Goal: Communication & Community: Answer question/provide support

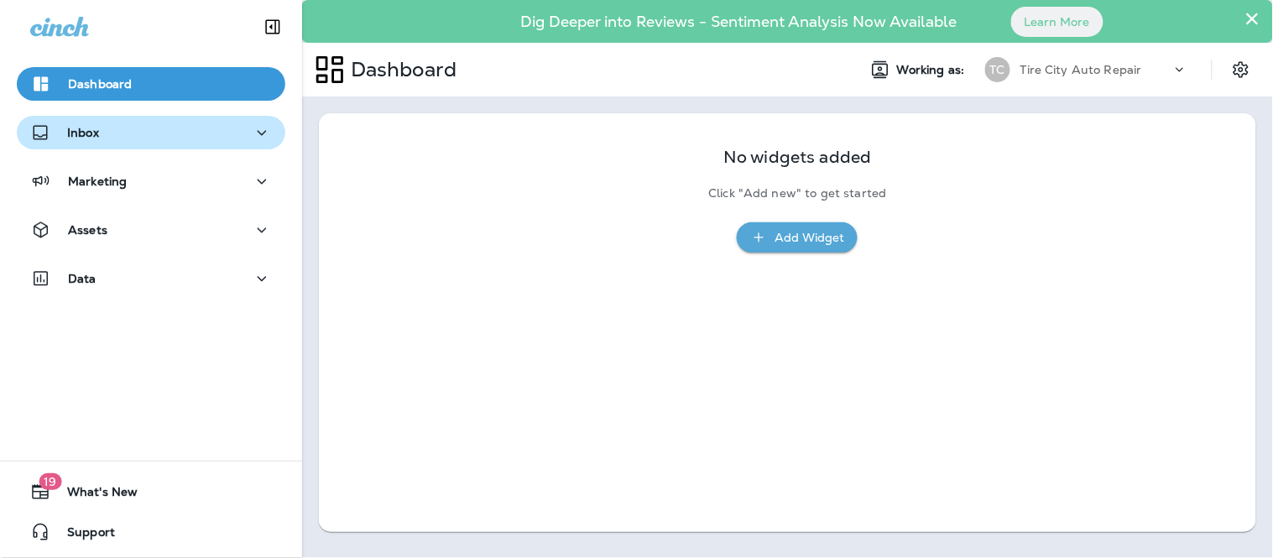
click at [168, 138] on div "Inbox" at bounding box center [151, 132] width 242 height 21
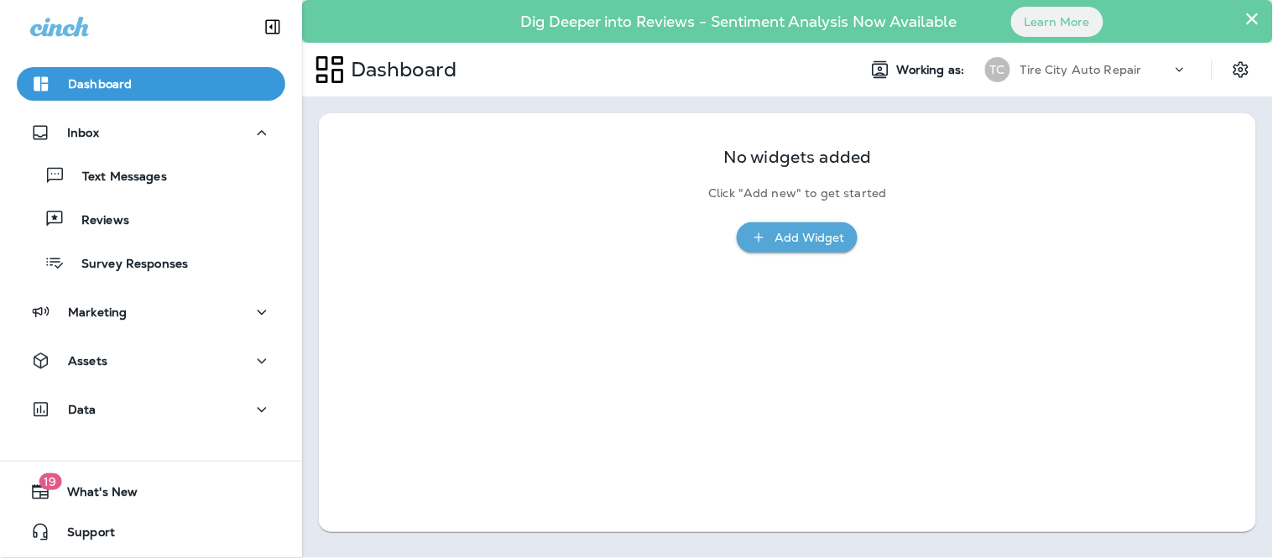
click at [1258, 19] on button "×" at bounding box center [1252, 18] width 16 height 27
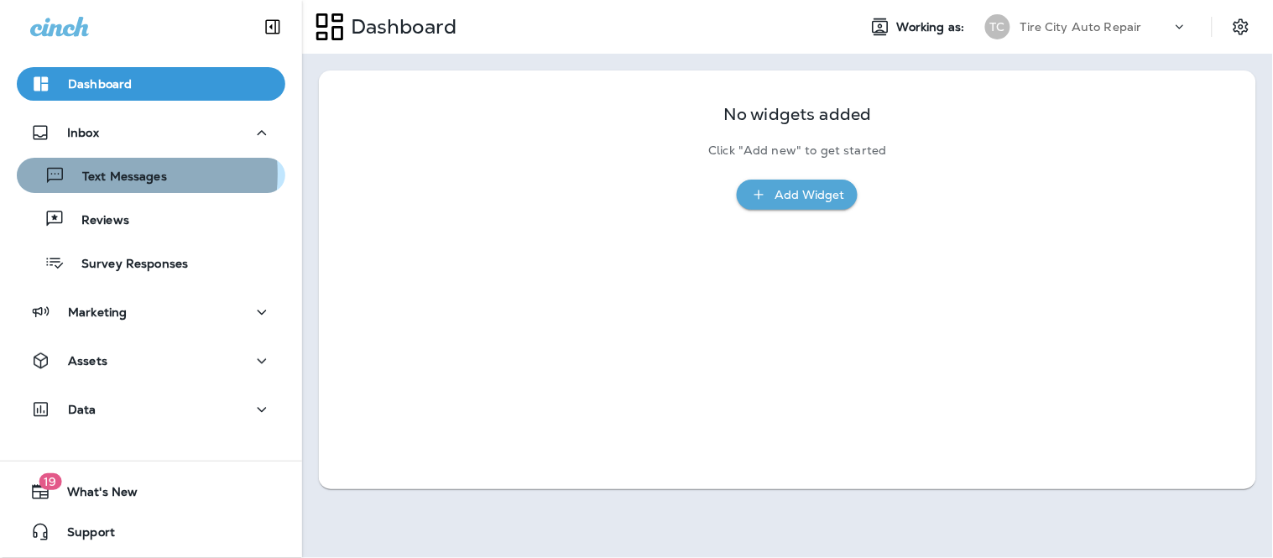
click at [95, 174] on p "Text Messages" at bounding box center [116, 177] width 102 height 16
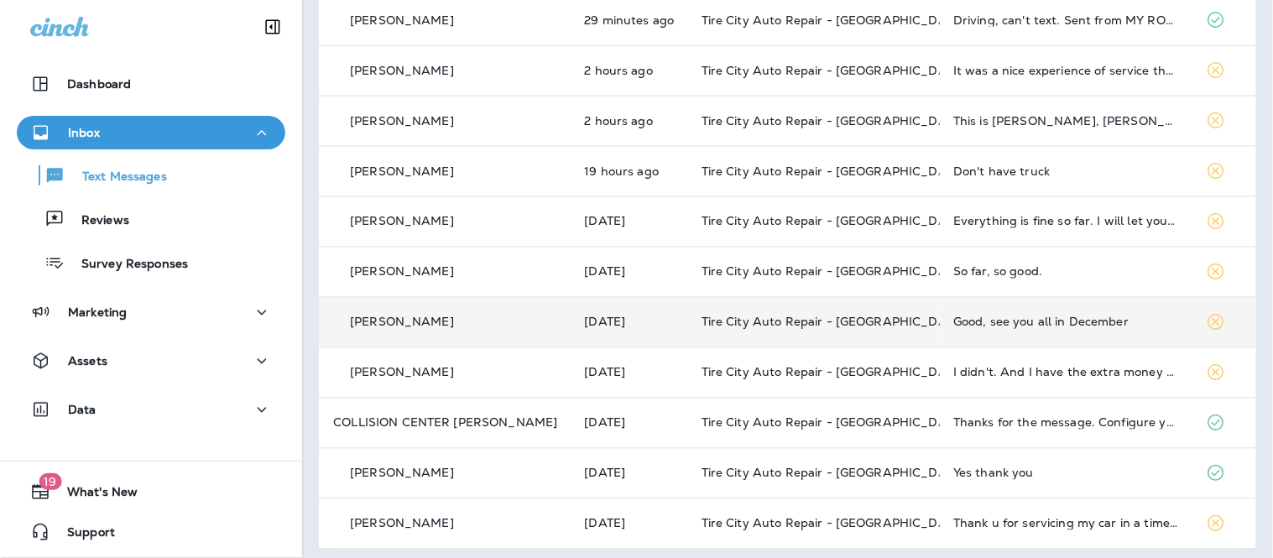
scroll to position [641, 0]
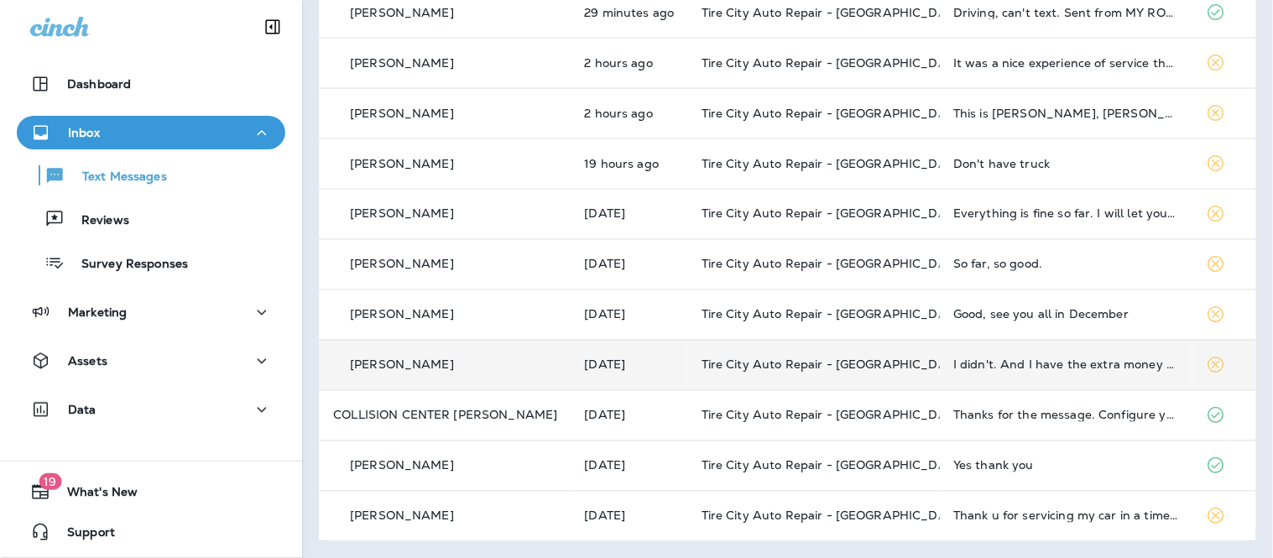
click at [1109, 377] on td "I didn't. And I have the extra money right now." at bounding box center [1066, 365] width 252 height 50
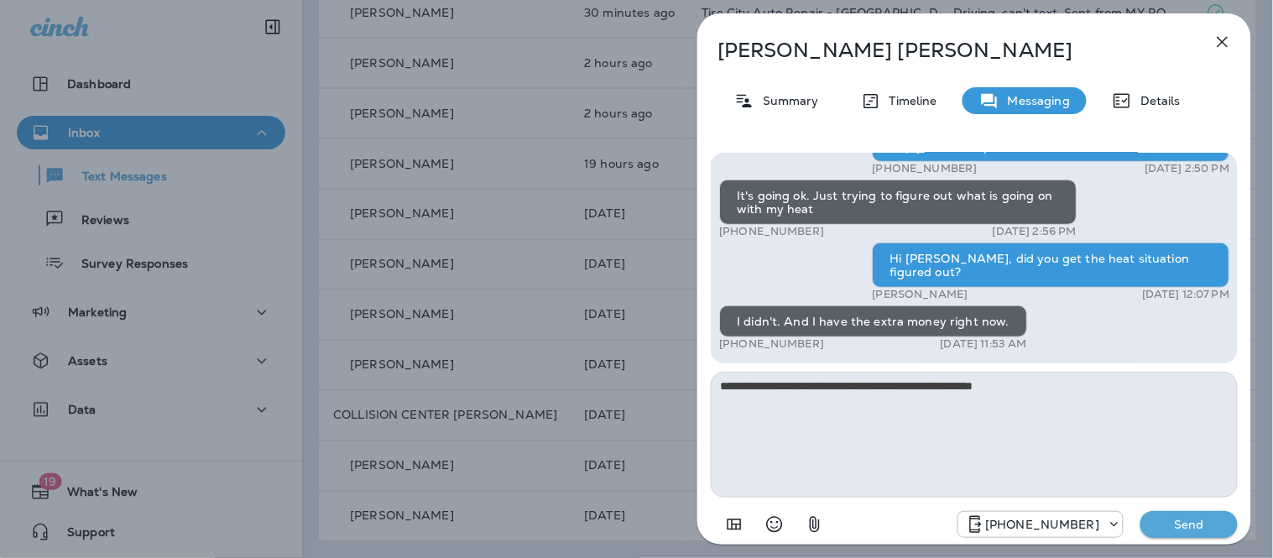
type textarea "**********"
click at [1203, 524] on p "Send" at bounding box center [1188, 524] width 70 height 15
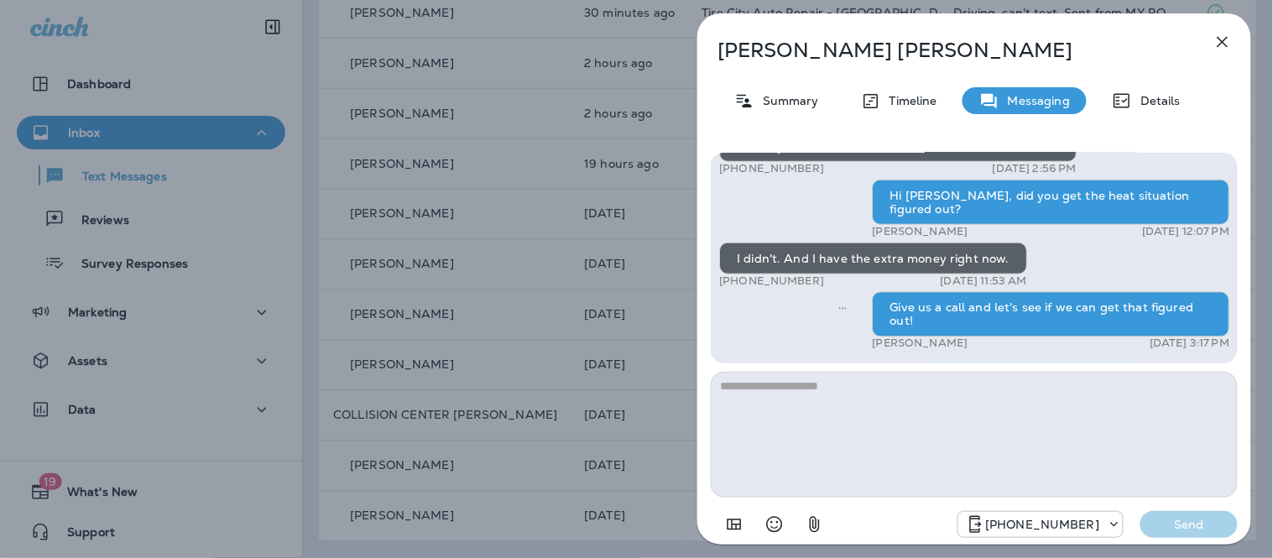
click at [1221, 53] on button "button" at bounding box center [1222, 42] width 34 height 34
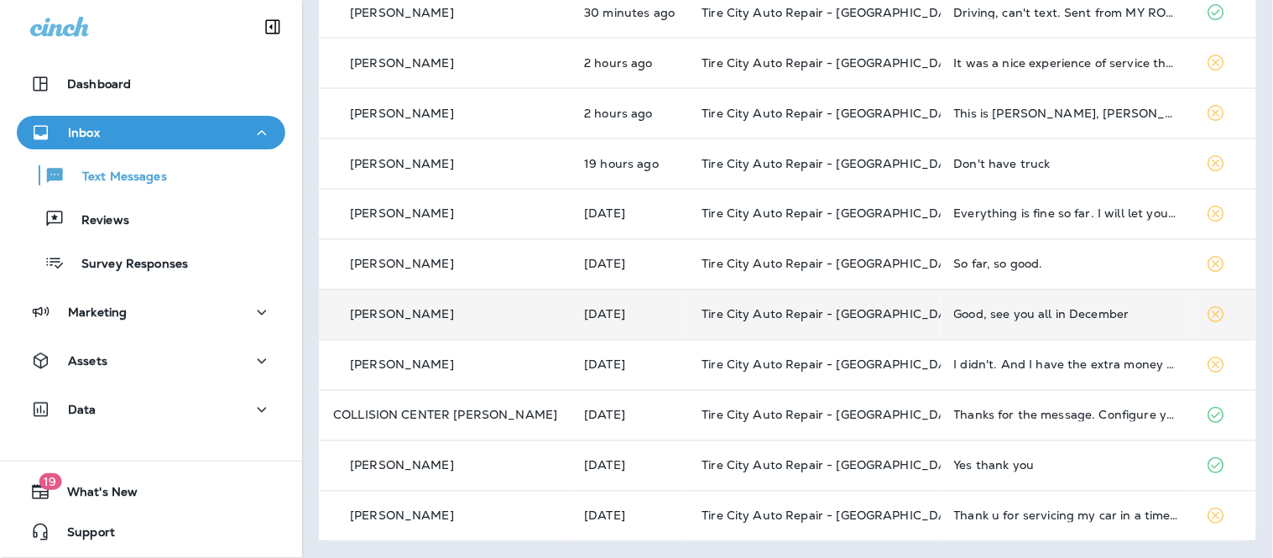
click at [1078, 329] on td "Good, see you all in December" at bounding box center [1066, 314] width 252 height 50
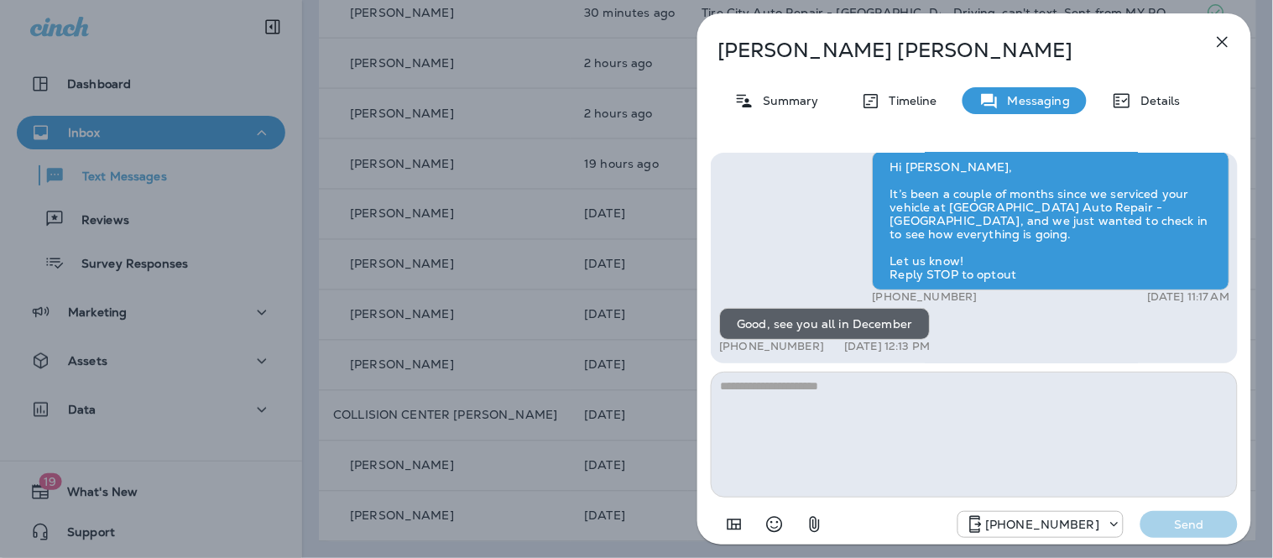
click at [785, 417] on textarea at bounding box center [974, 435] width 527 height 126
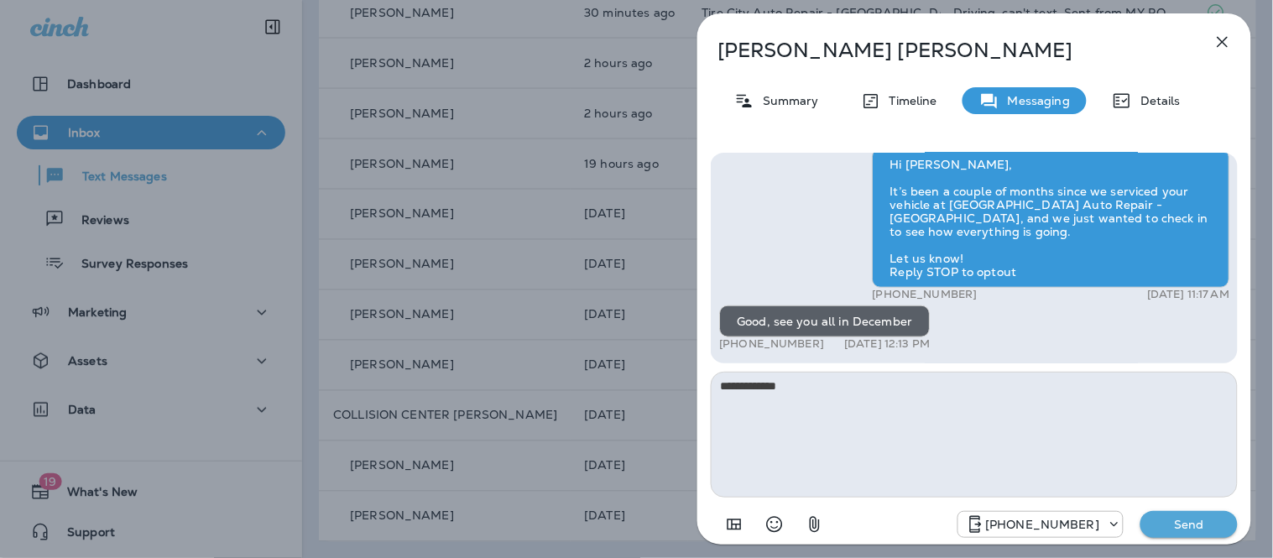
type textarea "**********"
click at [1216, 525] on p "Send" at bounding box center [1188, 524] width 70 height 15
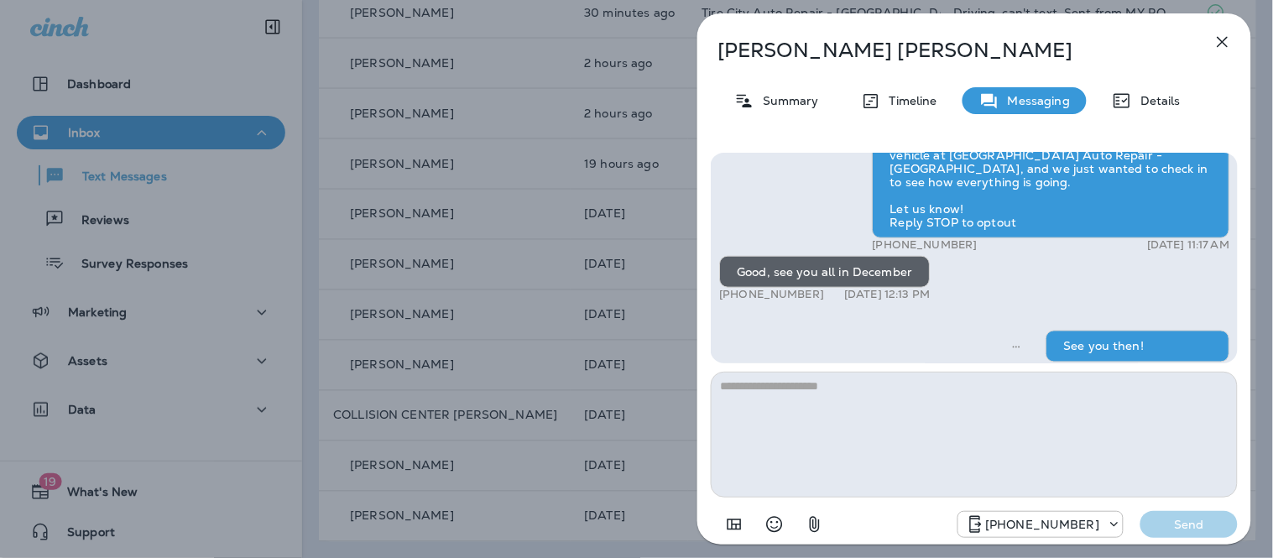
click at [1227, 34] on icon "button" at bounding box center [1222, 42] width 20 height 20
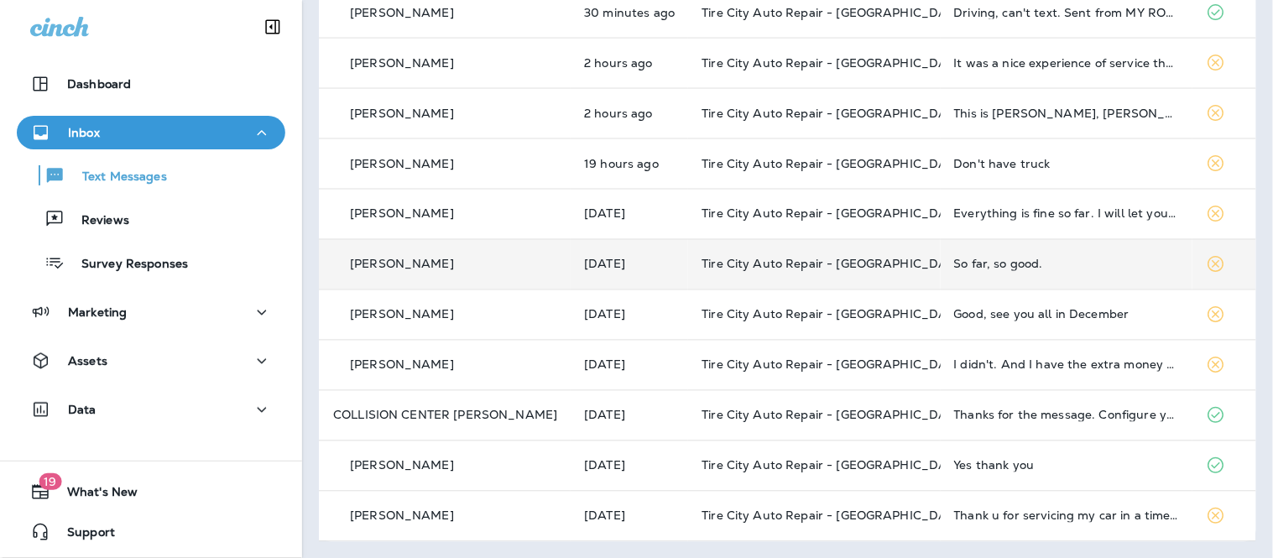
click at [1042, 273] on td "So far, so good." at bounding box center [1066, 264] width 252 height 50
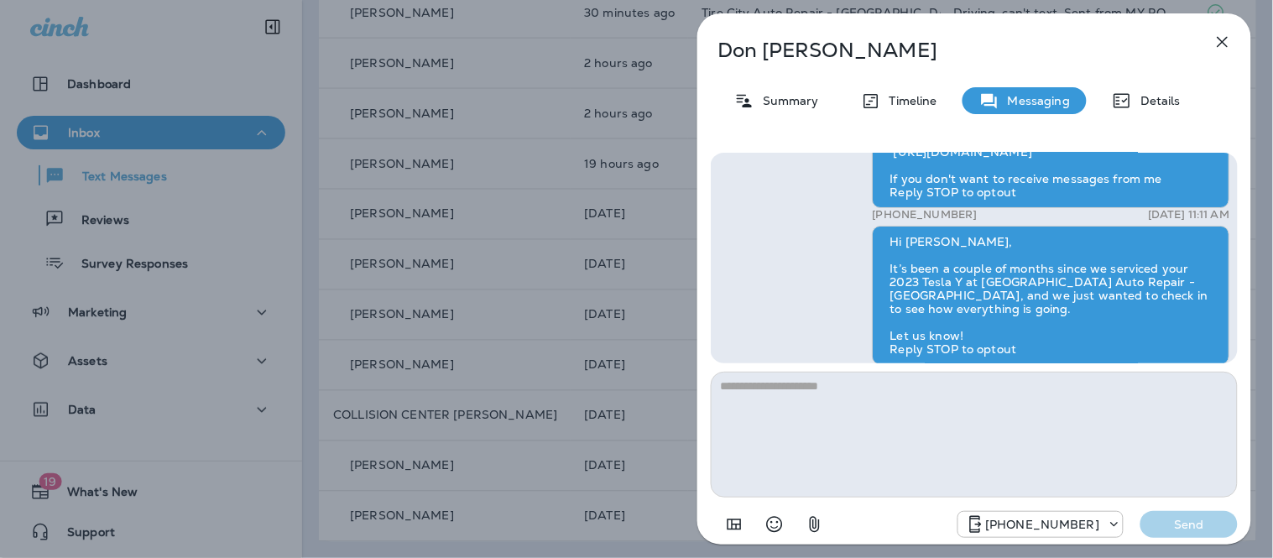
click at [859, 419] on textarea at bounding box center [974, 435] width 527 height 126
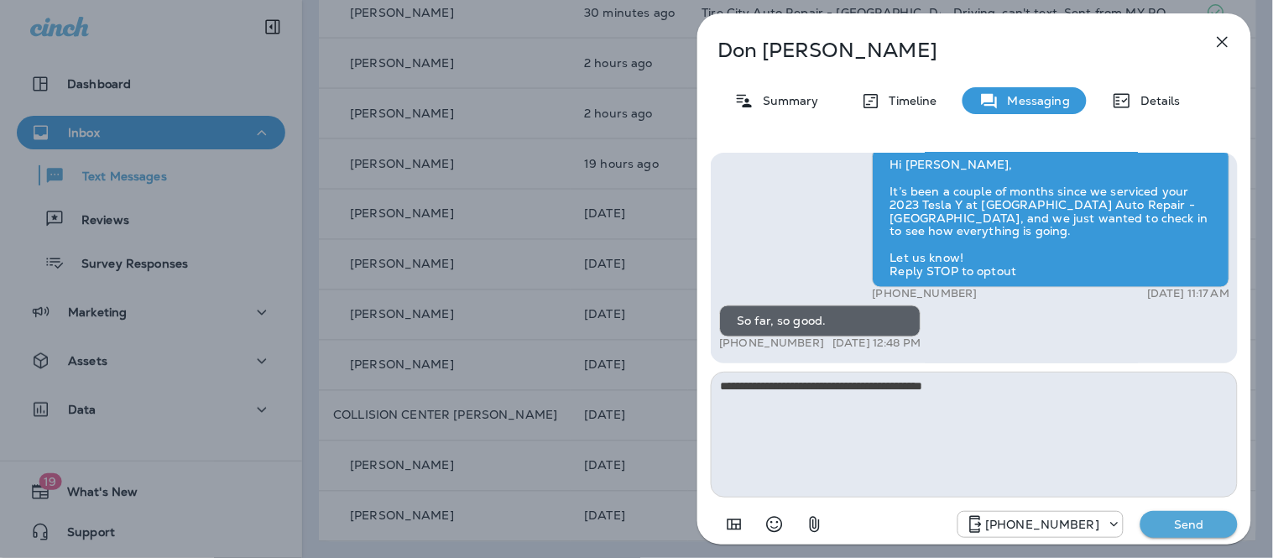
type textarea "**********"
click at [1210, 520] on p "Send" at bounding box center [1188, 524] width 70 height 15
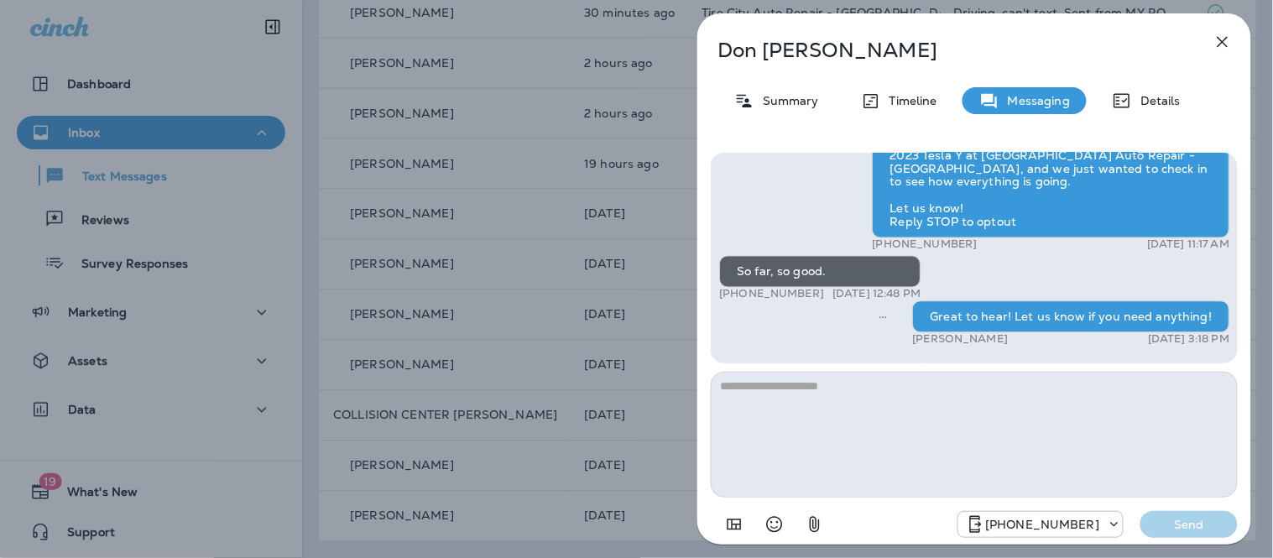
click at [1217, 35] on icon "button" at bounding box center [1222, 42] width 20 height 20
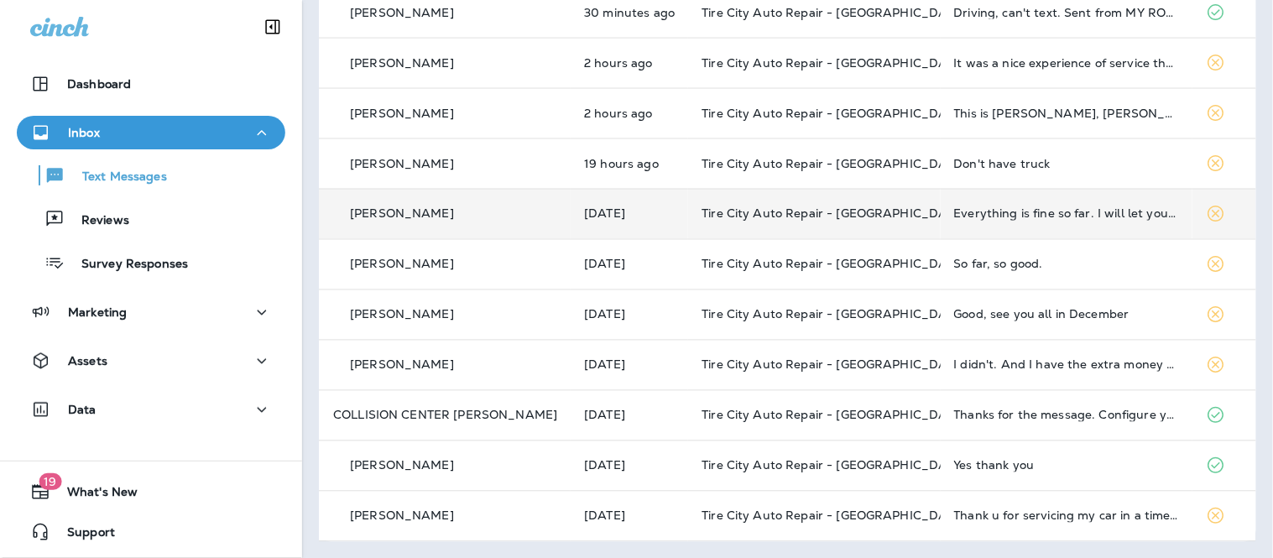
click at [1053, 221] on td "Everything is fine so far. I will let you know when I need your assistance. Tha…" at bounding box center [1066, 214] width 252 height 50
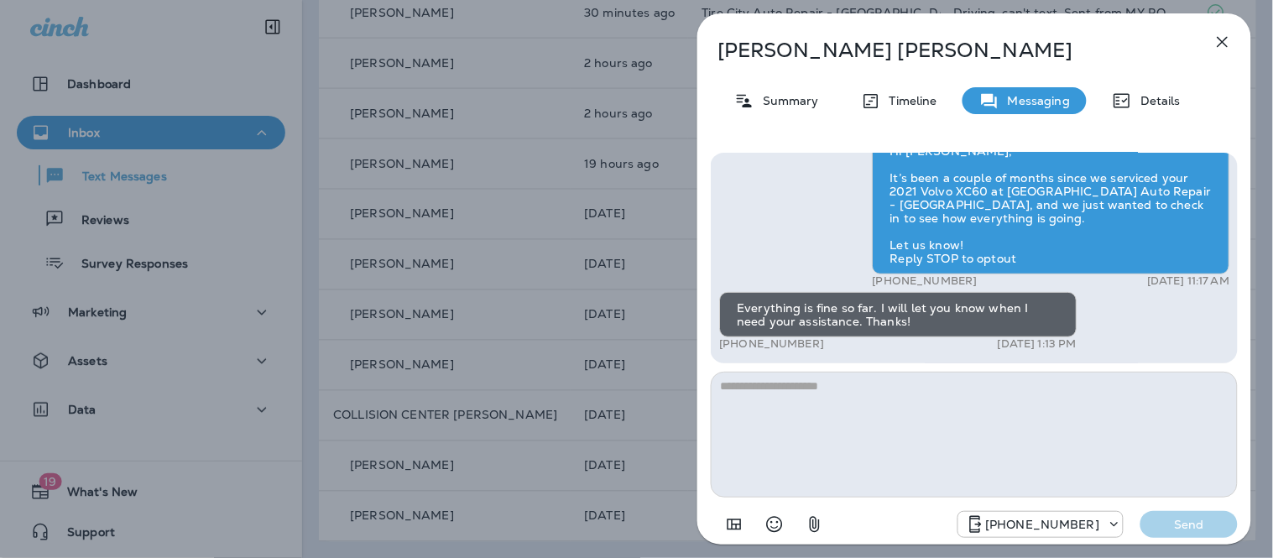
click at [860, 408] on textarea at bounding box center [974, 435] width 527 height 126
click at [770, 522] on icon "Select an emoji" at bounding box center [774, 524] width 20 height 20
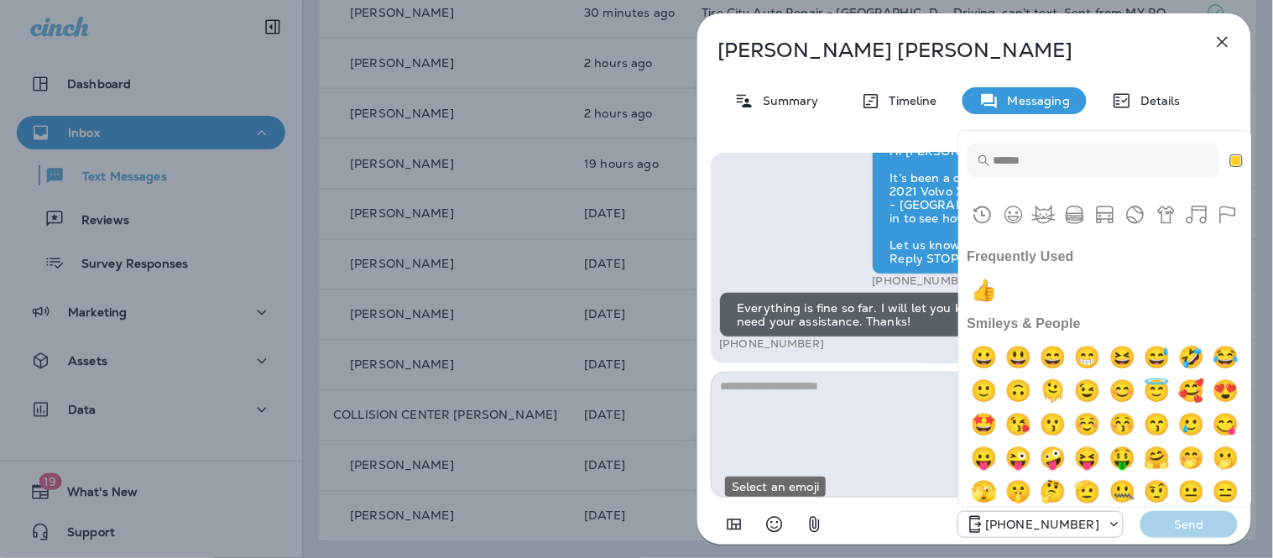
click at [1011, 164] on input "Type to search for an emoji" at bounding box center [1093, 160] width 252 height 34
click at [986, 289] on img "+1" at bounding box center [984, 290] width 34 height 34
type textarea "**"
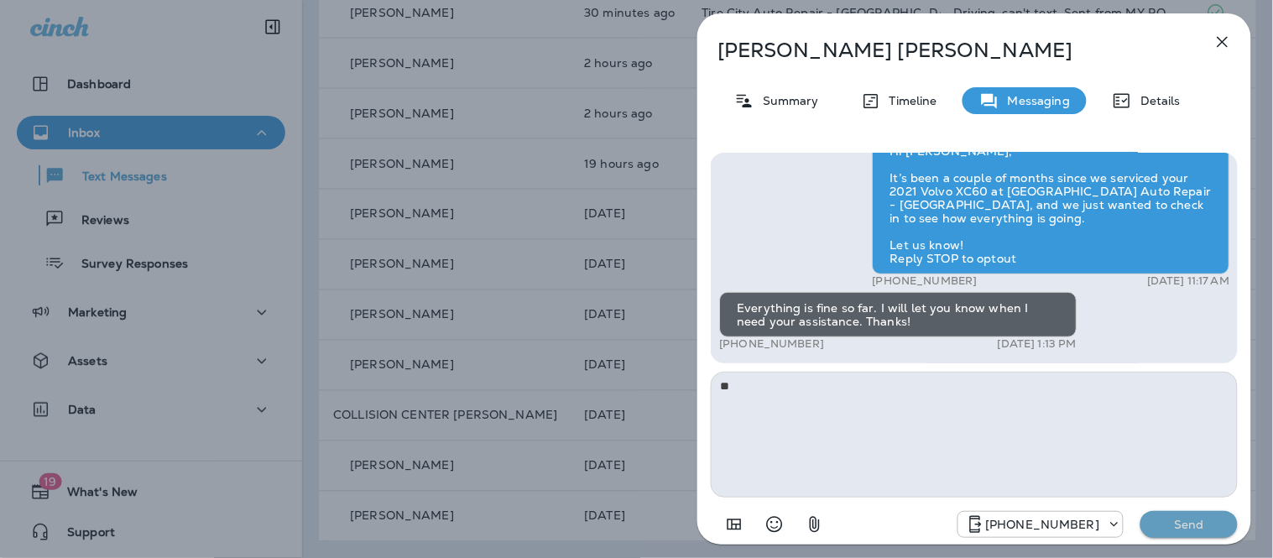
click at [1184, 530] on p "Send" at bounding box center [1188, 524] width 70 height 15
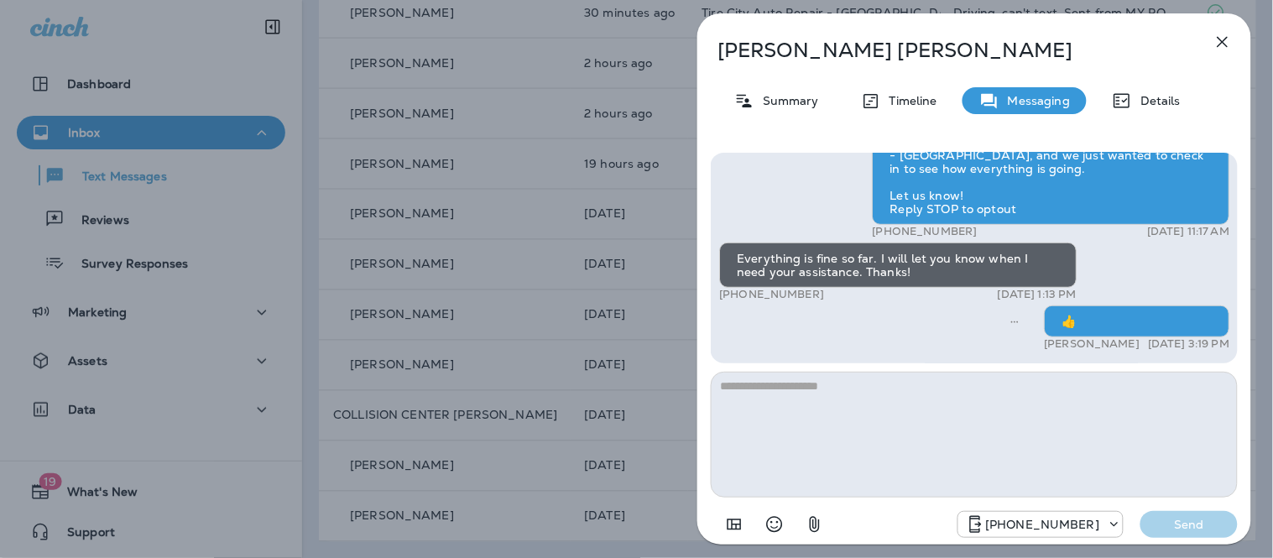
click at [1223, 36] on icon "button" at bounding box center [1222, 42] width 20 height 20
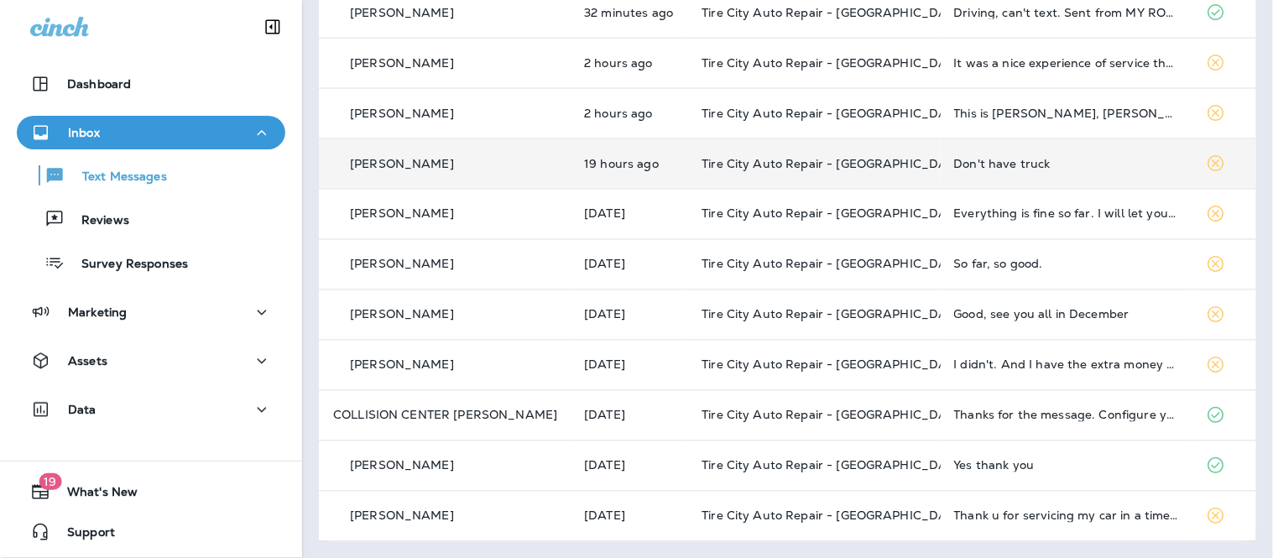
click at [1085, 163] on div "Don't have truck" at bounding box center [1066, 163] width 225 height 13
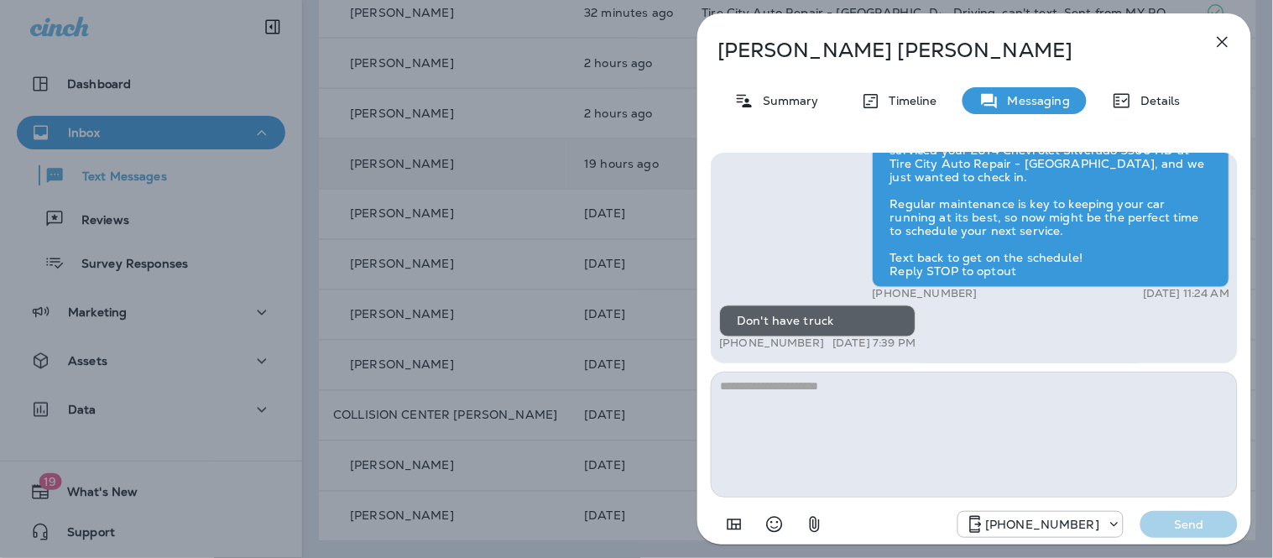
click at [948, 406] on textarea at bounding box center [974, 435] width 527 height 126
click at [912, 406] on textarea at bounding box center [974, 435] width 527 height 126
type textarea "**********"
click at [1203, 520] on p "Send" at bounding box center [1188, 524] width 70 height 15
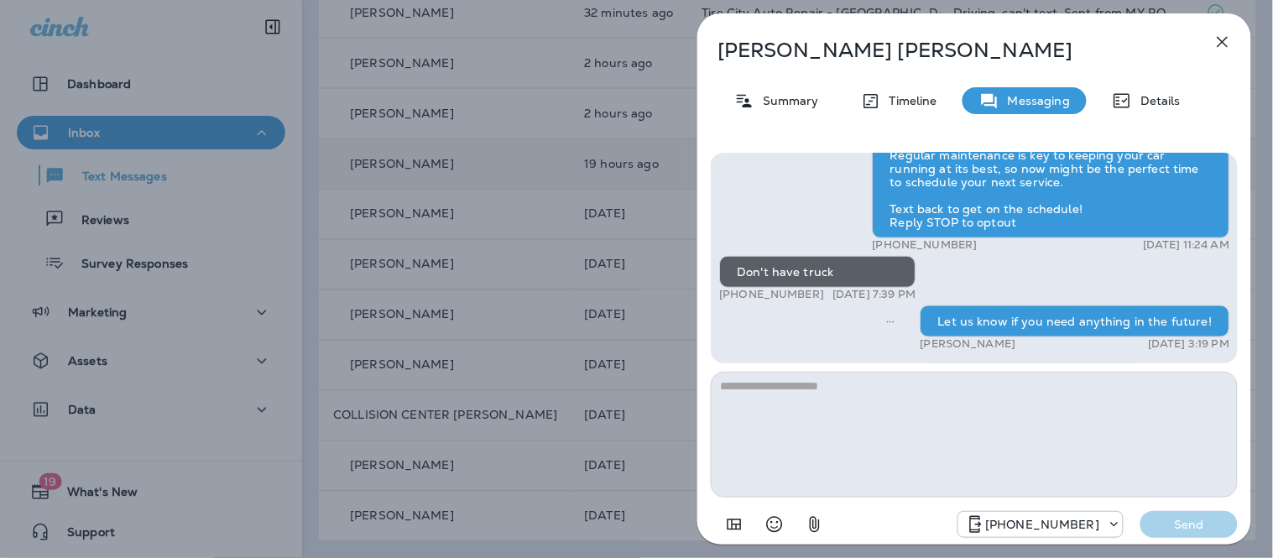
click at [1220, 46] on icon "button" at bounding box center [1222, 42] width 20 height 20
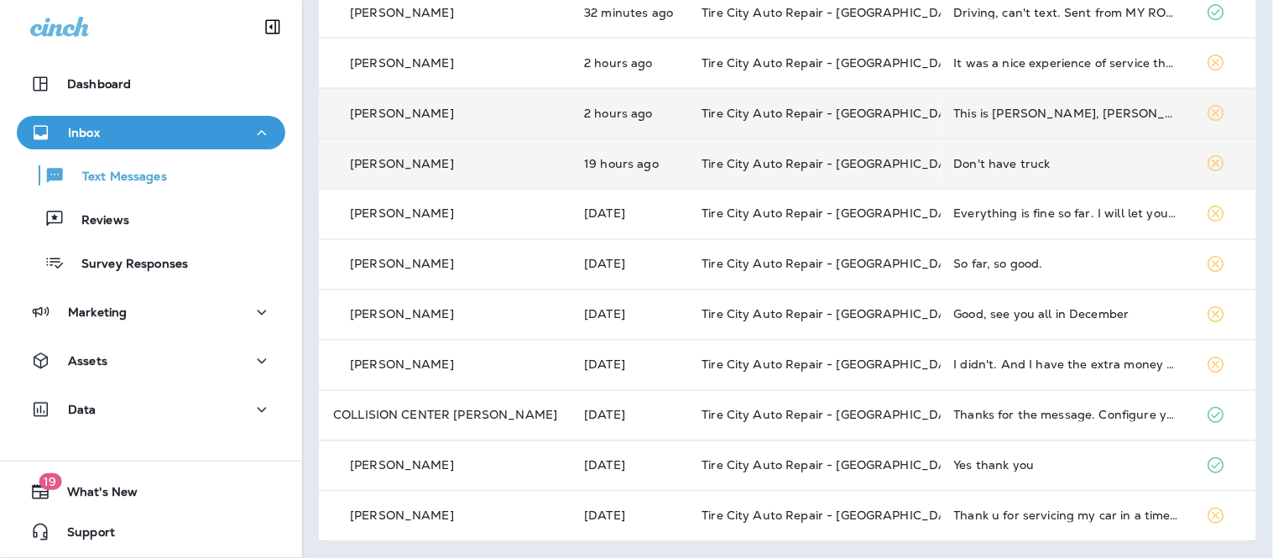
click at [1028, 121] on td "This is [PERSON_NAME], [PERSON_NAME]'s dad. Pls send the receipt when you can s…" at bounding box center [1066, 113] width 252 height 50
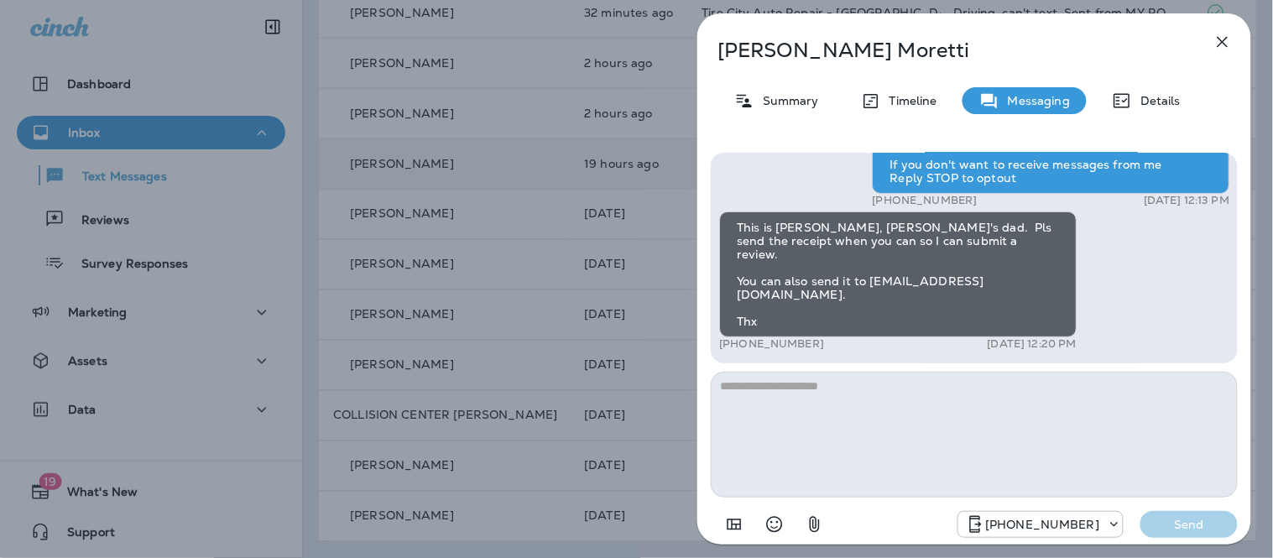
click at [945, 397] on textarea at bounding box center [974, 435] width 527 height 126
click at [1217, 44] on icon "button" at bounding box center [1222, 42] width 20 height 20
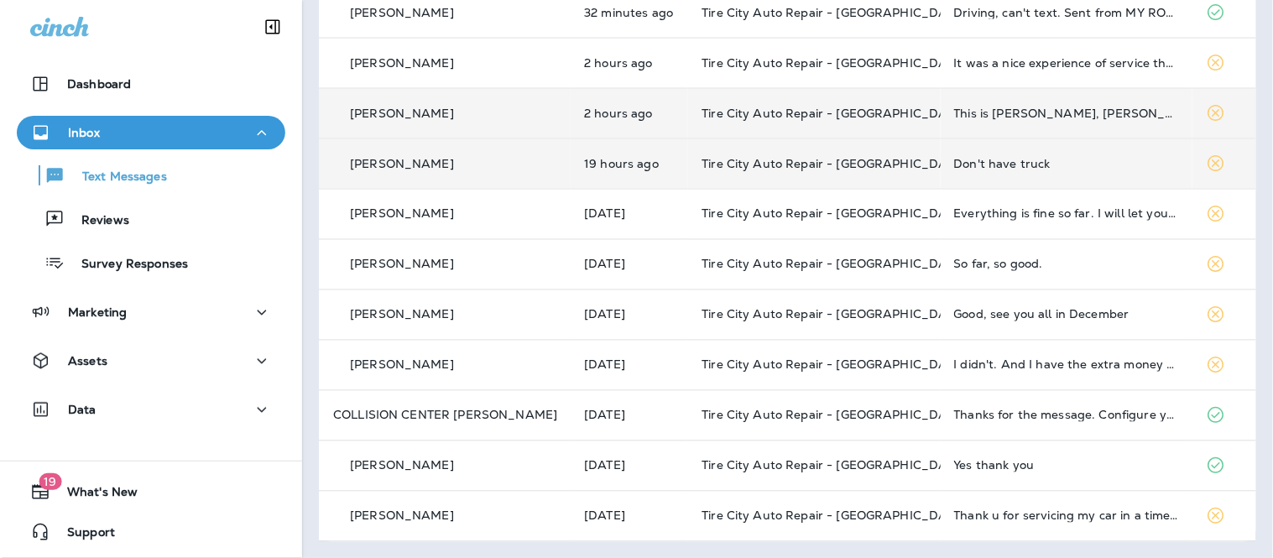
click at [867, 122] on td "Tire City Auto Repair - [GEOGRAPHIC_DATA]" at bounding box center [814, 113] width 252 height 50
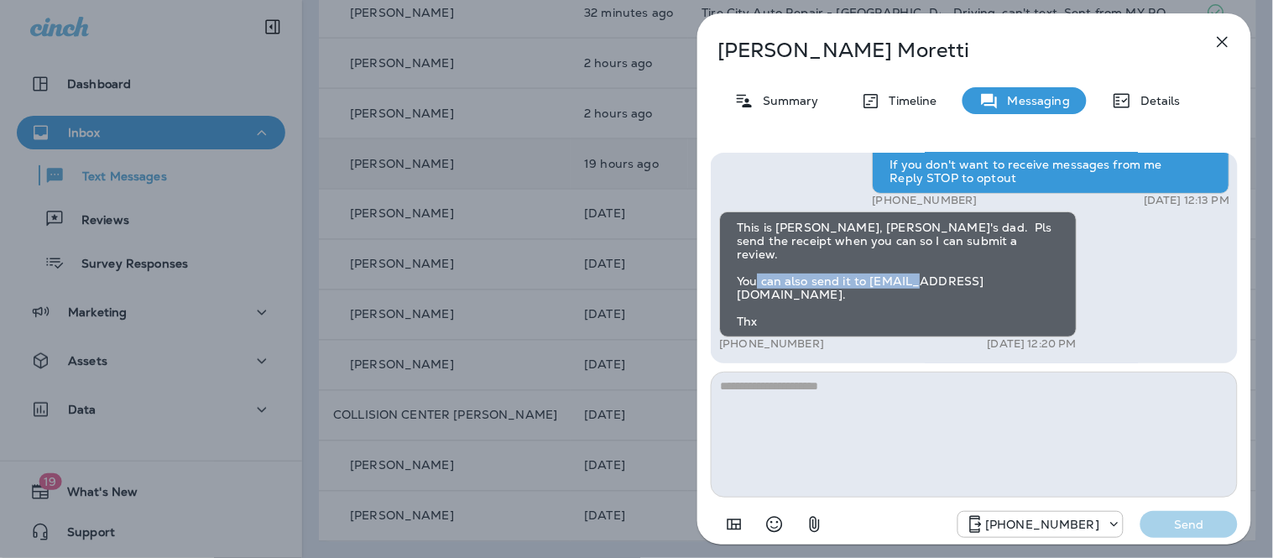
drag, startPoint x: 1053, startPoint y: 292, endPoint x: 865, endPoint y: 296, distance: 188.0
click at [865, 296] on div "This is [PERSON_NAME], [PERSON_NAME]'s dad. Pls send the receipt when you can s…" at bounding box center [897, 274] width 357 height 126
copy div "jmoretti@morettigroup.net."
click at [1067, 295] on div "This is [PERSON_NAME], [PERSON_NAME]'s dad. Pls send the receipt when you can s…" at bounding box center [897, 274] width 357 height 126
drag, startPoint x: 1022, startPoint y: 292, endPoint x: 867, endPoint y: 290, distance: 154.4
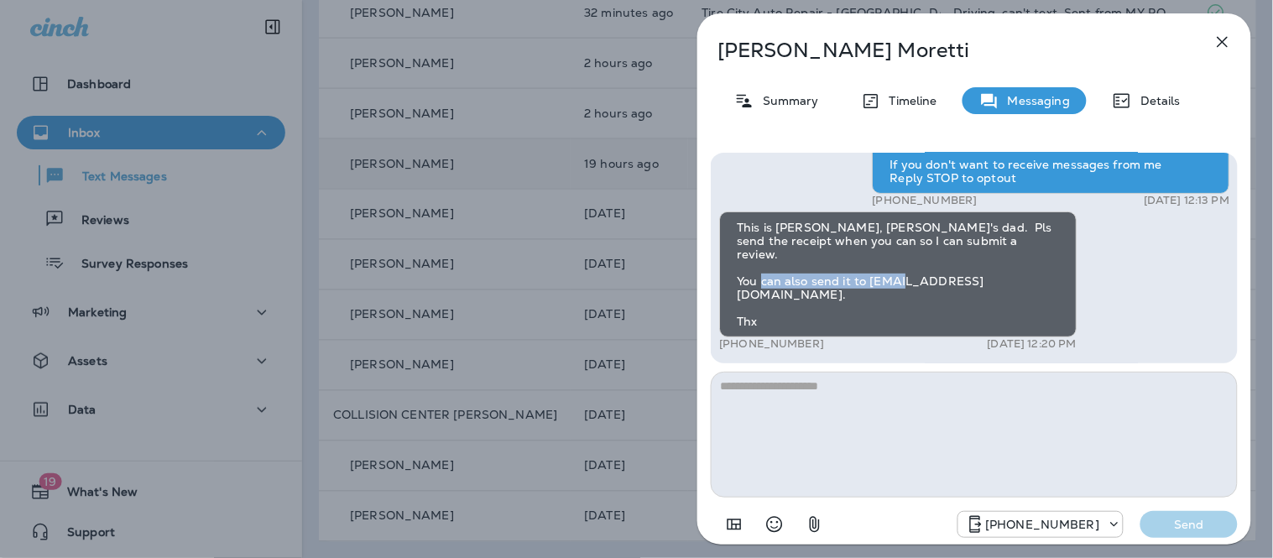
click at [867, 290] on div "This is [PERSON_NAME], [PERSON_NAME]'s dad. Pls send the receipt when you can s…" at bounding box center [897, 274] width 357 height 126
copy div "jmoretti@morettigroup.net"
click at [837, 485] on textarea at bounding box center [974, 435] width 527 height 126
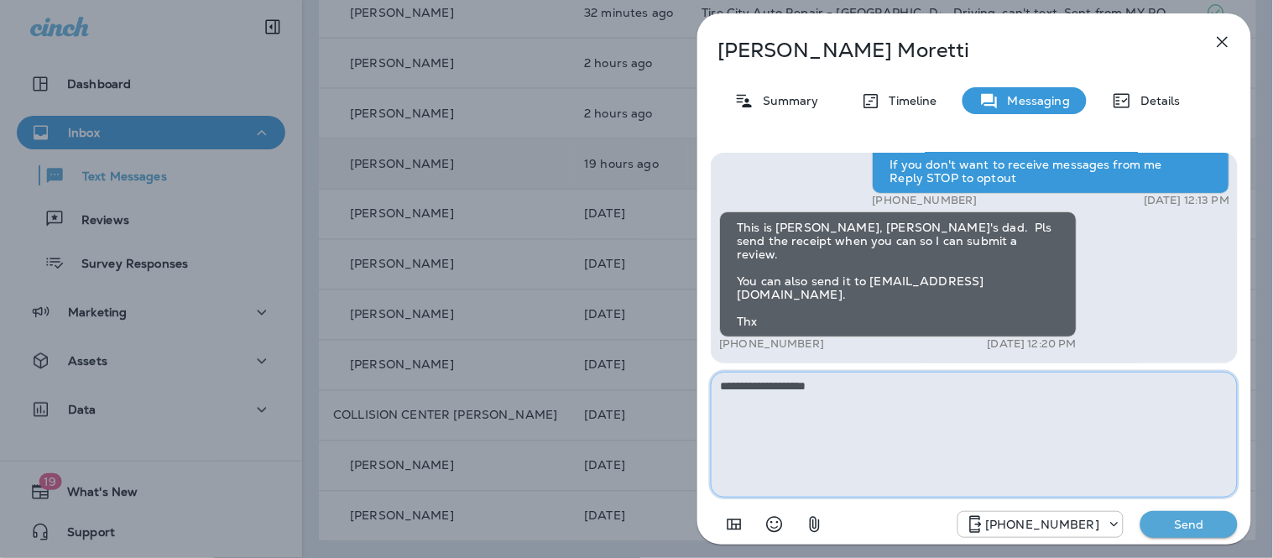
type textarea "**********"
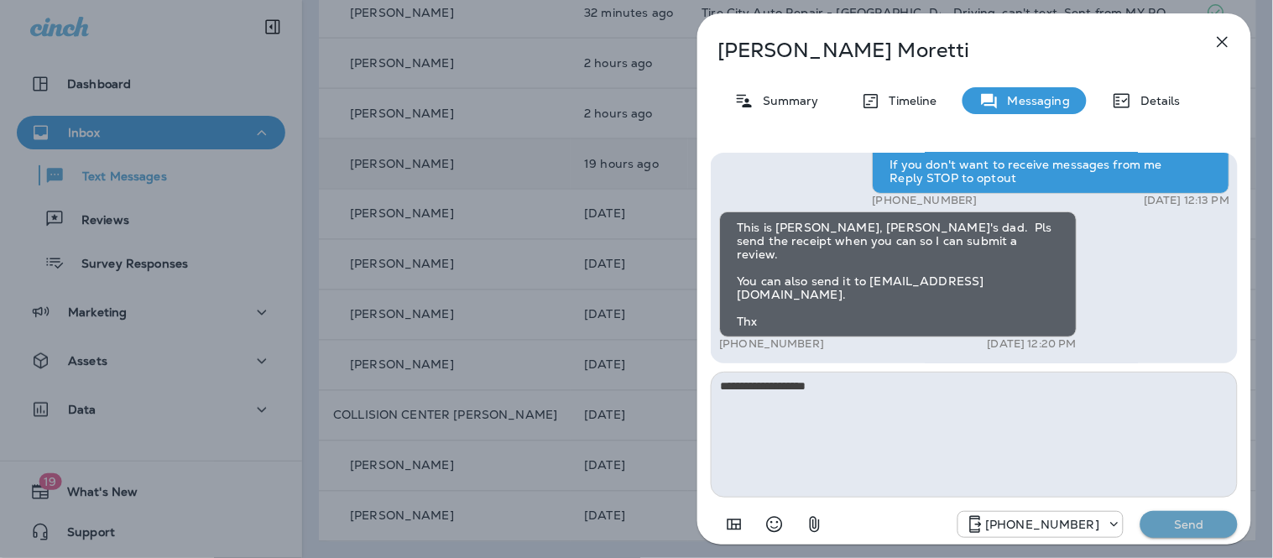
click at [1176, 521] on p "Send" at bounding box center [1188, 524] width 70 height 15
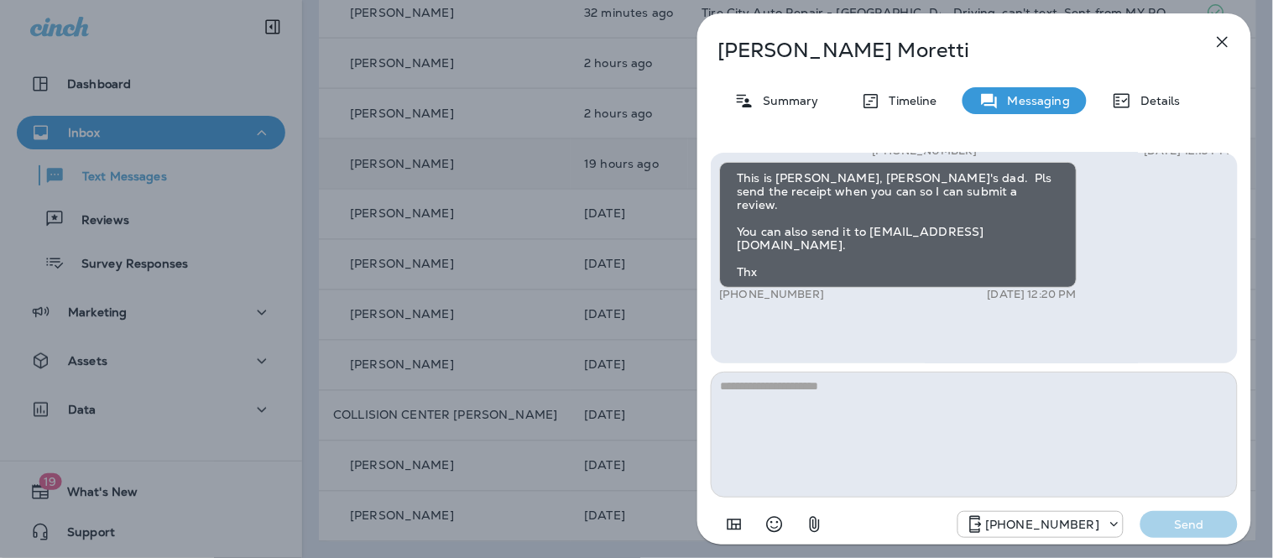
click at [1220, 45] on icon "button" at bounding box center [1222, 42] width 20 height 20
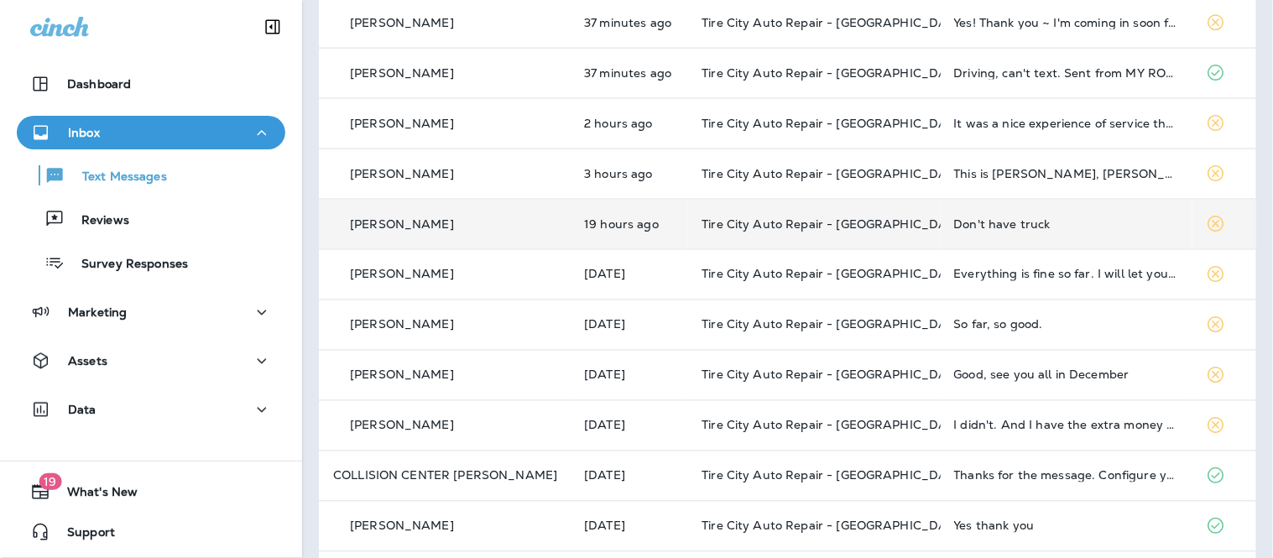
scroll to position [548, 0]
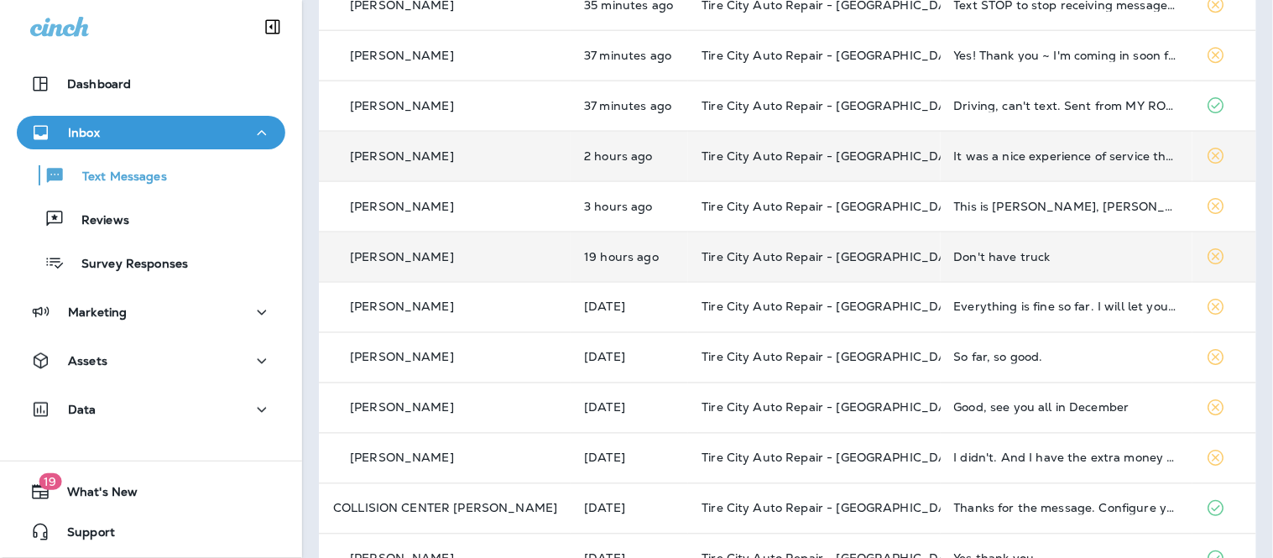
click at [1051, 174] on td "It was a nice experience of service thank you" at bounding box center [1066, 156] width 252 height 50
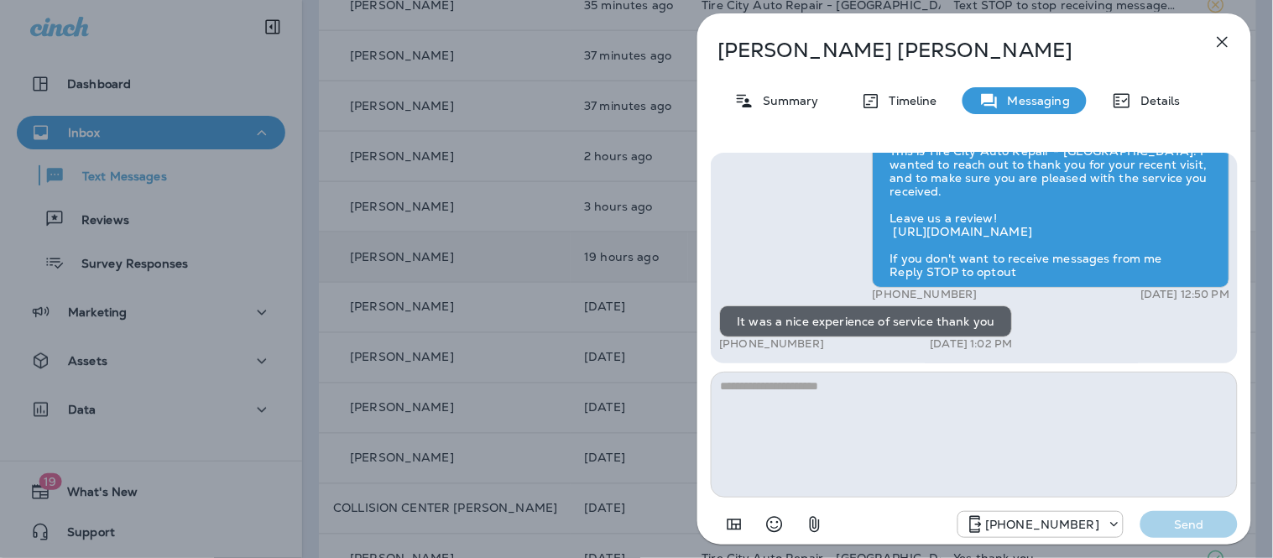
click at [944, 409] on textarea at bounding box center [974, 435] width 527 height 126
type textarea "*"
type textarea "**********"
click at [1164, 522] on p "Send" at bounding box center [1188, 524] width 70 height 15
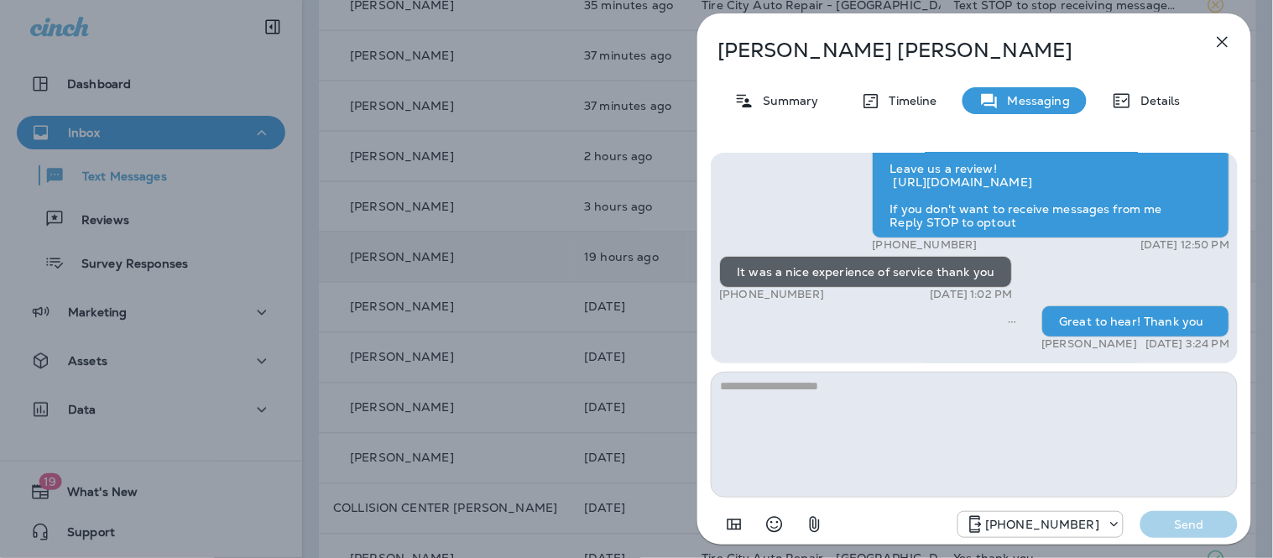
click at [1231, 38] on icon "button" at bounding box center [1222, 42] width 20 height 20
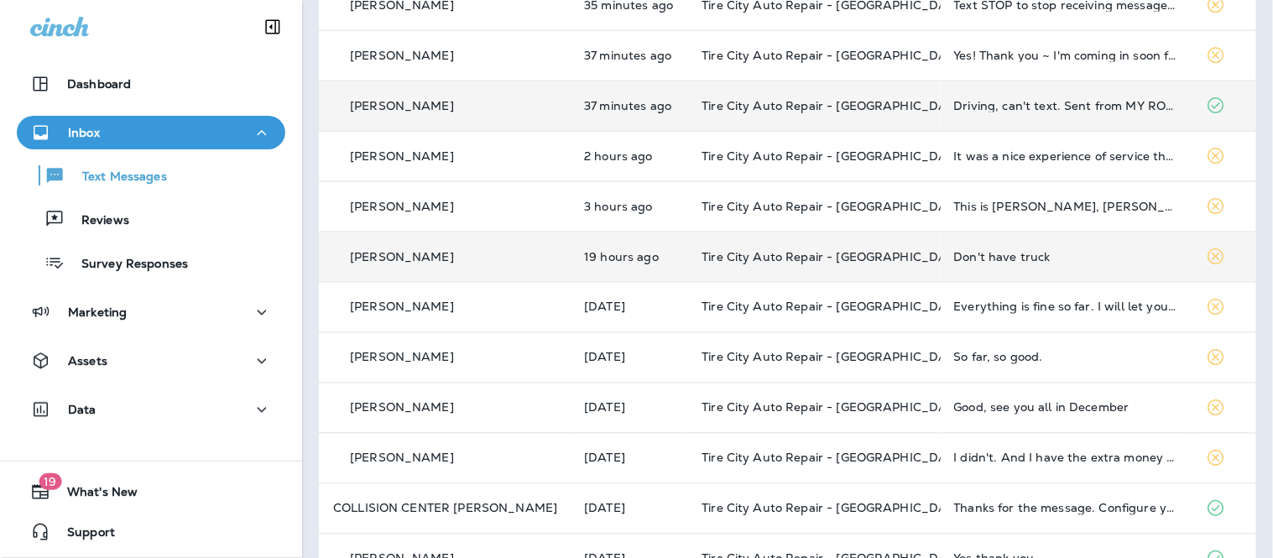
click at [1044, 117] on td "Driving, can't text. Sent from MY ROUGE" at bounding box center [1066, 106] width 252 height 50
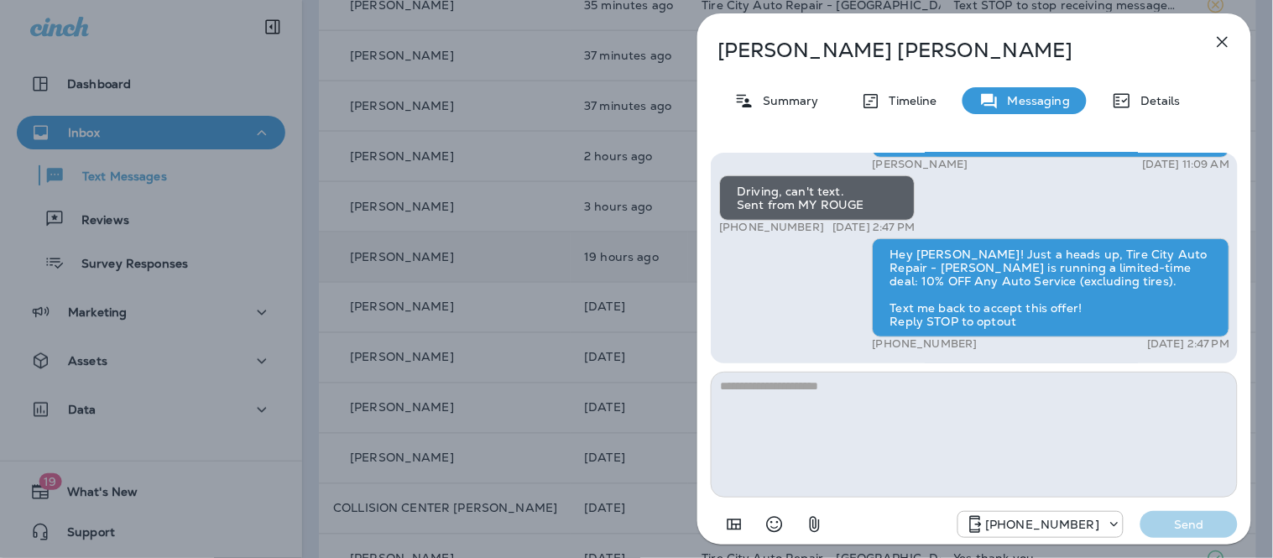
click at [1221, 28] on button "button" at bounding box center [1222, 42] width 34 height 34
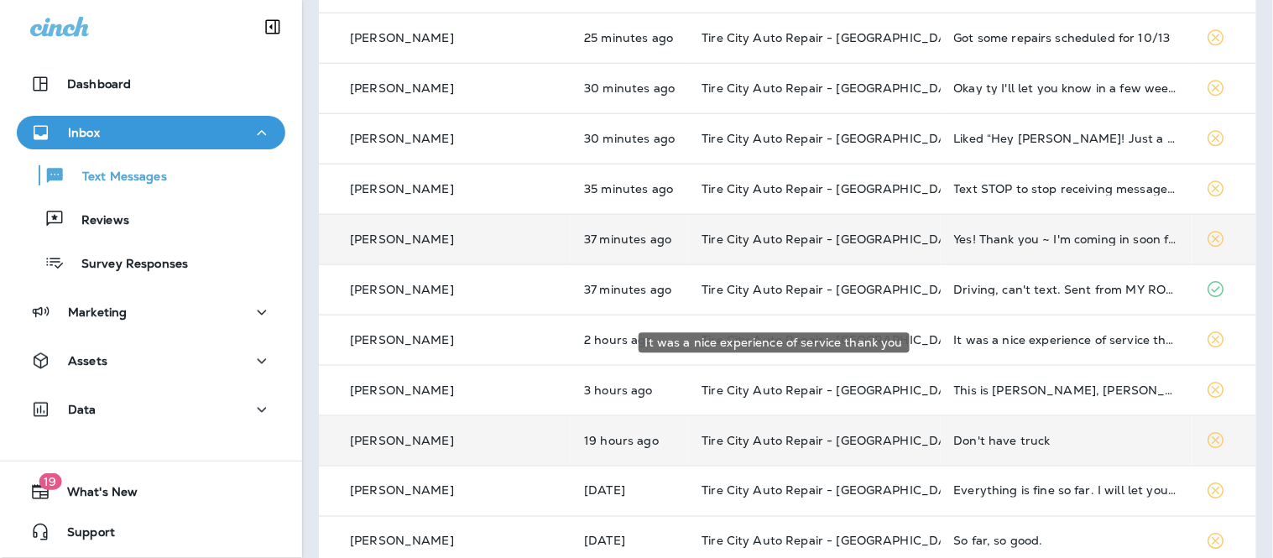
scroll to position [362, 0]
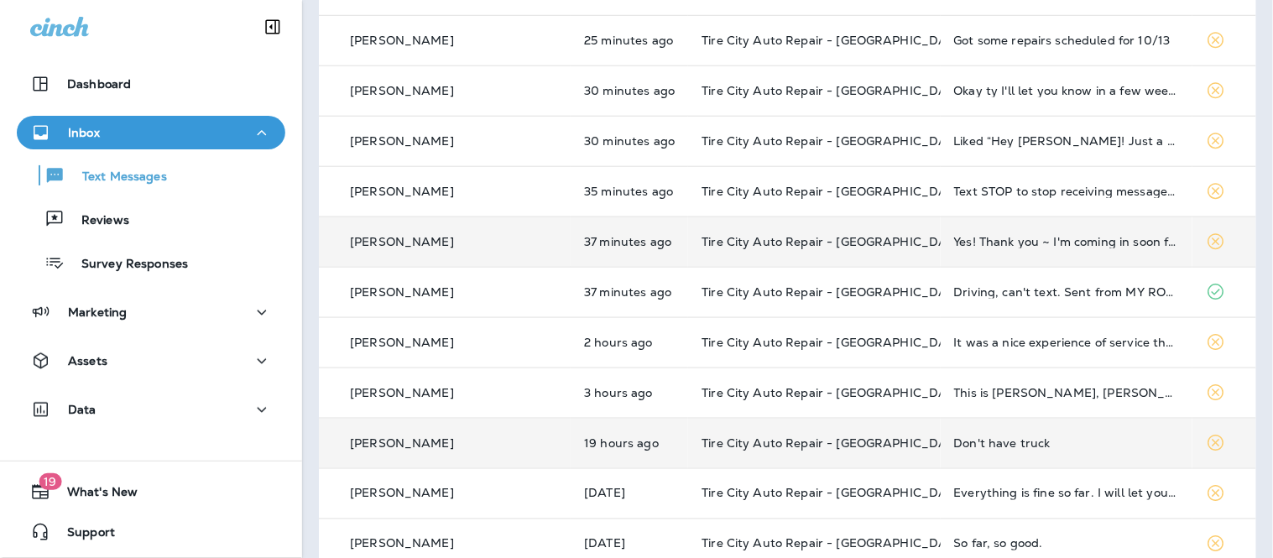
click at [1042, 254] on td "Yes! Thank you ~ I'm coming in soon for an oil change and tire rotation" at bounding box center [1066, 241] width 252 height 50
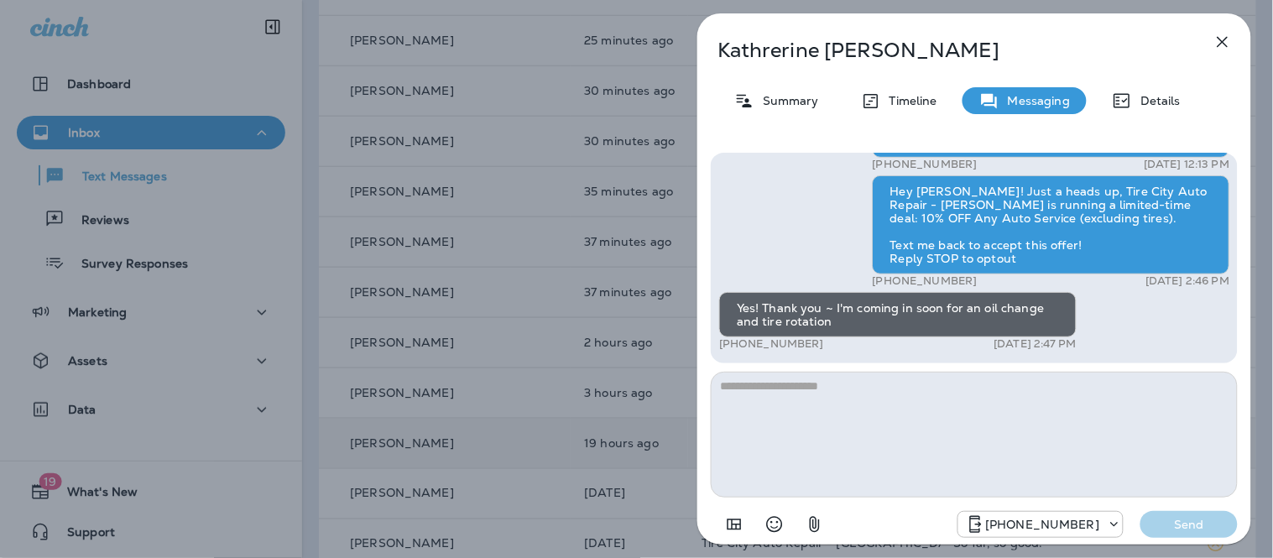
click at [907, 400] on textarea at bounding box center [974, 435] width 527 height 126
type textarea "**********"
click at [1191, 523] on p "Send" at bounding box center [1188, 524] width 70 height 15
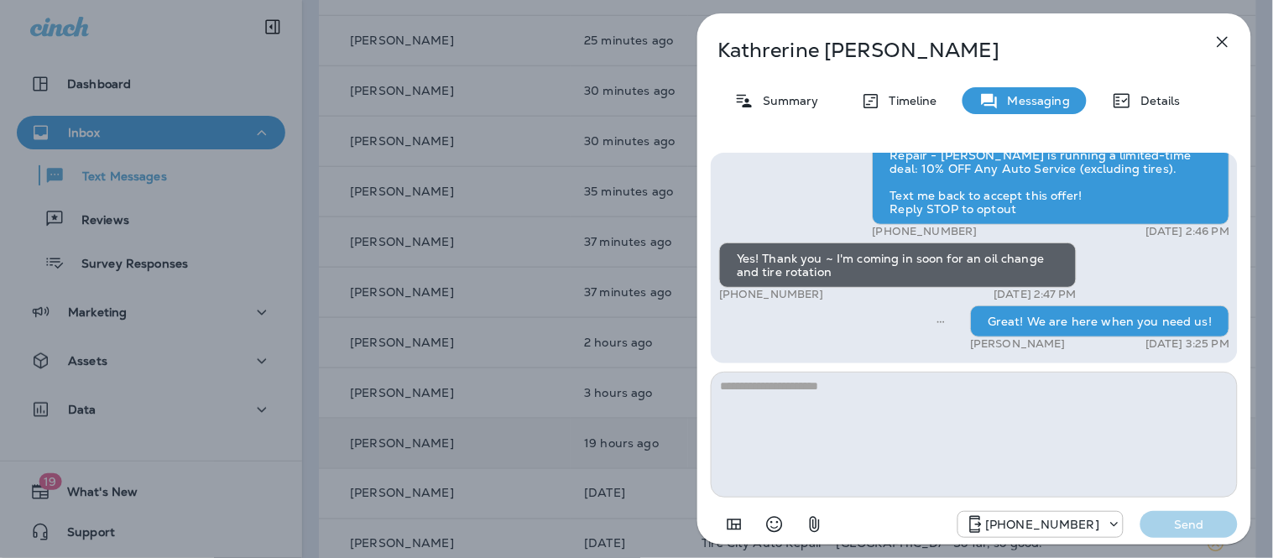
click at [1221, 44] on icon "button" at bounding box center [1222, 42] width 20 height 20
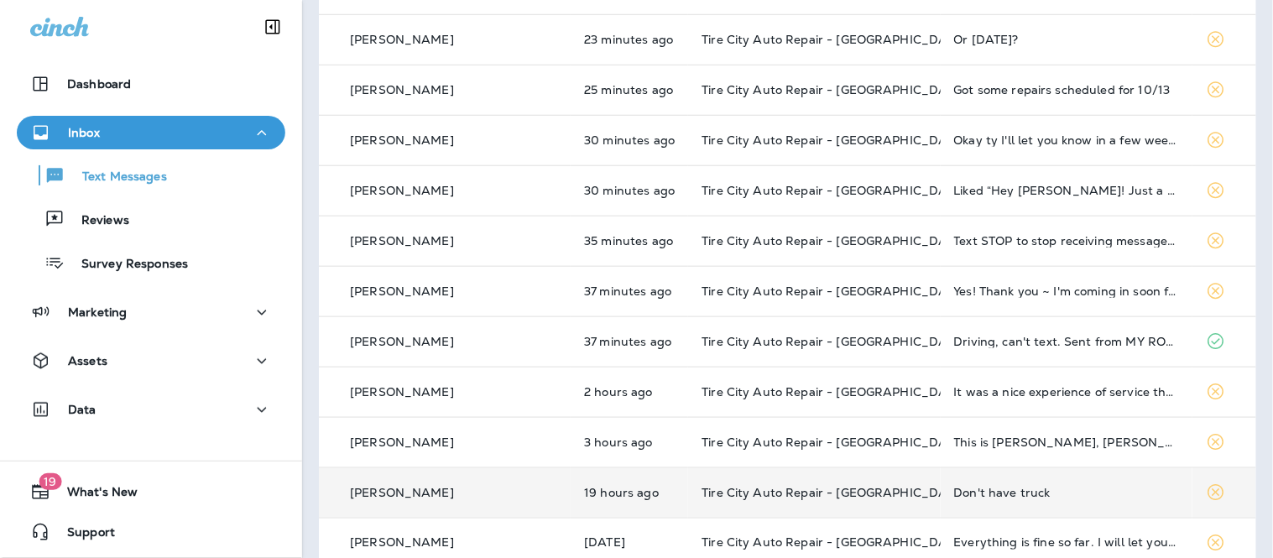
scroll to position [268, 0]
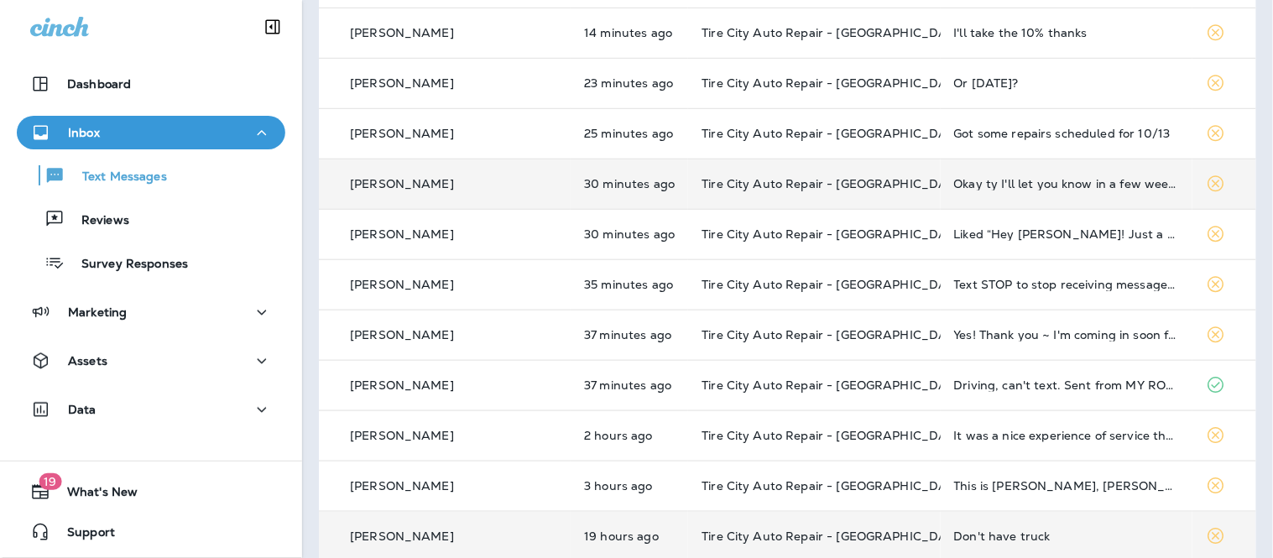
click at [1044, 189] on div "Okay ty I'll let you know in a few weeks" at bounding box center [1066, 183] width 225 height 13
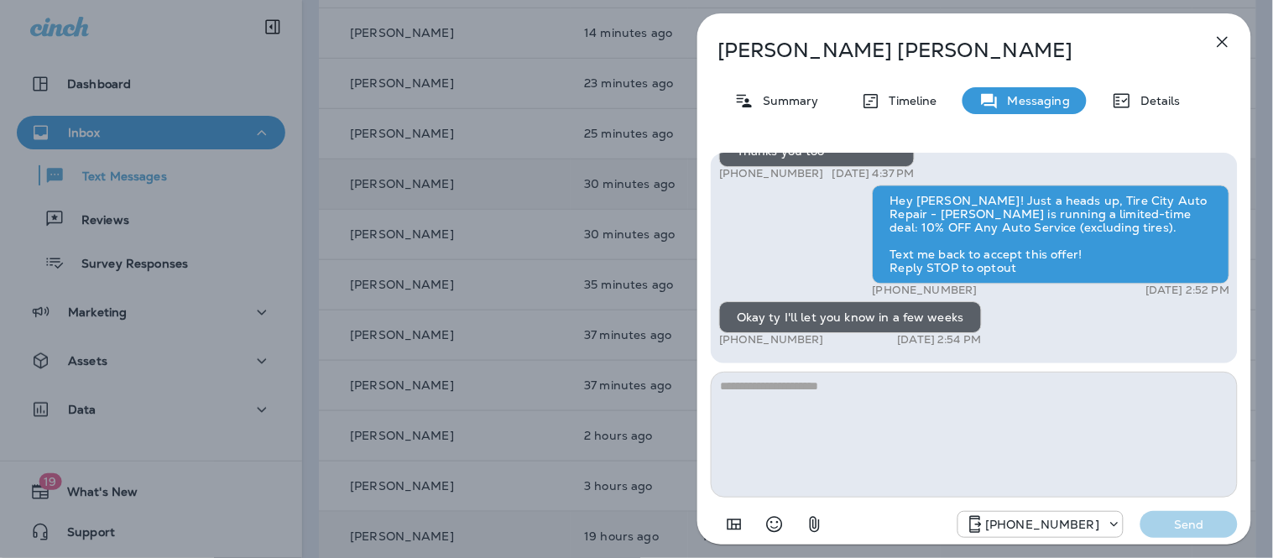
click at [908, 441] on textarea at bounding box center [974, 435] width 527 height 126
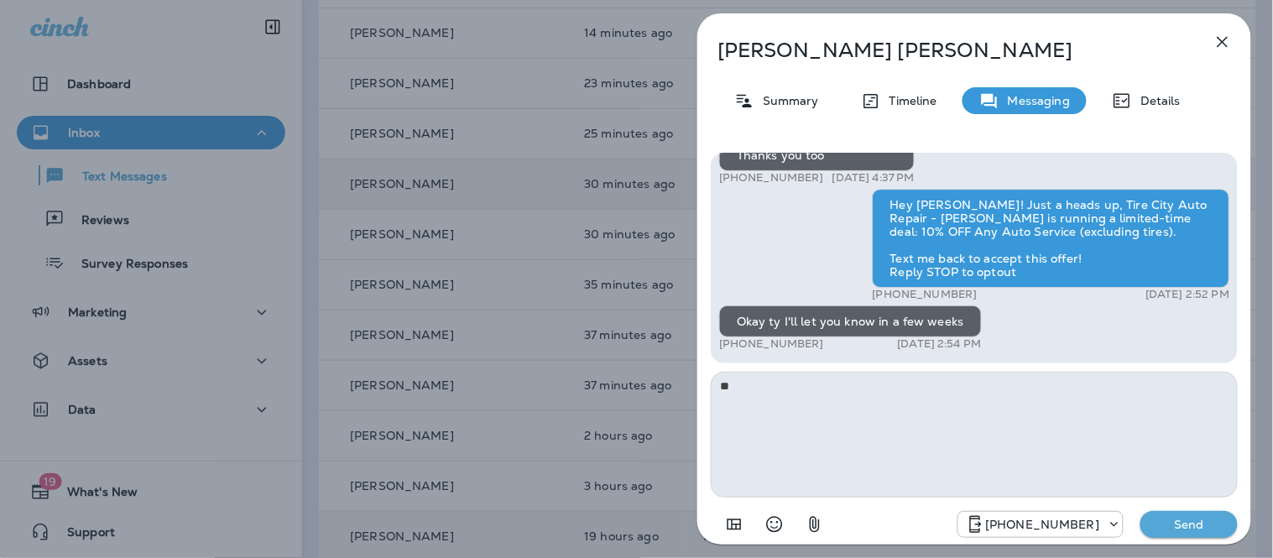
type textarea "*"
type textarea "**********"
click at [1175, 521] on p "Send" at bounding box center [1188, 524] width 70 height 15
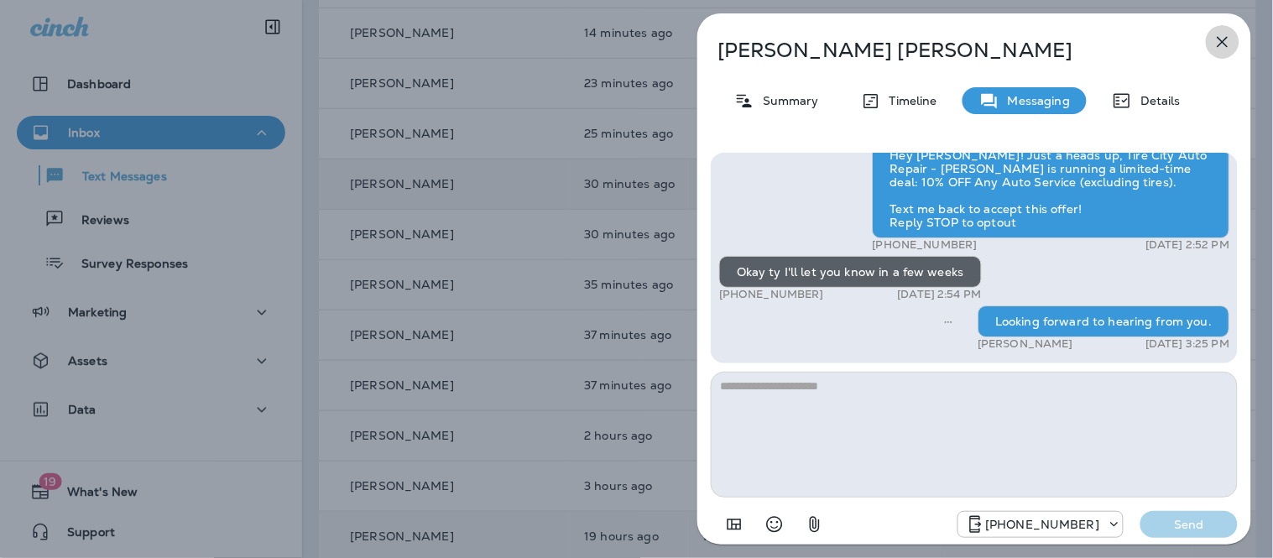
click at [1221, 44] on icon "button" at bounding box center [1222, 42] width 11 height 11
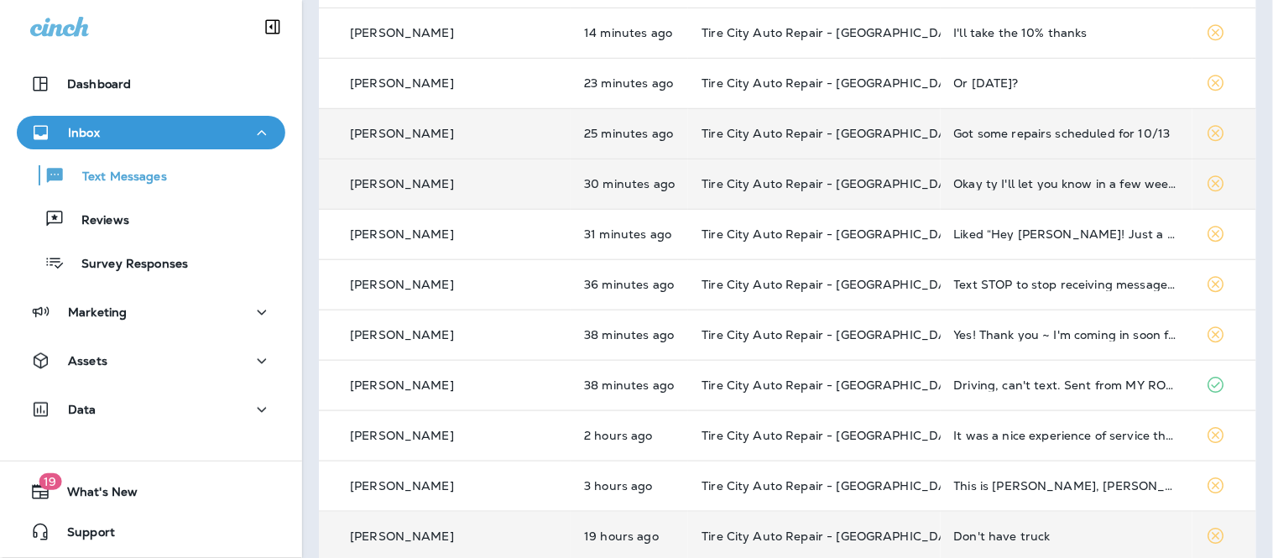
click at [940, 141] on td "Got some repairs scheduled for 10/13" at bounding box center [1066, 133] width 252 height 50
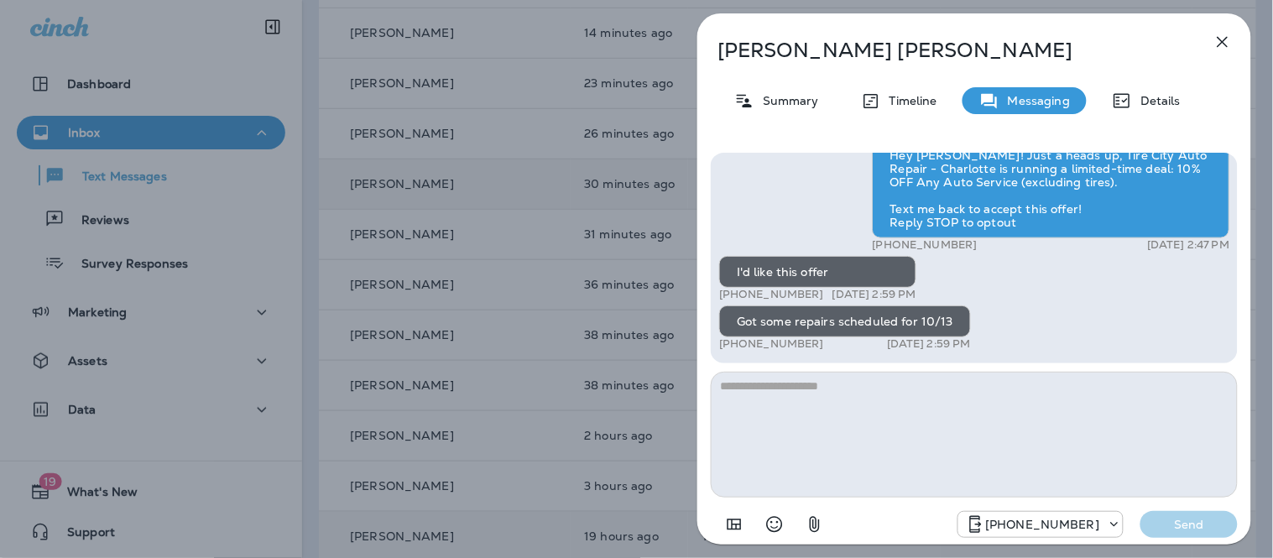
click at [1227, 38] on icon "button" at bounding box center [1222, 42] width 20 height 20
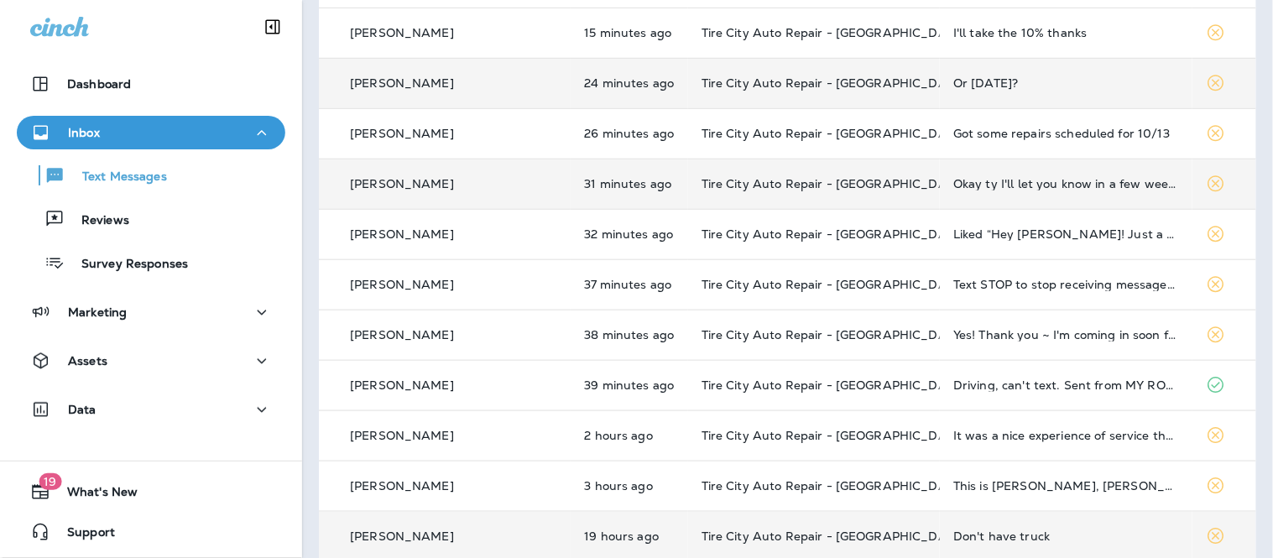
click at [1019, 91] on td "Or next Wednesday?" at bounding box center [1066, 83] width 252 height 50
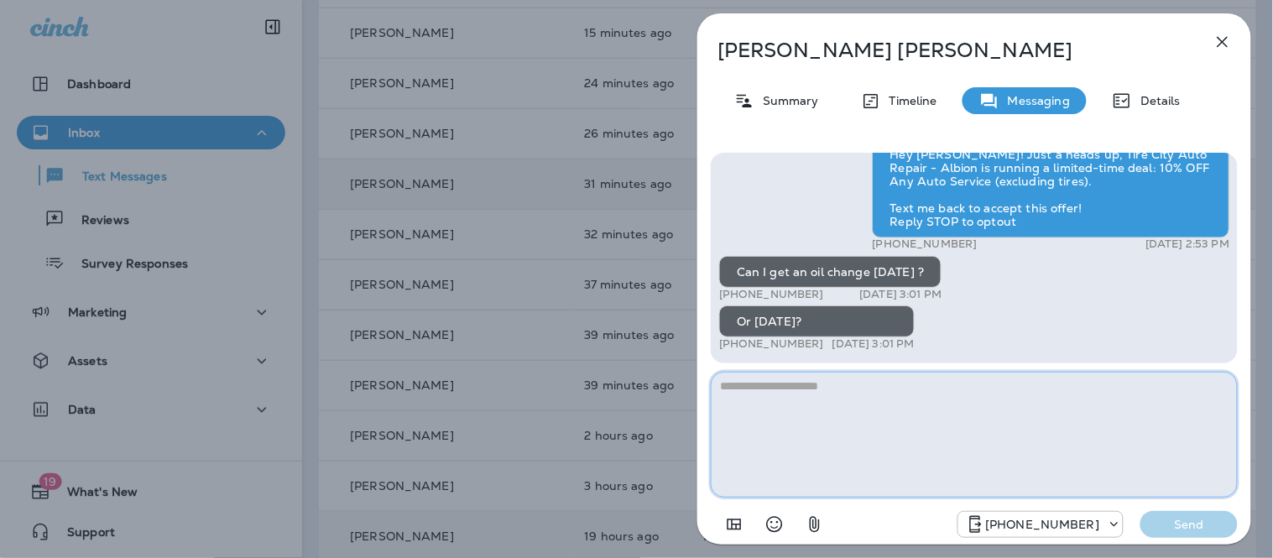
click at [766, 405] on textarea at bounding box center [974, 435] width 527 height 126
type textarea "*"
drag, startPoint x: 1000, startPoint y: 383, endPoint x: 854, endPoint y: 373, distance: 146.3
click at [854, 373] on textarea "**********" at bounding box center [974, 435] width 527 height 126
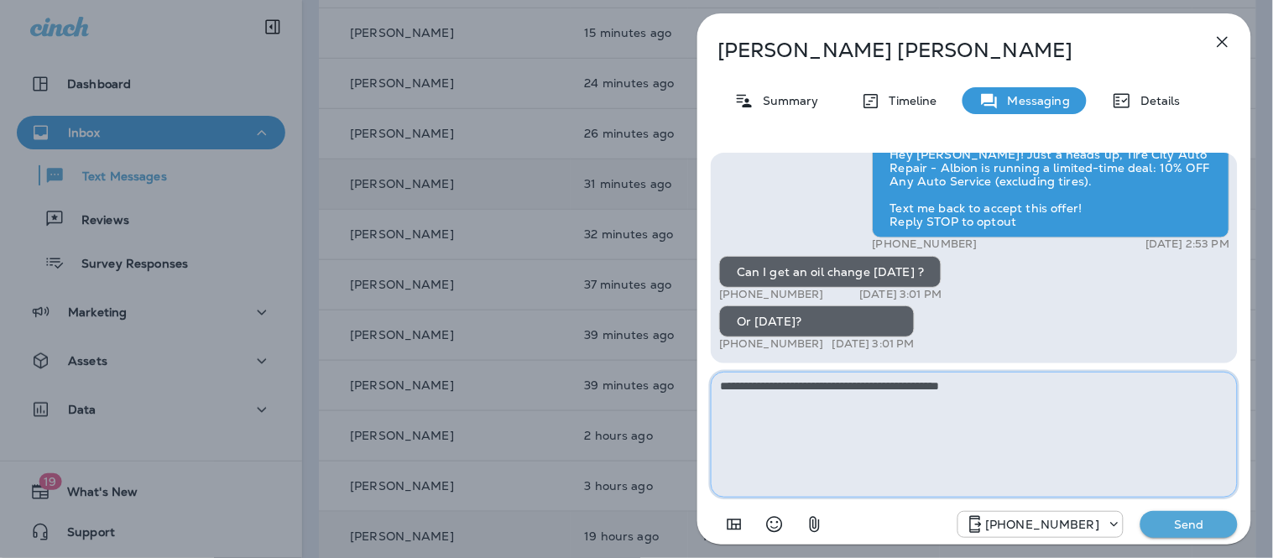
type textarea "**********"
click at [1179, 522] on p "Send" at bounding box center [1188, 524] width 70 height 15
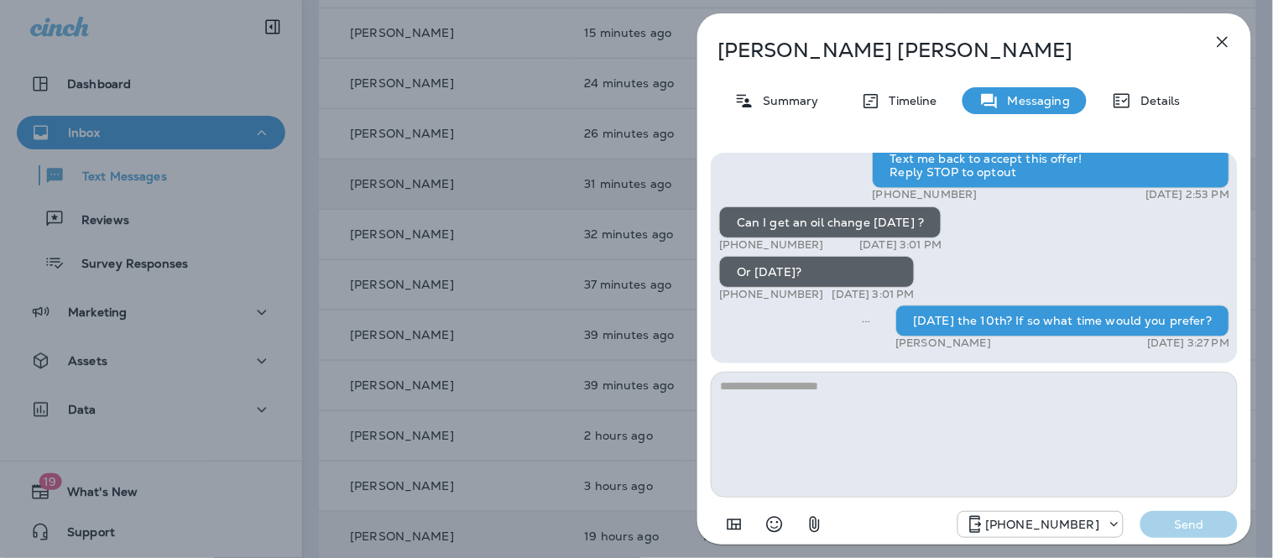
click at [1217, 47] on icon "button" at bounding box center [1222, 42] width 20 height 20
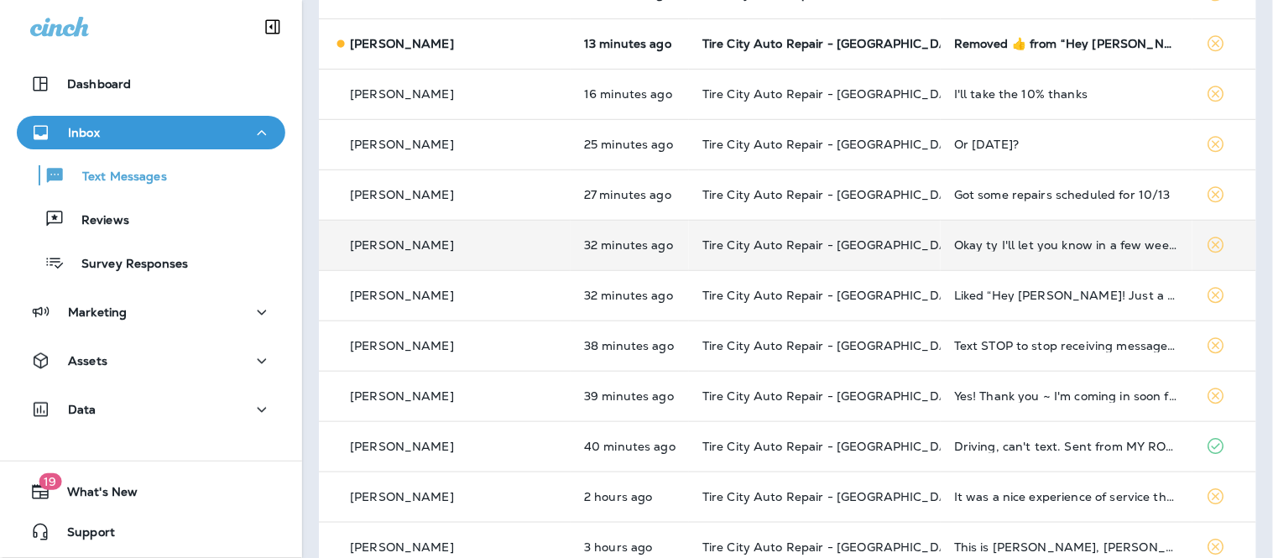
scroll to position [174, 0]
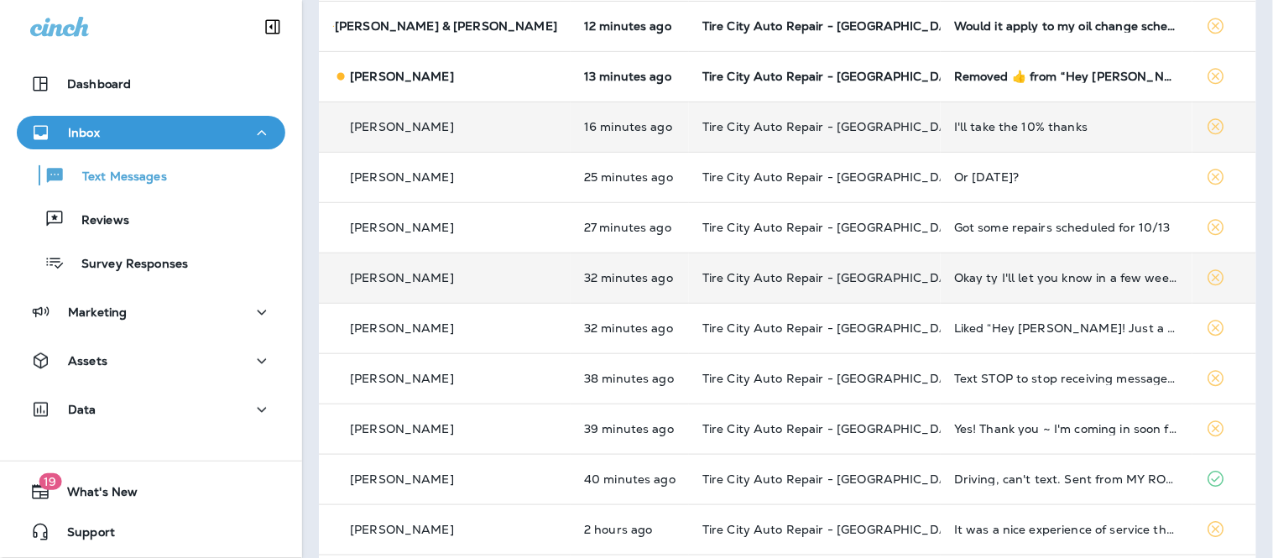
click at [1016, 136] on td "I'll take the 10% thanks" at bounding box center [1066, 127] width 252 height 50
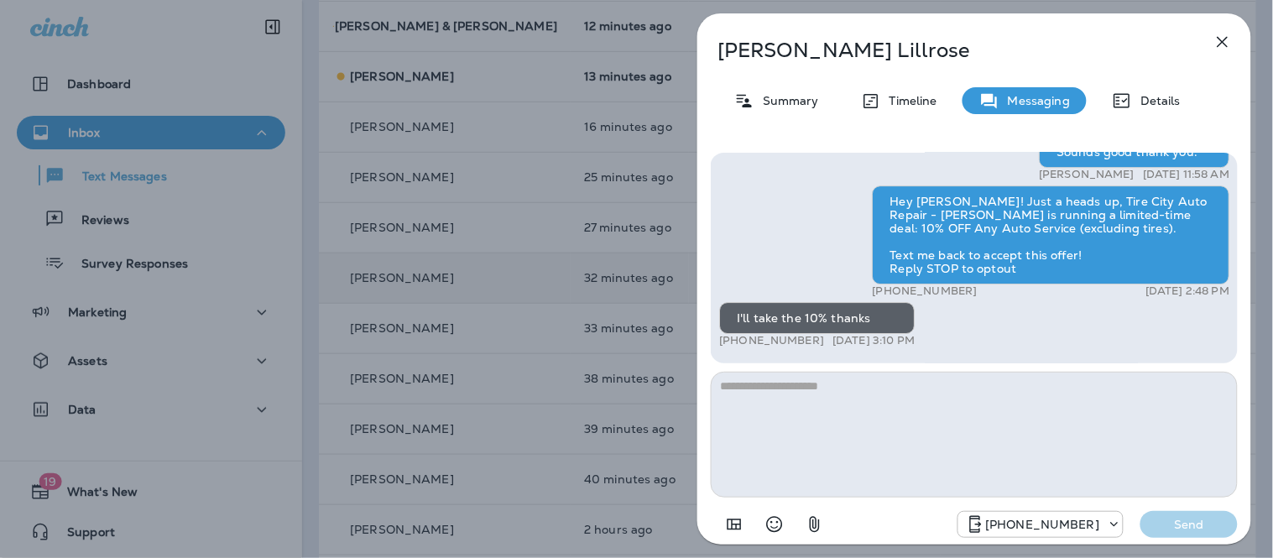
click at [857, 436] on textarea at bounding box center [974, 435] width 527 height 126
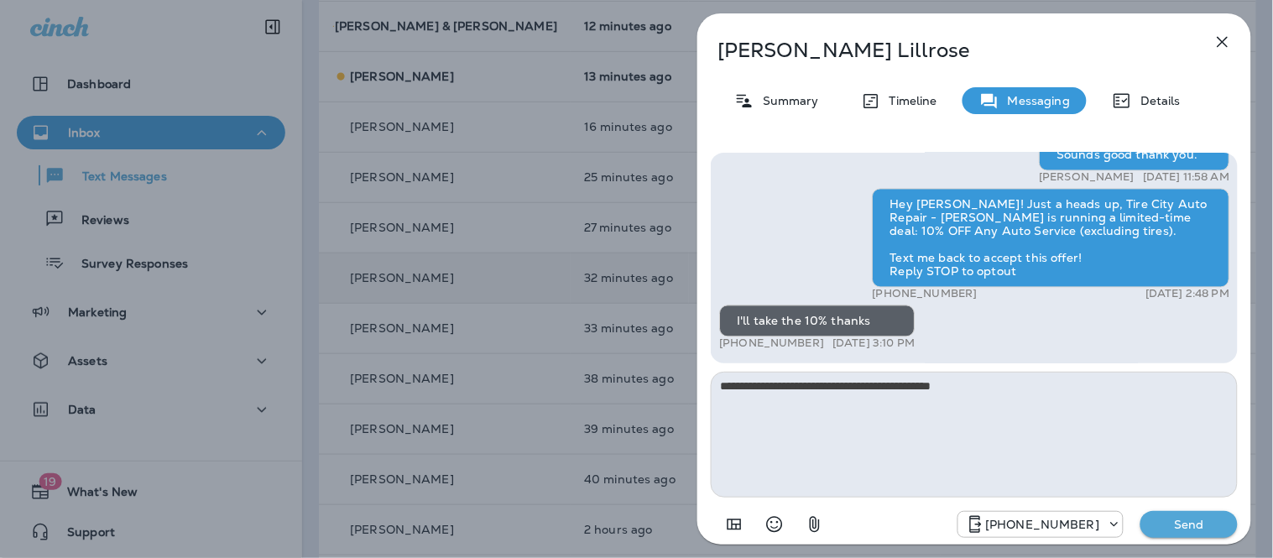
type textarea "**********"
click at [1218, 526] on p "Send" at bounding box center [1188, 524] width 70 height 15
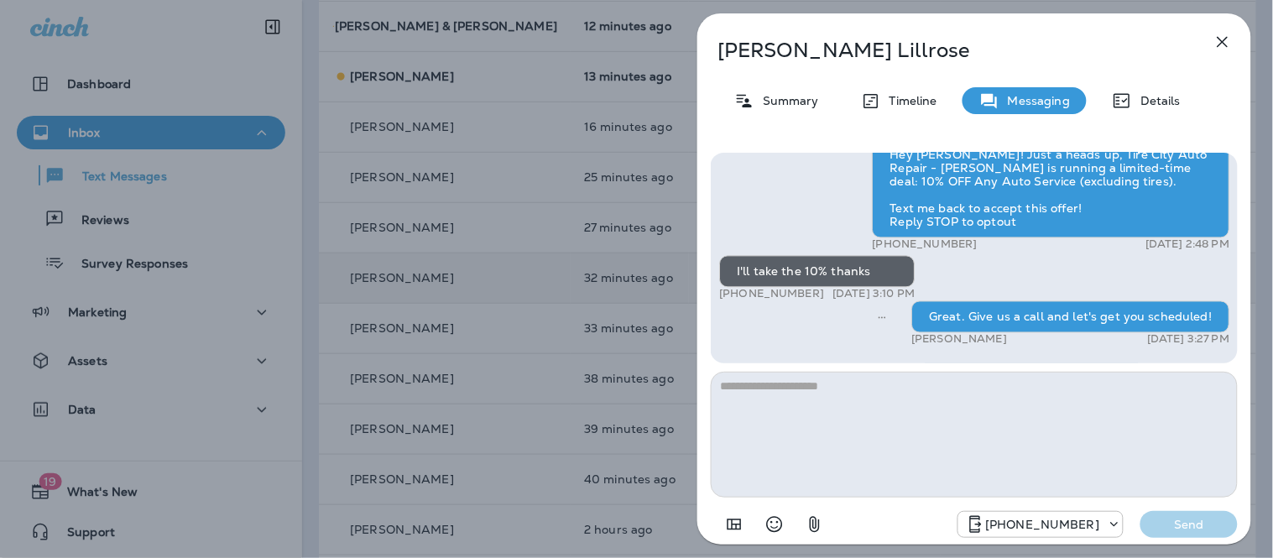
click at [1218, 36] on icon "button" at bounding box center [1222, 42] width 20 height 20
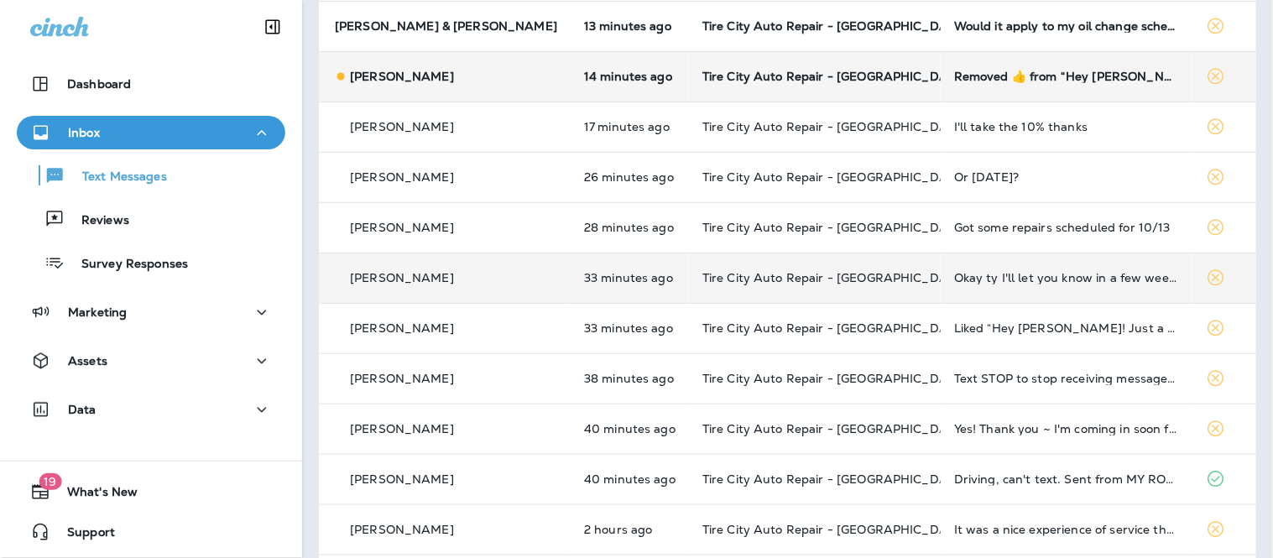
click at [994, 86] on td "Removed ‌👍‌ from “ Hey [PERSON_NAME]! Just a heads up, Tire City Auto Repair - …" at bounding box center [1066, 76] width 252 height 50
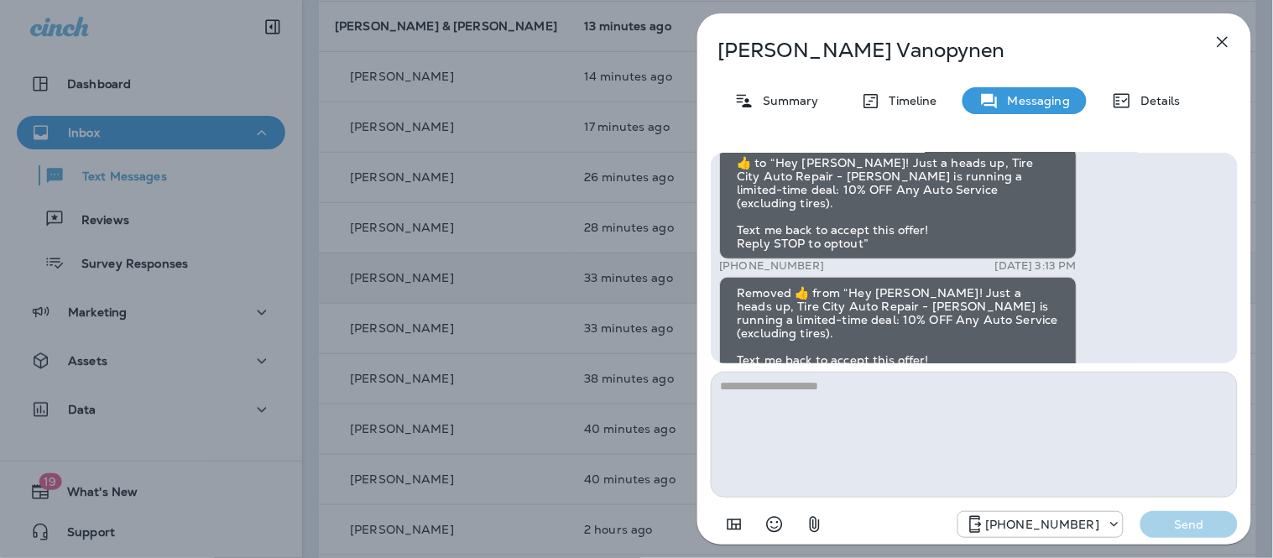
scroll to position [1, 0]
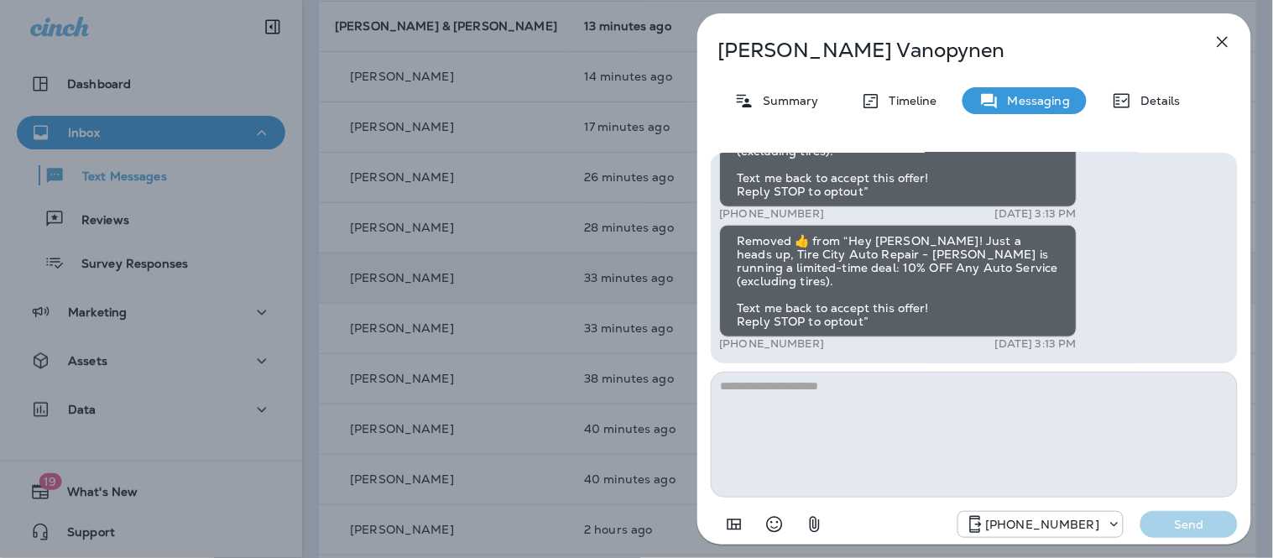
click at [1219, 47] on icon "button" at bounding box center [1222, 42] width 20 height 20
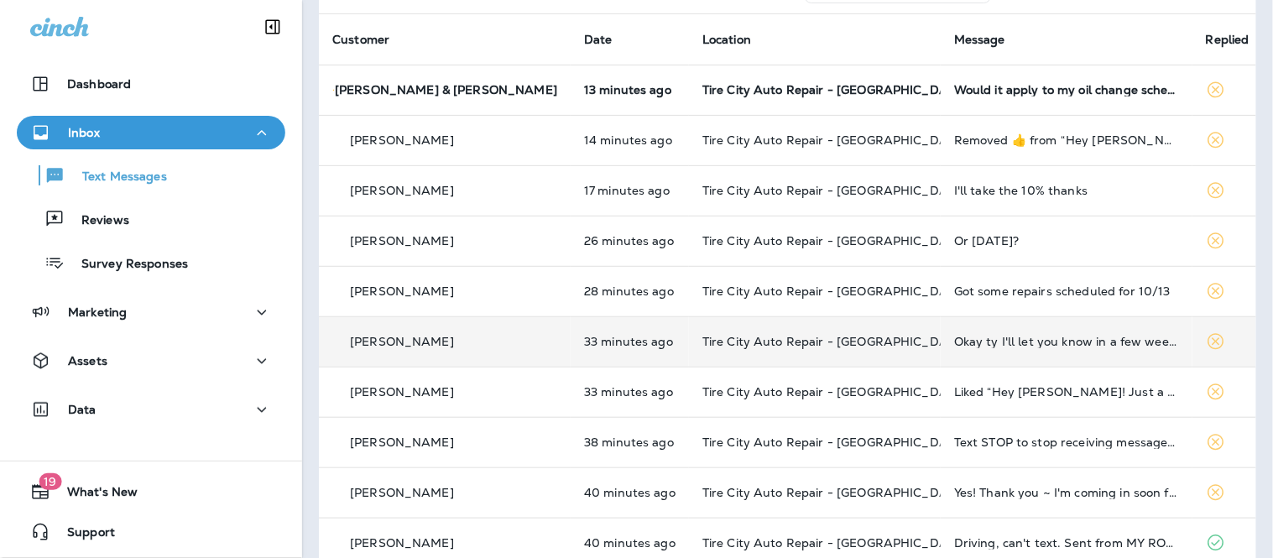
scroll to position [81, 0]
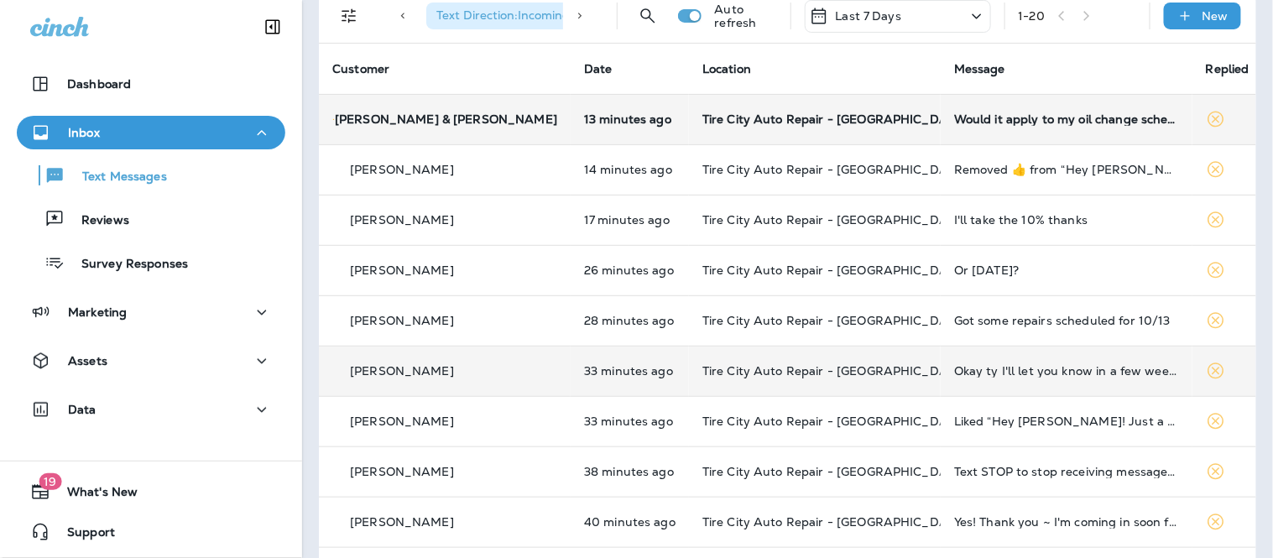
click at [1044, 118] on div "Would it apply to my oil change scheduled for tomorrow?" at bounding box center [1066, 118] width 225 height 13
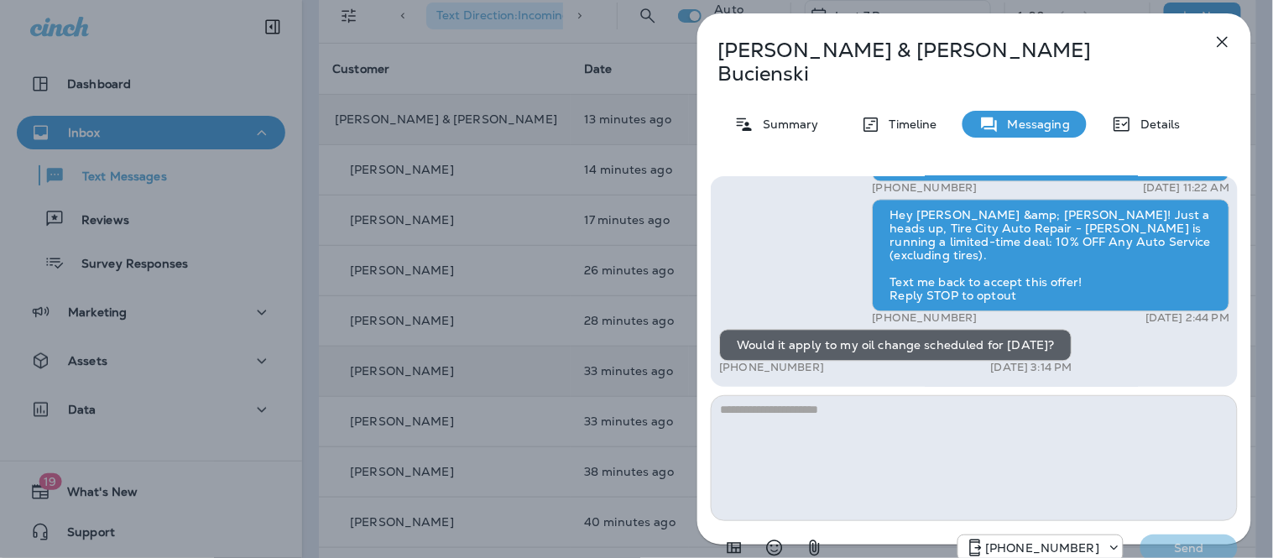
type textarea "*"
click at [0, 417] on div "Charles & Jennifer Bucienski Summary Timeline Messaging Details Hey Charles &am…" at bounding box center [636, 279] width 1273 height 558
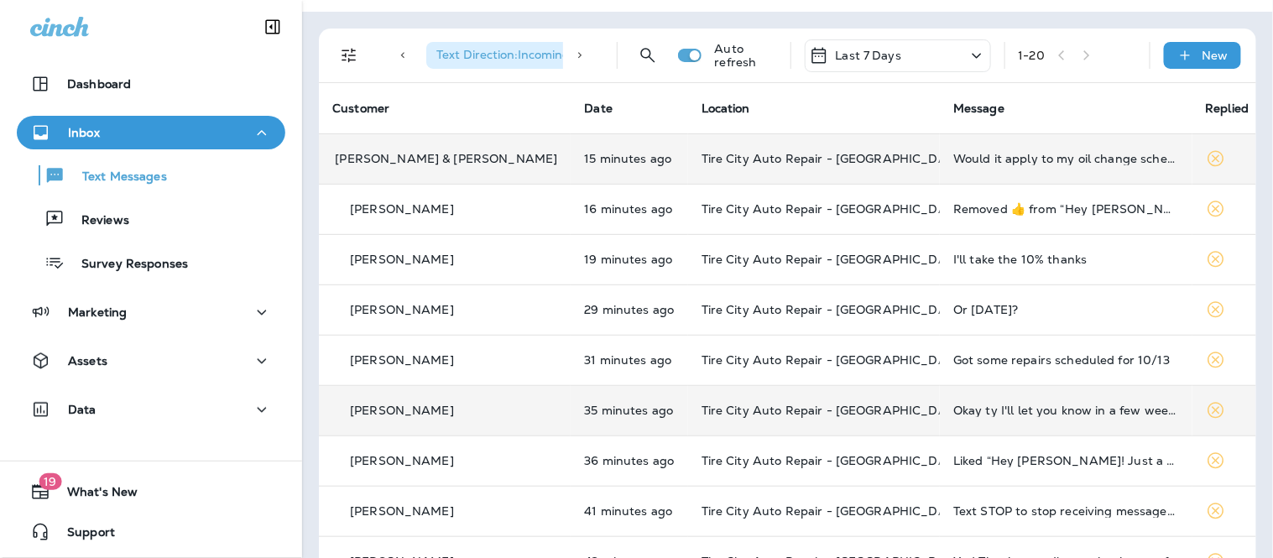
scroll to position [9, 0]
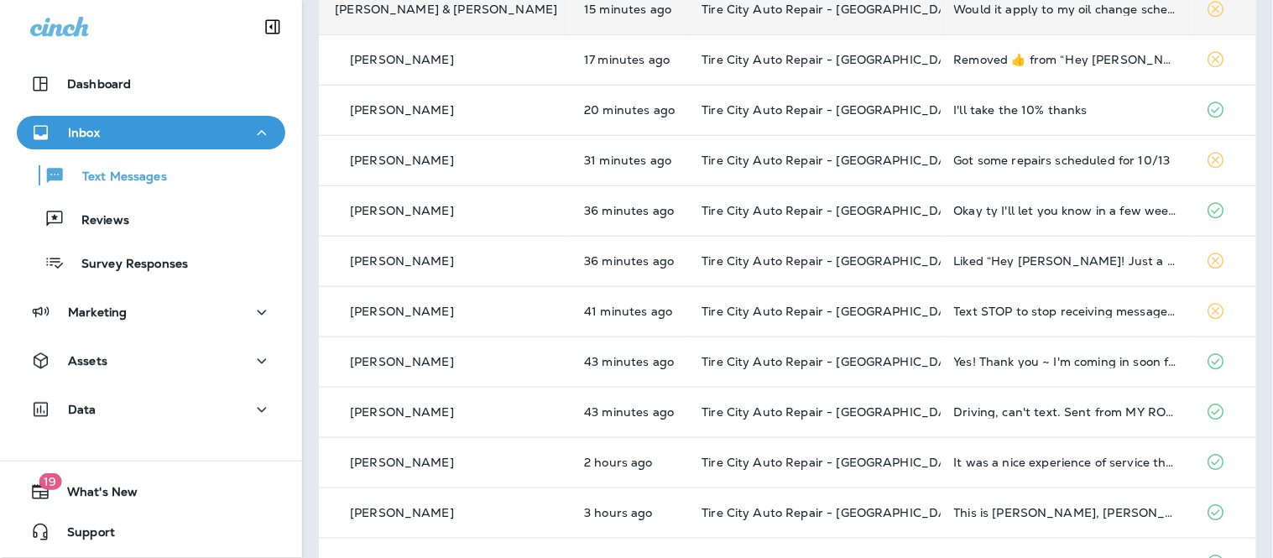
scroll to position [279, 0]
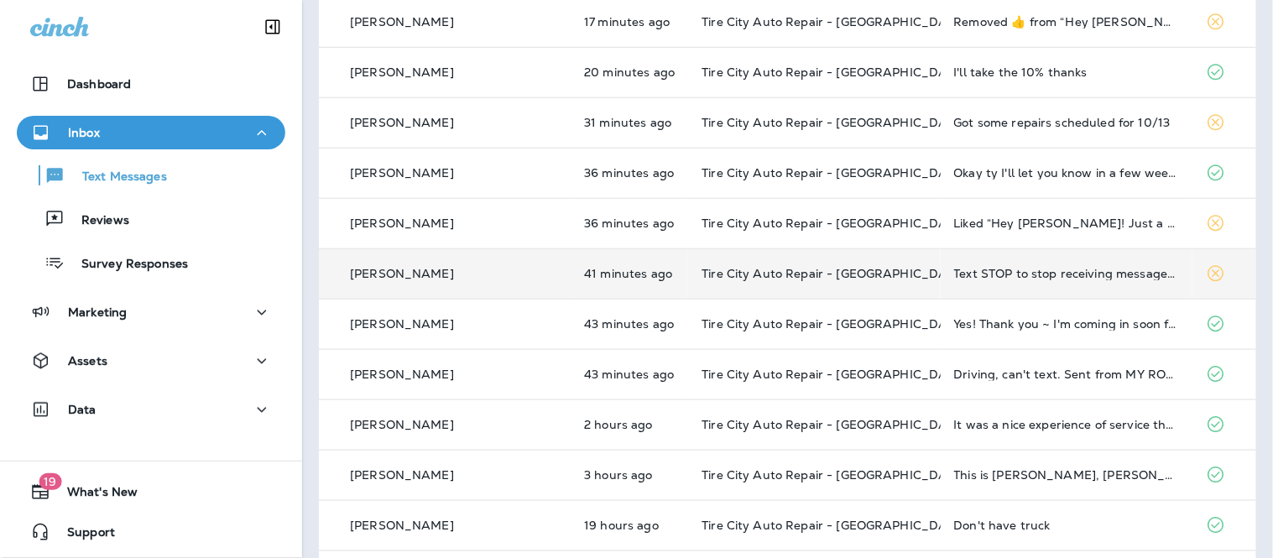
click at [1045, 286] on td "Text STOP to stop receiving messages from this number." at bounding box center [1066, 273] width 252 height 50
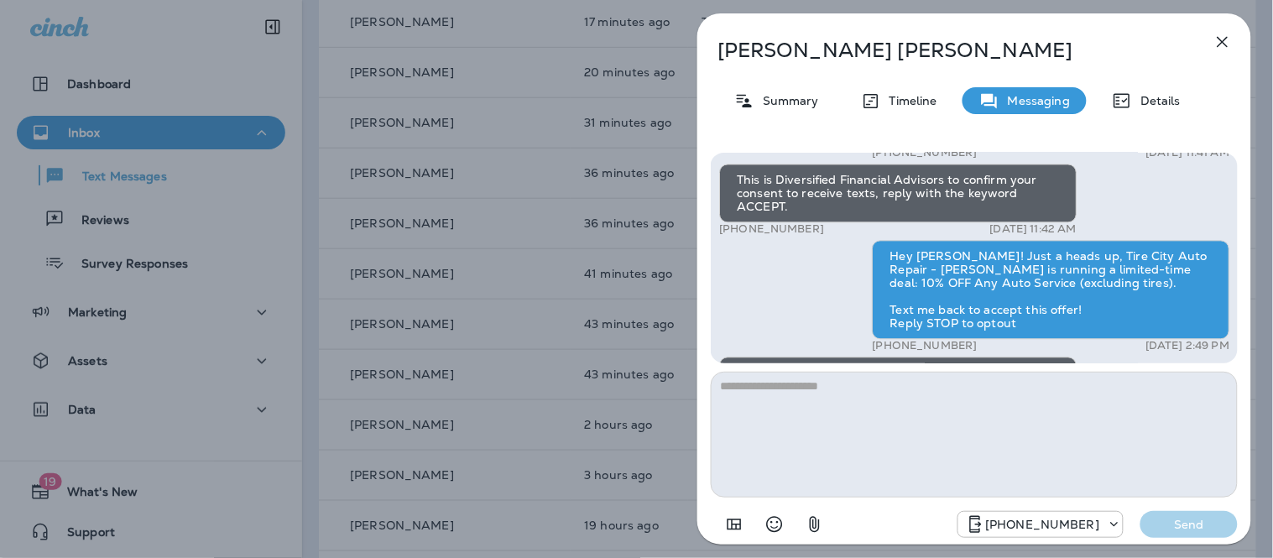
scroll to position [-93, 0]
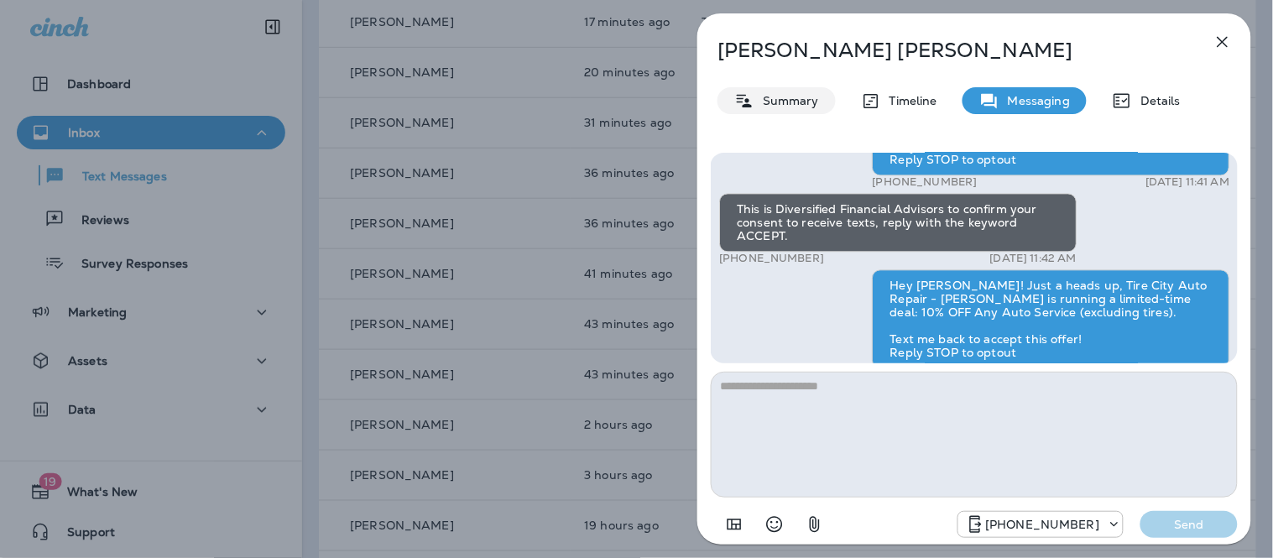
click at [740, 95] on icon at bounding box center [744, 100] width 15 height 13
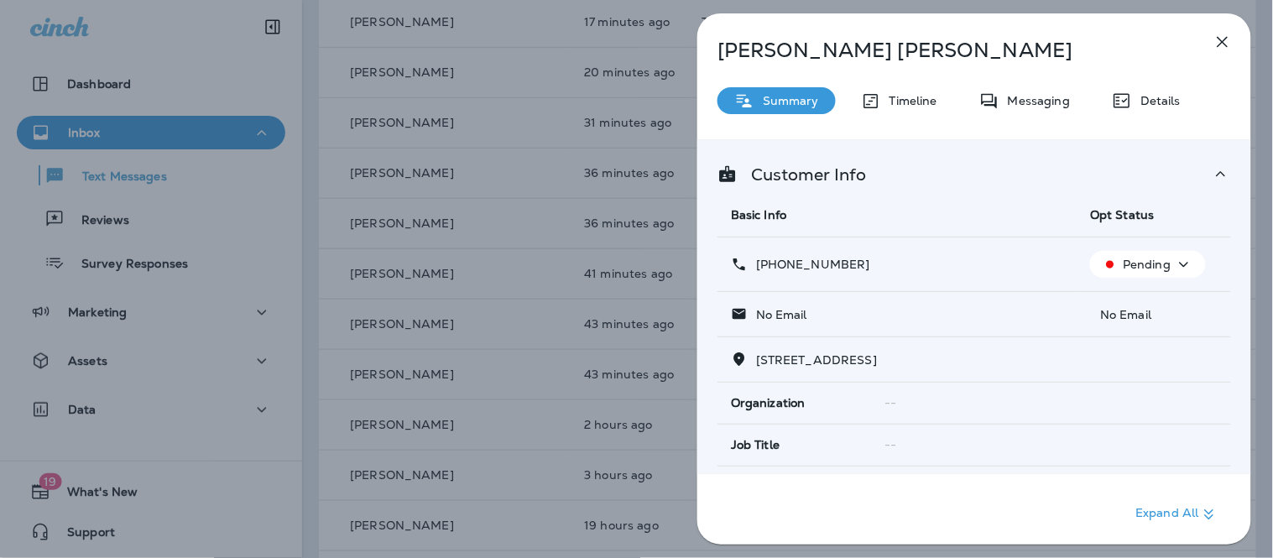
click at [1113, 254] on div "Pending" at bounding box center [1147, 264] width 102 height 21
click at [1116, 300] on p "Opt out" at bounding box center [1137, 304] width 45 height 13
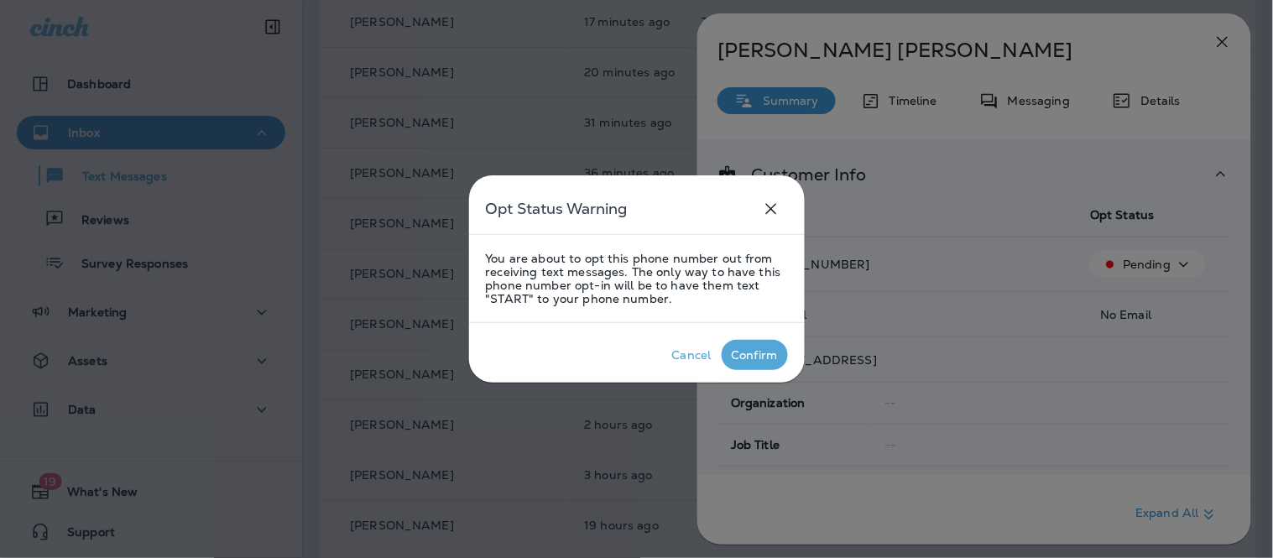
click at [773, 357] on div "Confirm" at bounding box center [754, 354] width 46 height 13
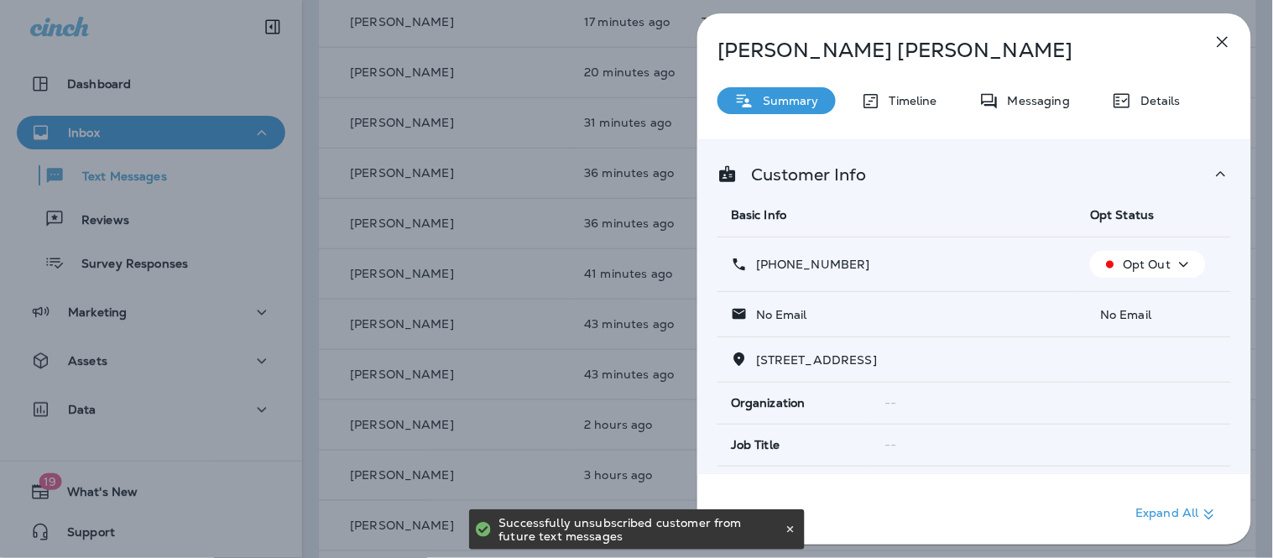
click at [1220, 48] on icon "button" at bounding box center [1222, 42] width 20 height 20
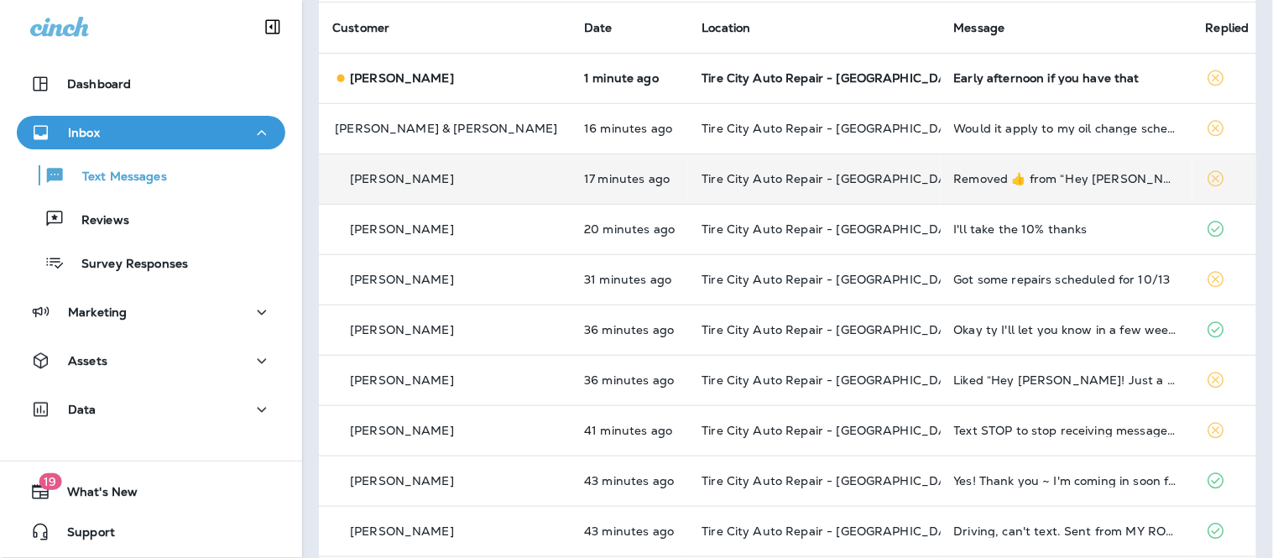
scroll to position [93, 0]
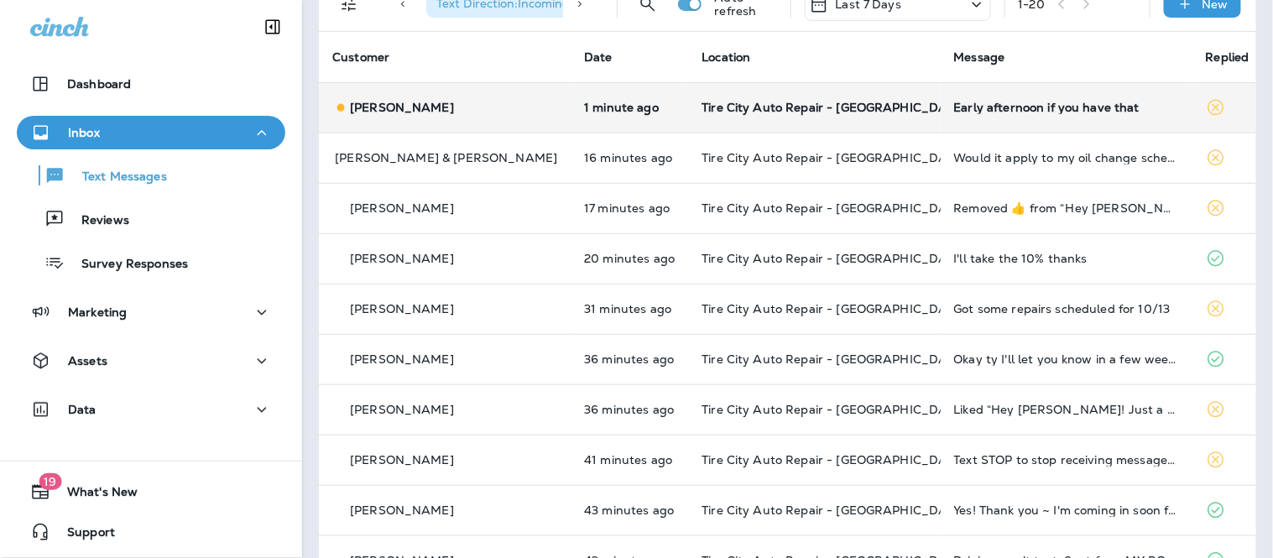
click at [1093, 113] on div "Early afternoon if you have that" at bounding box center [1066, 107] width 225 height 13
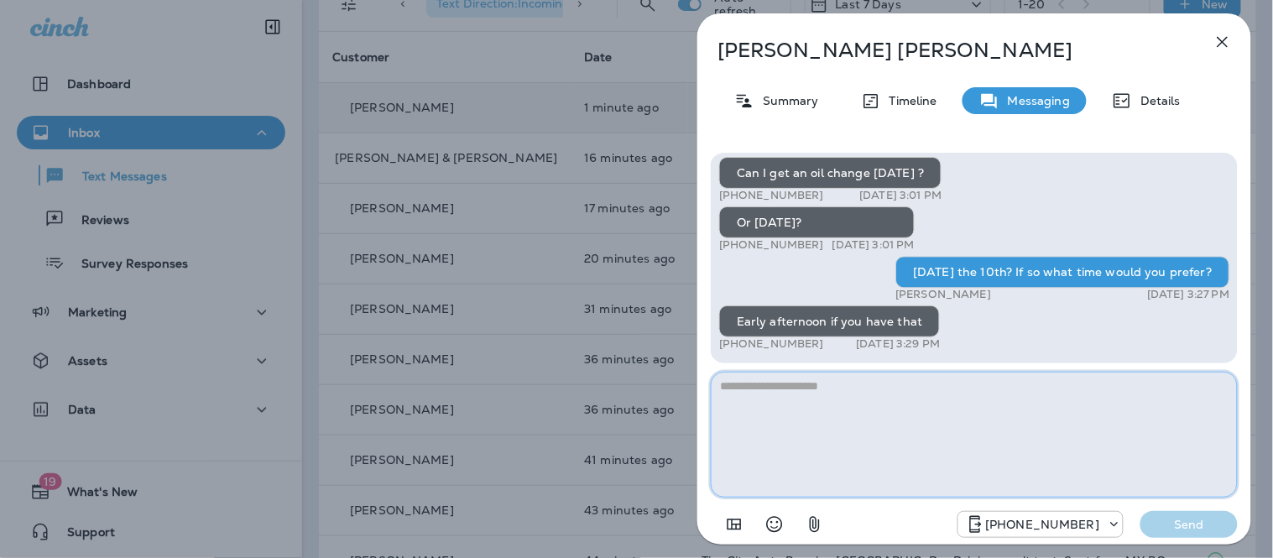
click at [774, 424] on textarea at bounding box center [974, 435] width 527 height 126
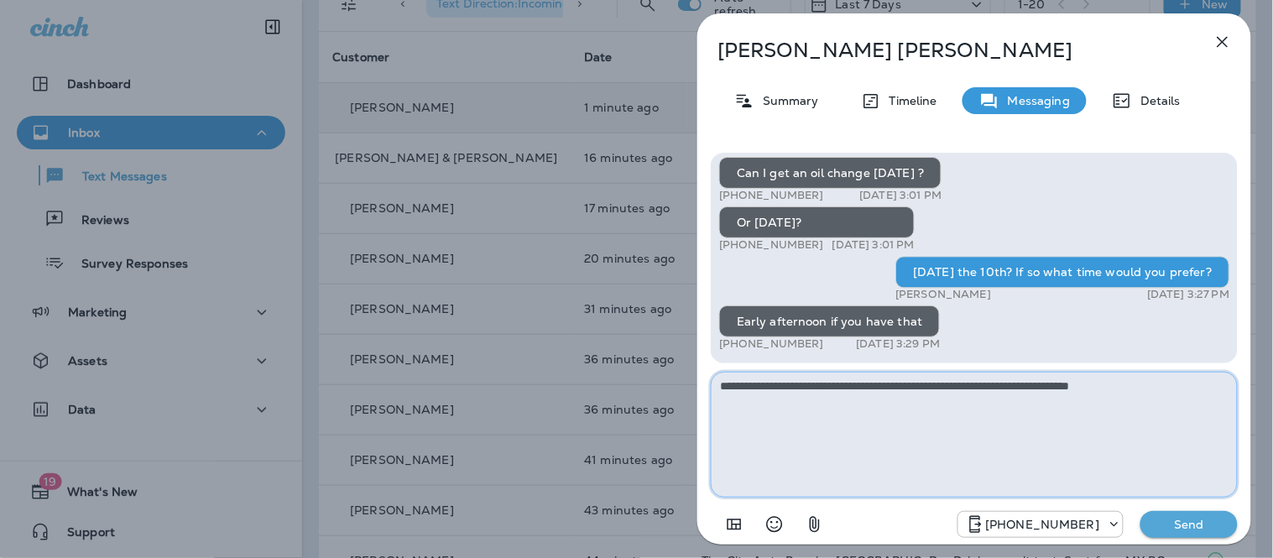
type textarea "**********"
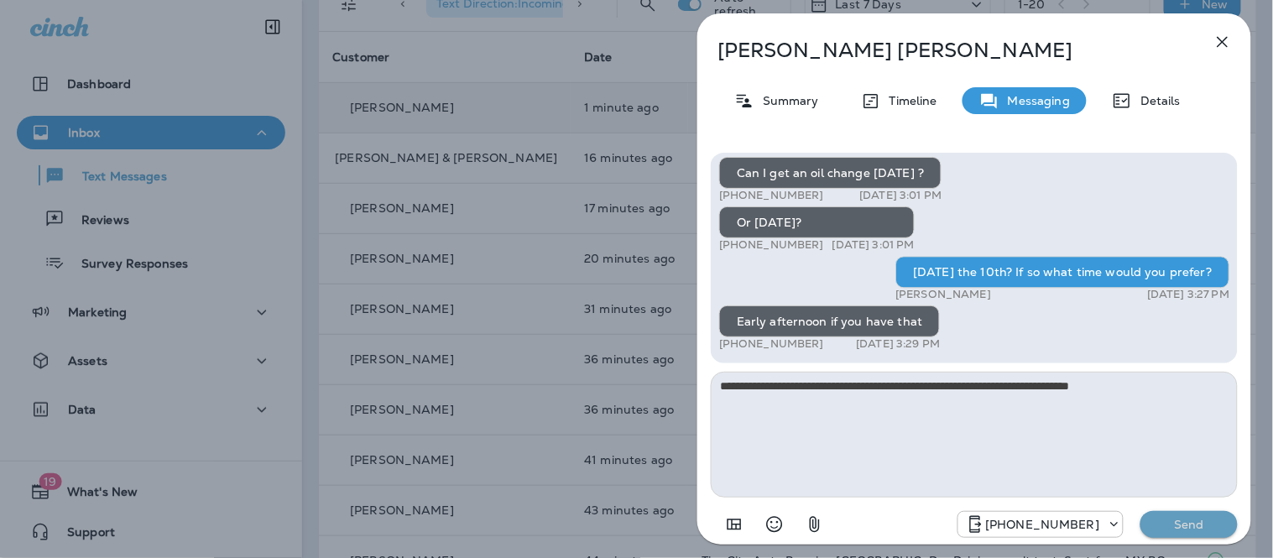
click at [1172, 520] on p "Send" at bounding box center [1188, 524] width 70 height 15
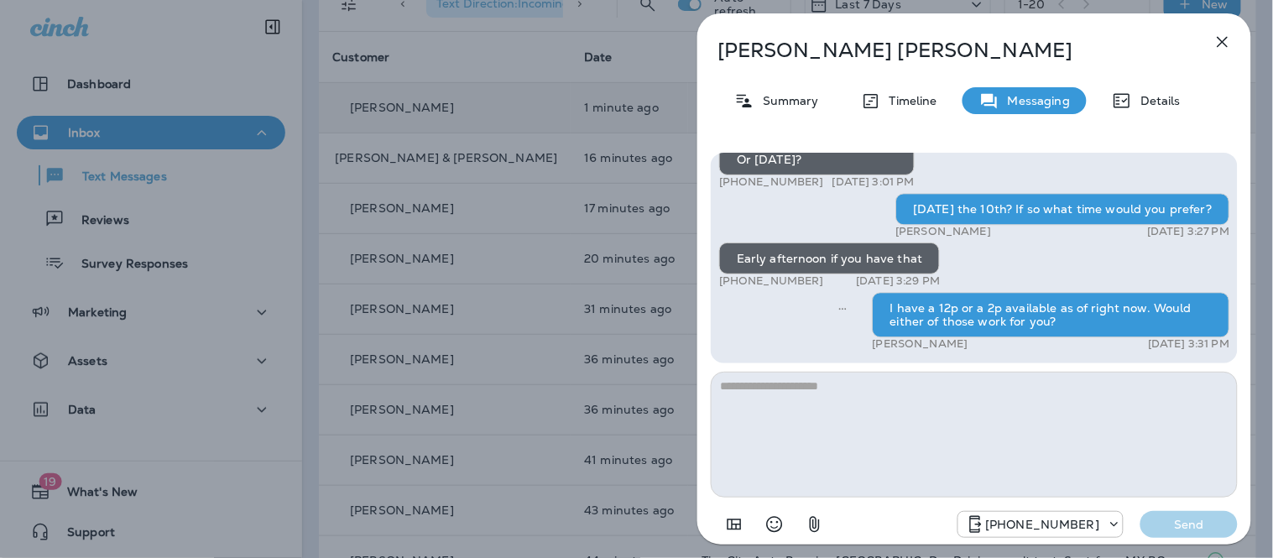
click at [388, 188] on div "Terry Allen Summary Timeline Messaging Details Hi Terry, this is Tire City Tire…" at bounding box center [636, 279] width 1273 height 558
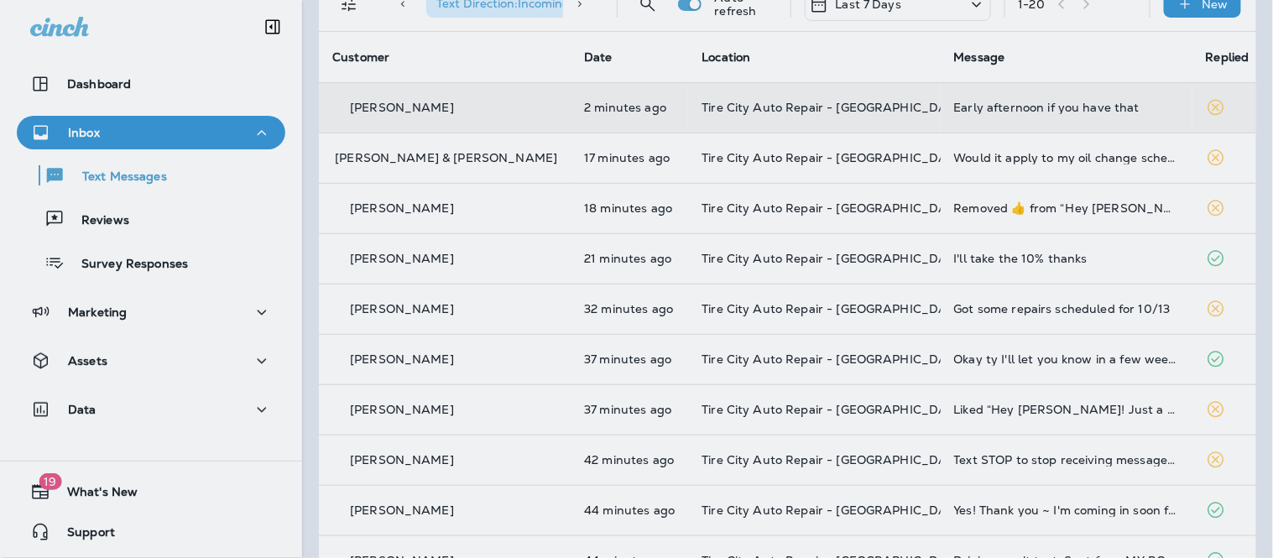
click at [116, 206] on div at bounding box center [726, 279] width 1273 height 558
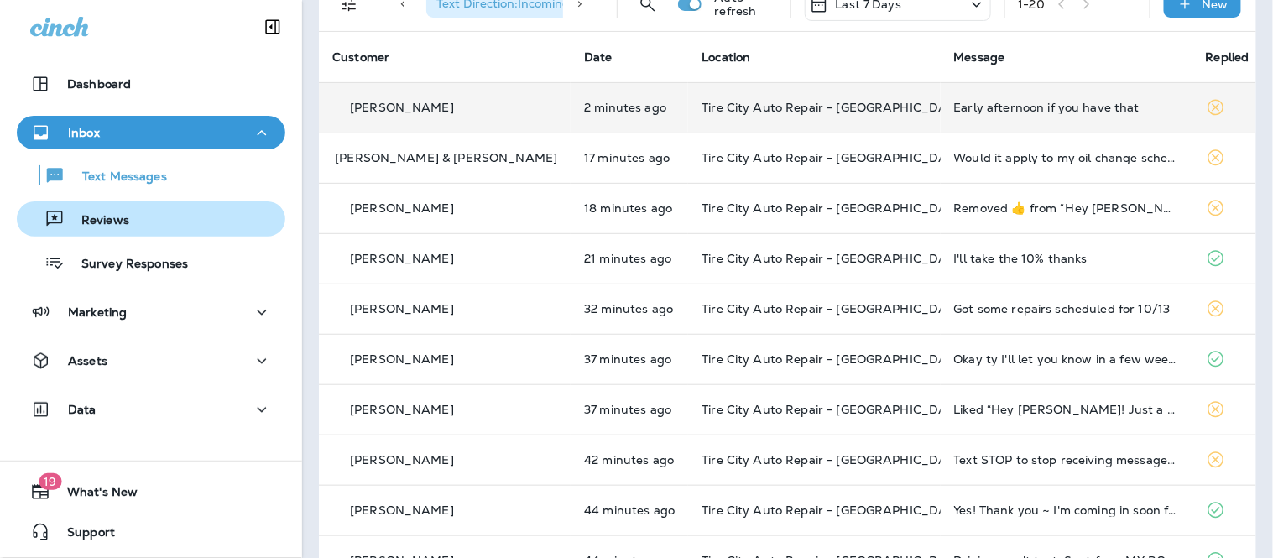
click at [116, 226] on p "Reviews" at bounding box center [97, 221] width 65 height 16
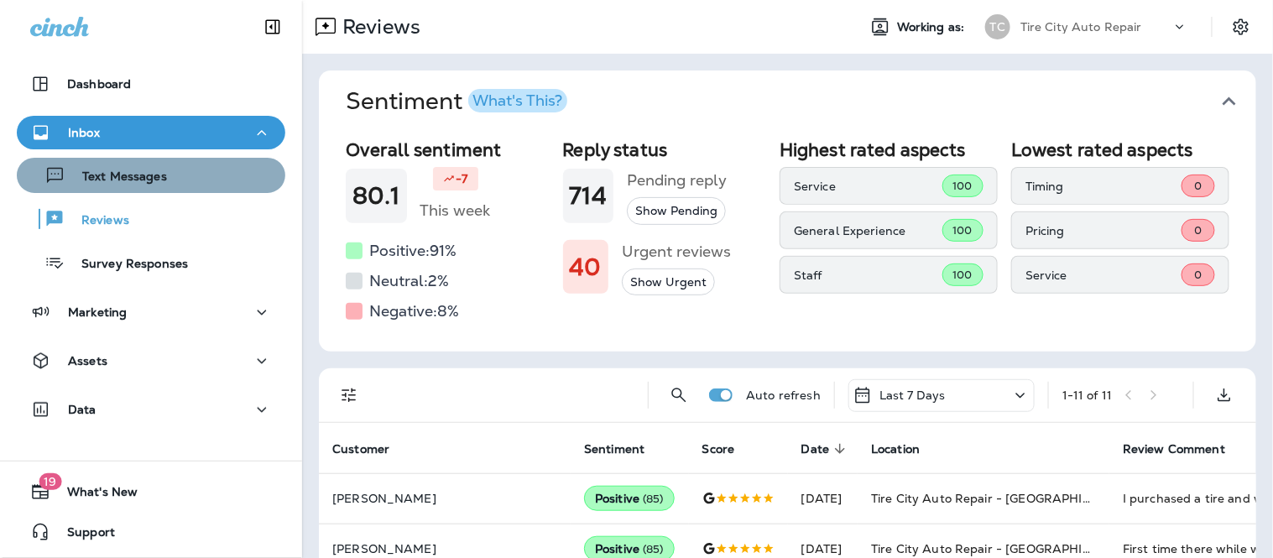
click at [154, 173] on p "Text Messages" at bounding box center [116, 177] width 102 height 16
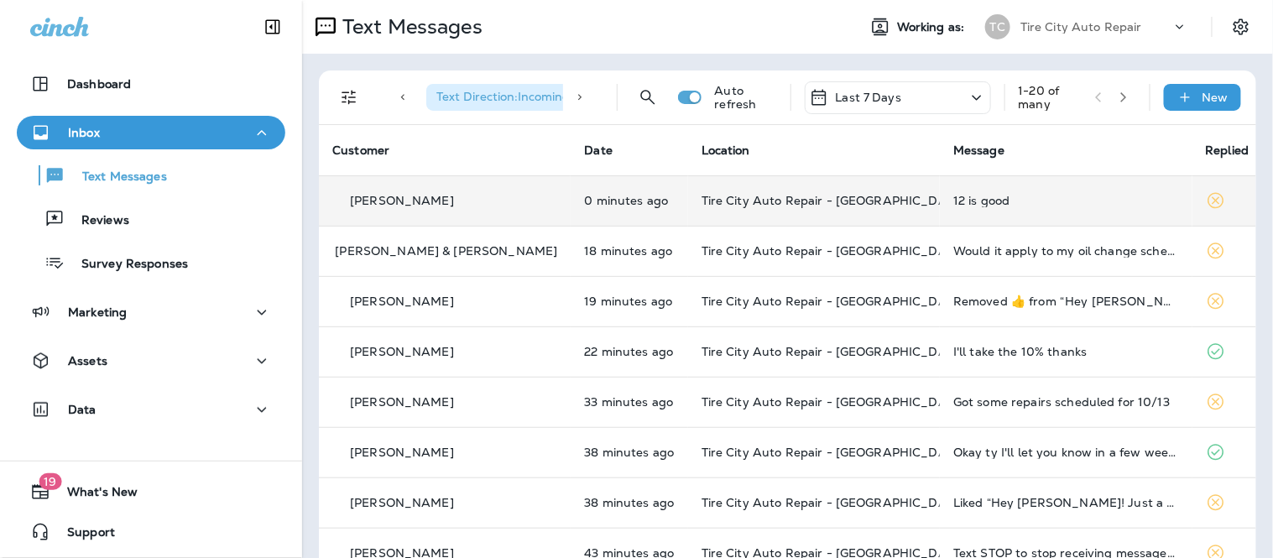
click at [962, 204] on div "12 is good" at bounding box center [1065, 200] width 225 height 13
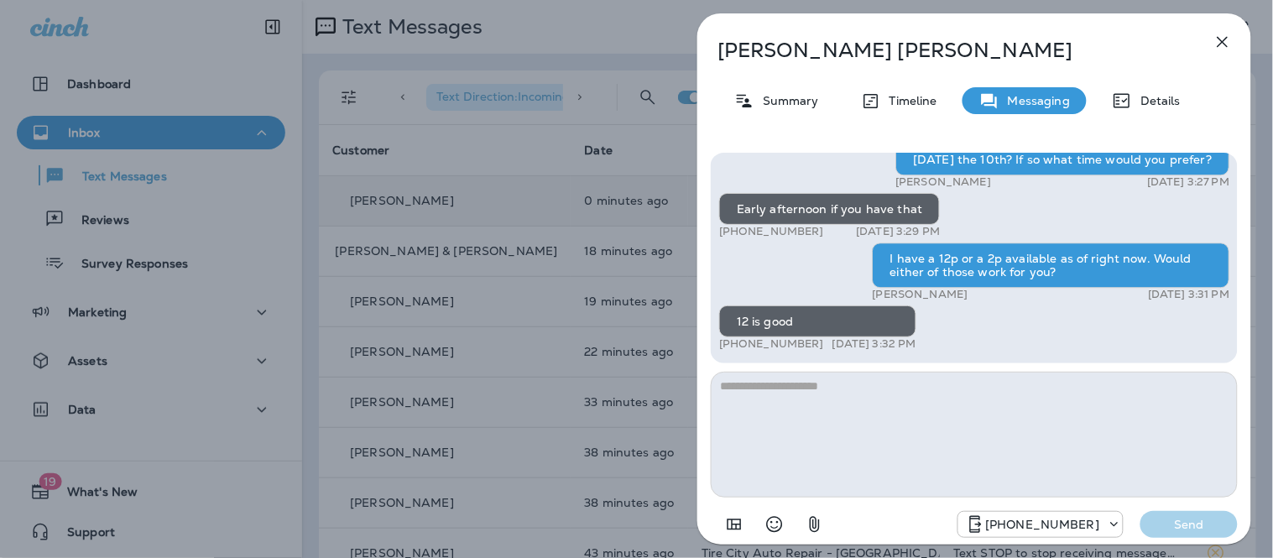
scroll to position [1, 0]
click at [789, 106] on p "Summary" at bounding box center [786, 100] width 65 height 13
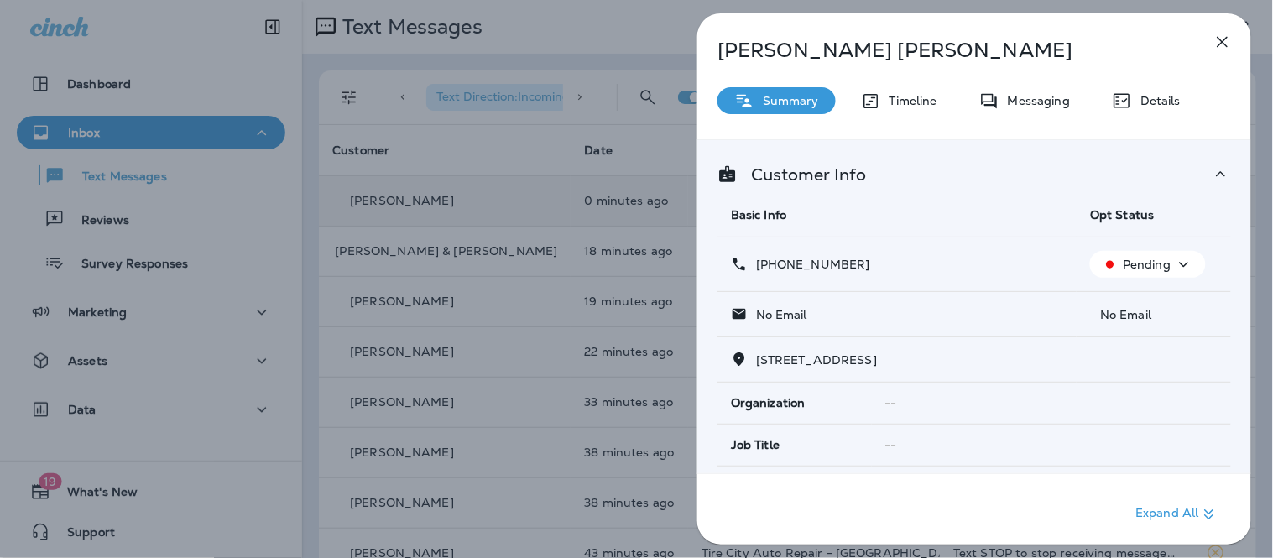
click at [1217, 161] on div "Customer Info Basic Info Opt Status +1 (517) 240-7325 Pending No Email No Email…" at bounding box center [974, 388] width 554 height 497
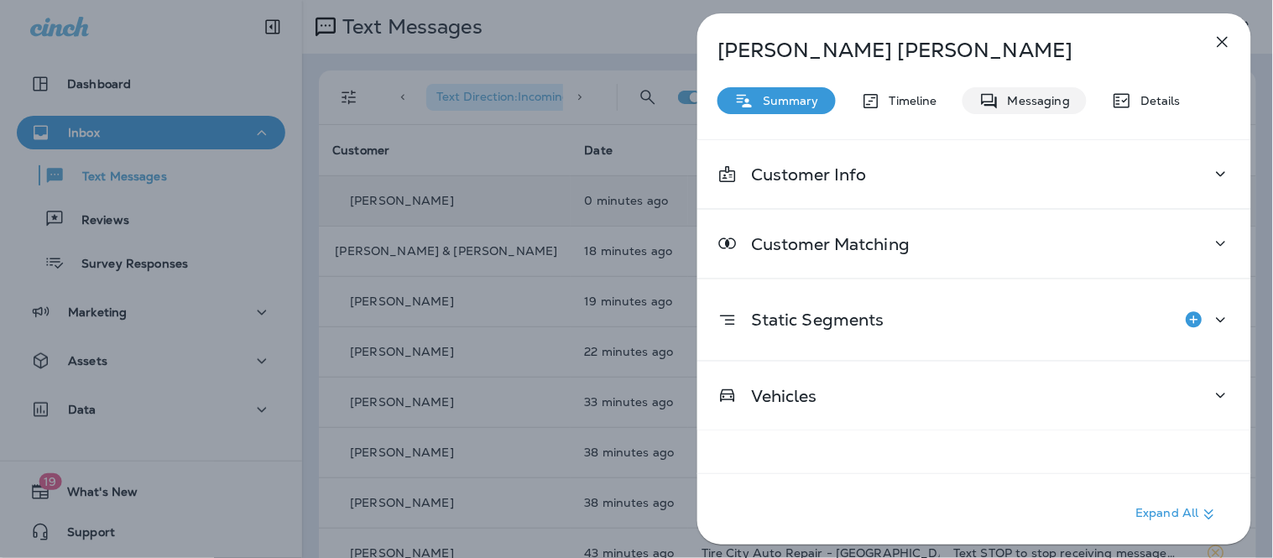
click at [1042, 102] on p "Messaging" at bounding box center [1034, 100] width 70 height 13
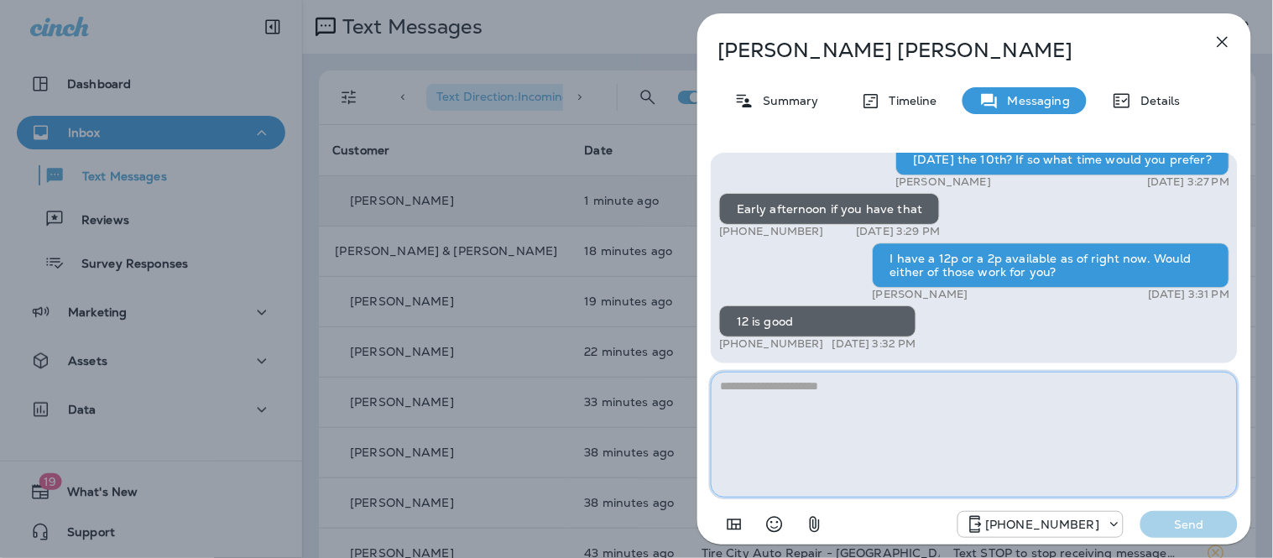
click at [758, 437] on textarea at bounding box center [974, 435] width 527 height 126
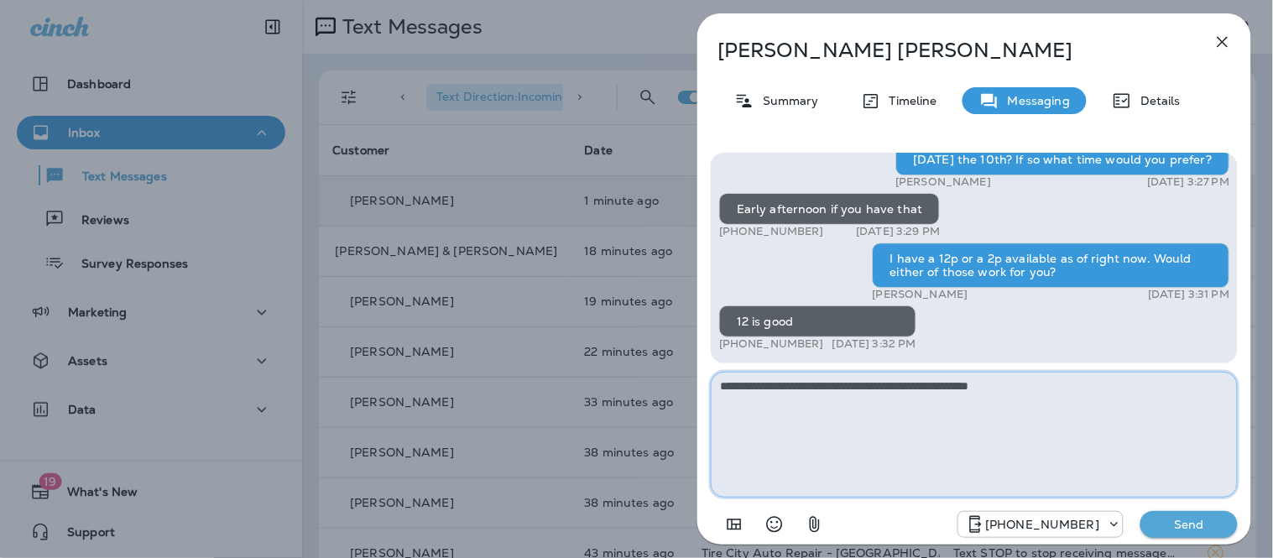
click at [903, 387] on textarea "**********" at bounding box center [974, 435] width 527 height 126
click at [908, 387] on textarea "**********" at bounding box center [974, 435] width 527 height 126
click at [977, 412] on textarea "**********" at bounding box center [974, 435] width 527 height 126
click at [933, 387] on textarea "**********" at bounding box center [974, 435] width 527 height 126
click at [1059, 390] on textarea "**********" at bounding box center [974, 435] width 527 height 126
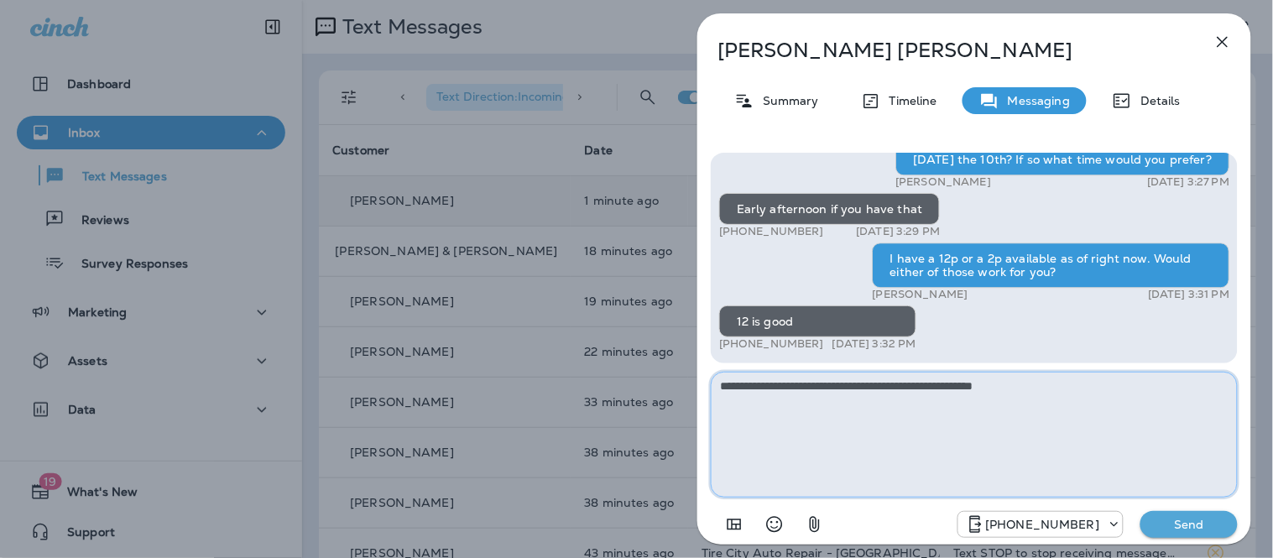
click at [921, 388] on textarea "**********" at bounding box center [974, 435] width 527 height 126
click at [1082, 400] on textarea "**********" at bounding box center [974, 435] width 527 height 126
type textarea "**********"
click at [1209, 524] on p "Send" at bounding box center [1188, 524] width 70 height 15
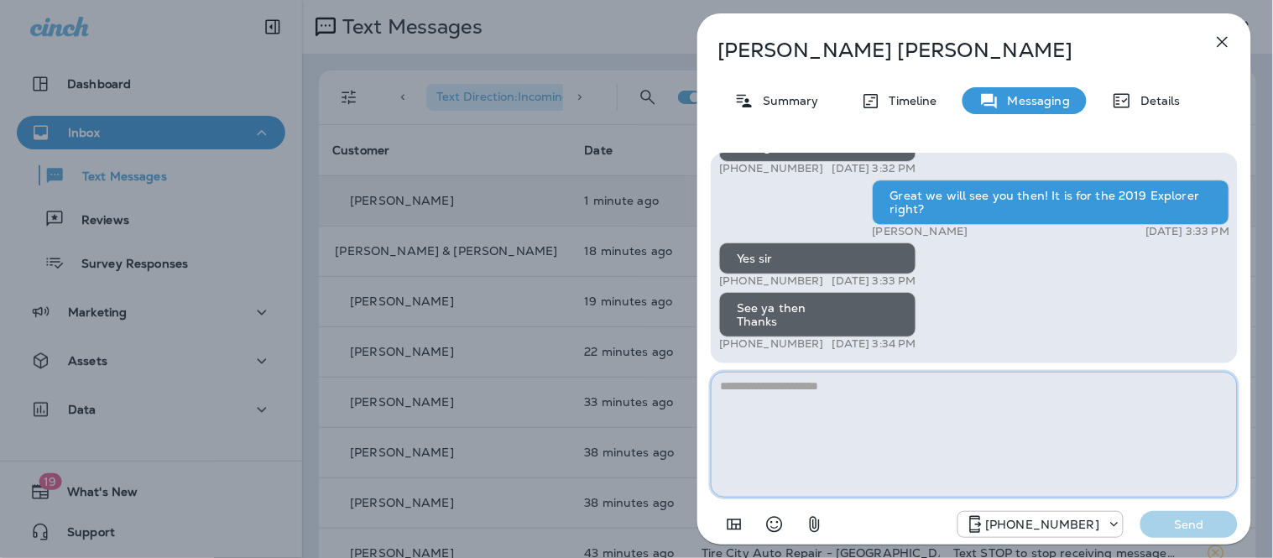
click at [844, 406] on textarea at bounding box center [974, 435] width 527 height 126
type textarea "**********"
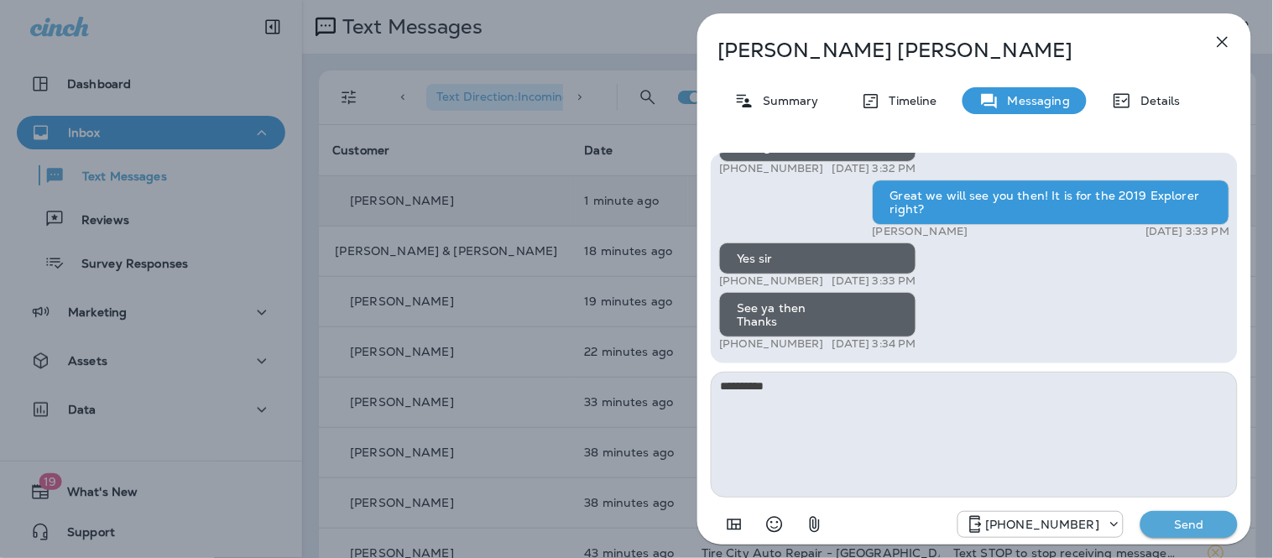
click at [1197, 517] on p "Send" at bounding box center [1188, 524] width 70 height 15
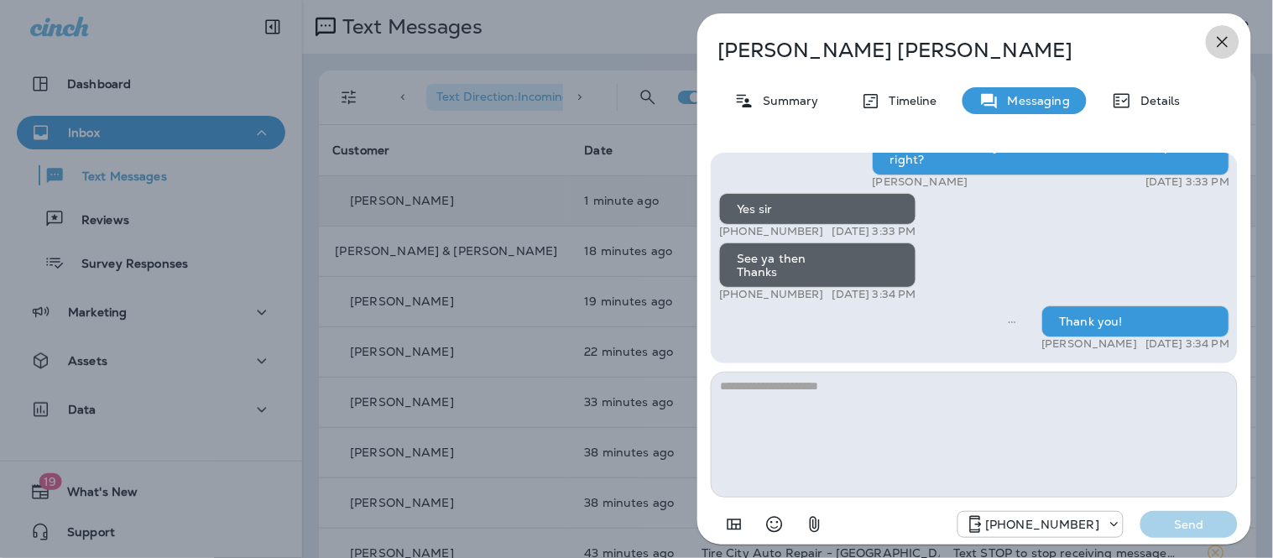
click at [1221, 36] on icon "button" at bounding box center [1222, 42] width 20 height 20
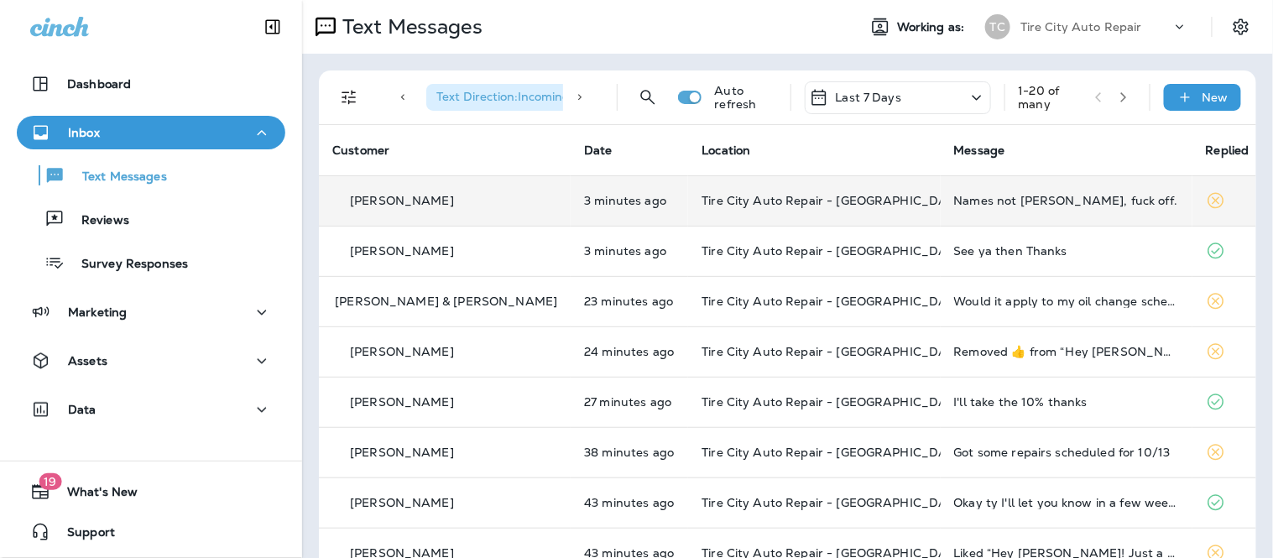
click at [878, 215] on td "Tire City Auto Repair - [GEOGRAPHIC_DATA]" at bounding box center [814, 200] width 252 height 50
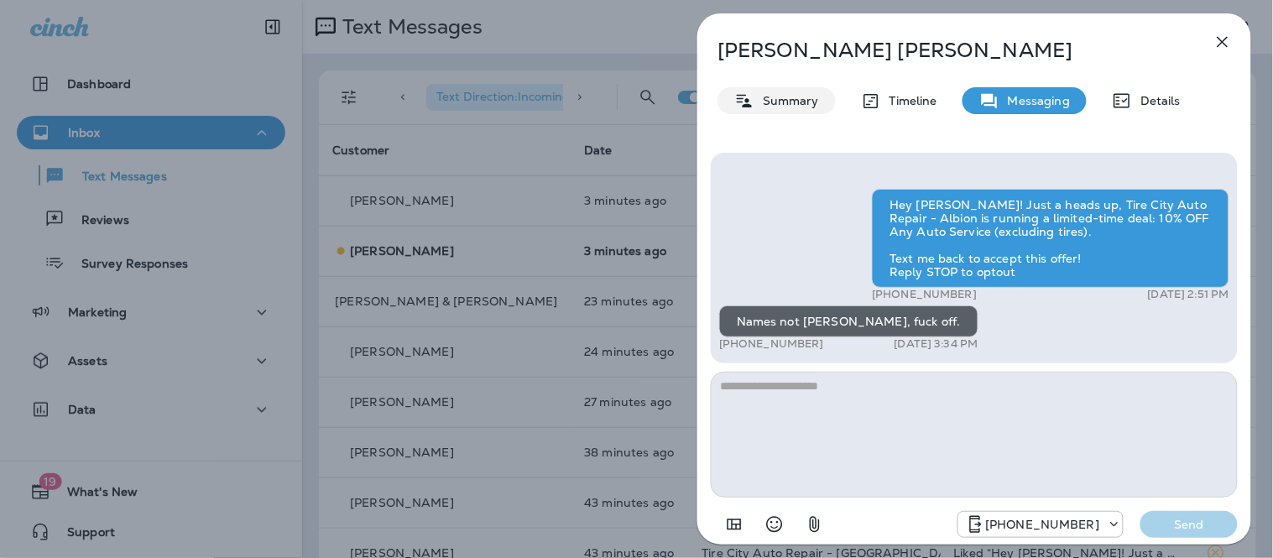
click at [765, 102] on p "Summary" at bounding box center [786, 100] width 65 height 13
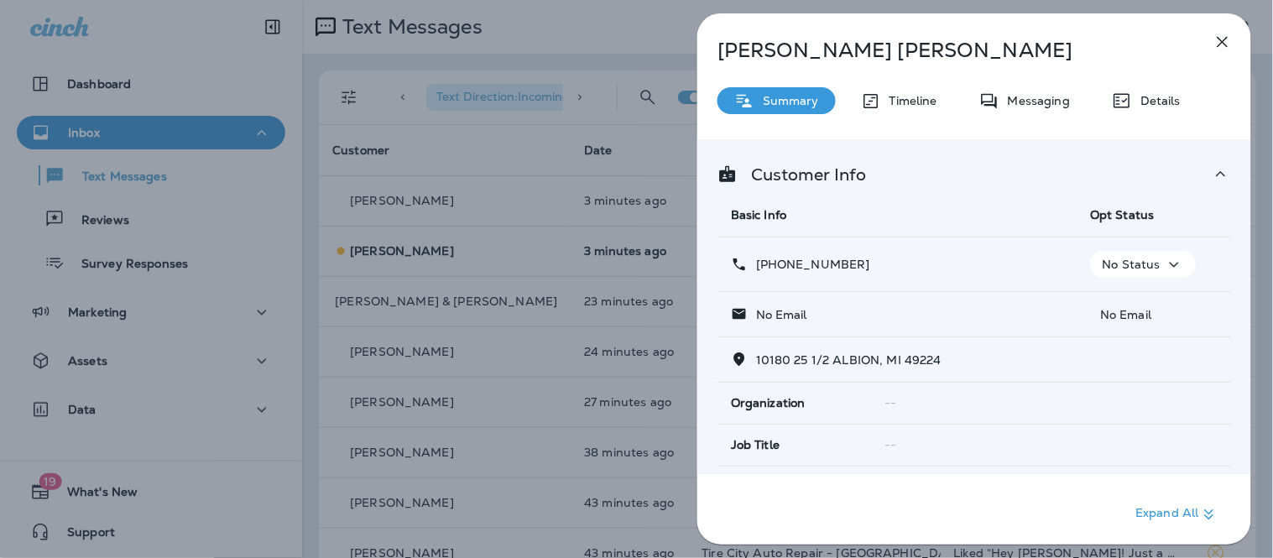
click at [1118, 258] on p "No Status" at bounding box center [1130, 264] width 58 height 13
click at [1096, 306] on icon "button" at bounding box center [1100, 304] width 8 height 8
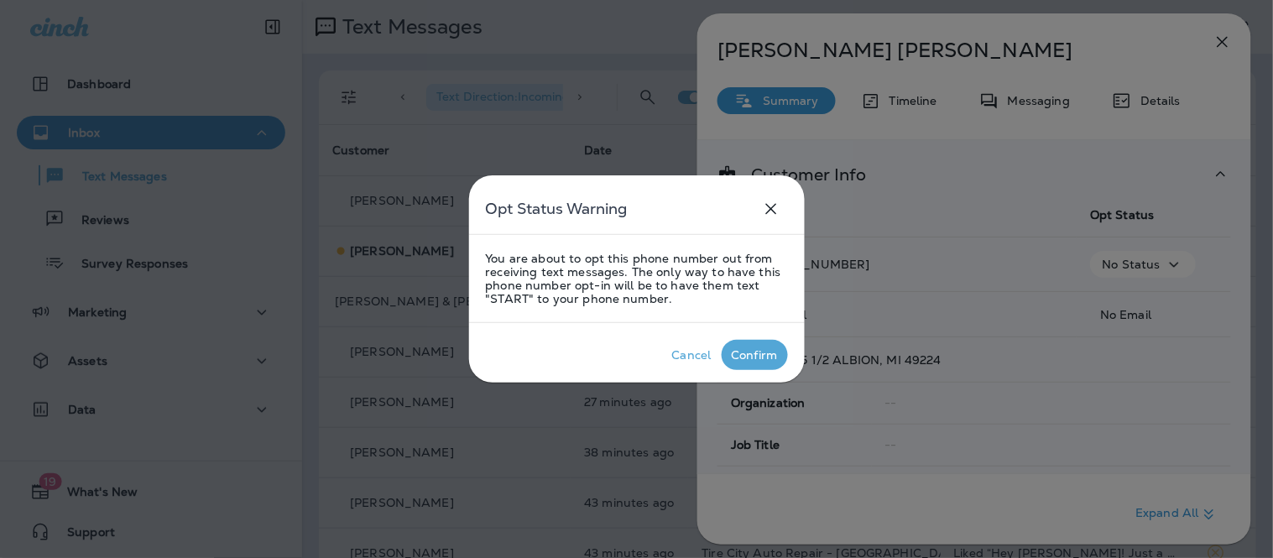
click at [759, 348] on div "Confirm" at bounding box center [754, 354] width 46 height 13
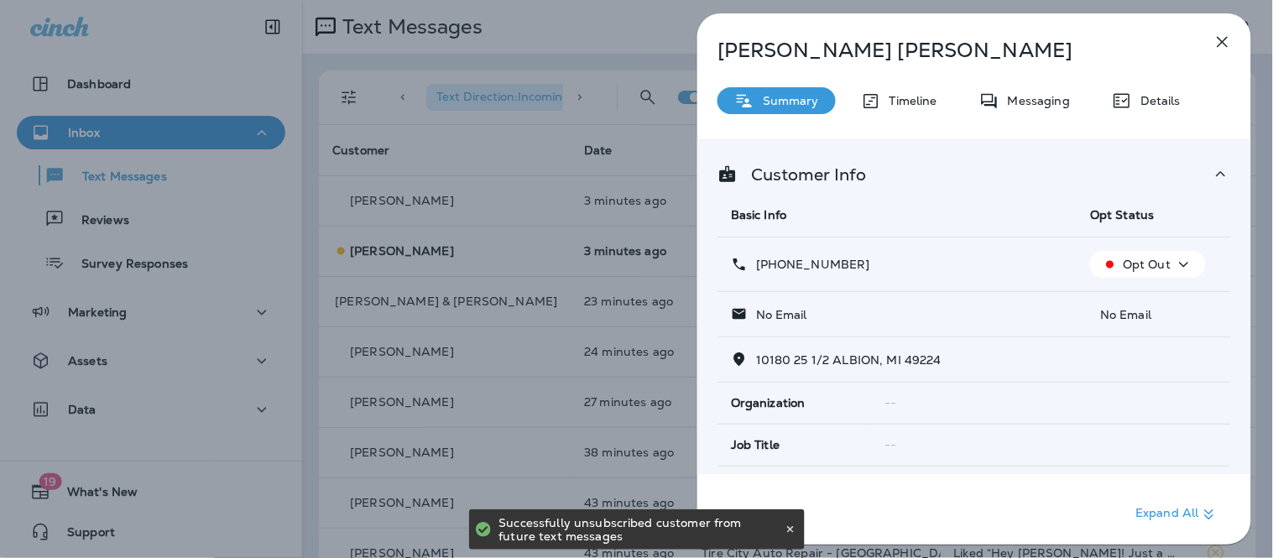
drag, startPoint x: 857, startPoint y: 264, endPoint x: 773, endPoint y: 270, distance: 84.1
click at [773, 270] on div "+1 (517) 358-1675" at bounding box center [897, 265] width 332 height 18
copy p "517) 358-1675"
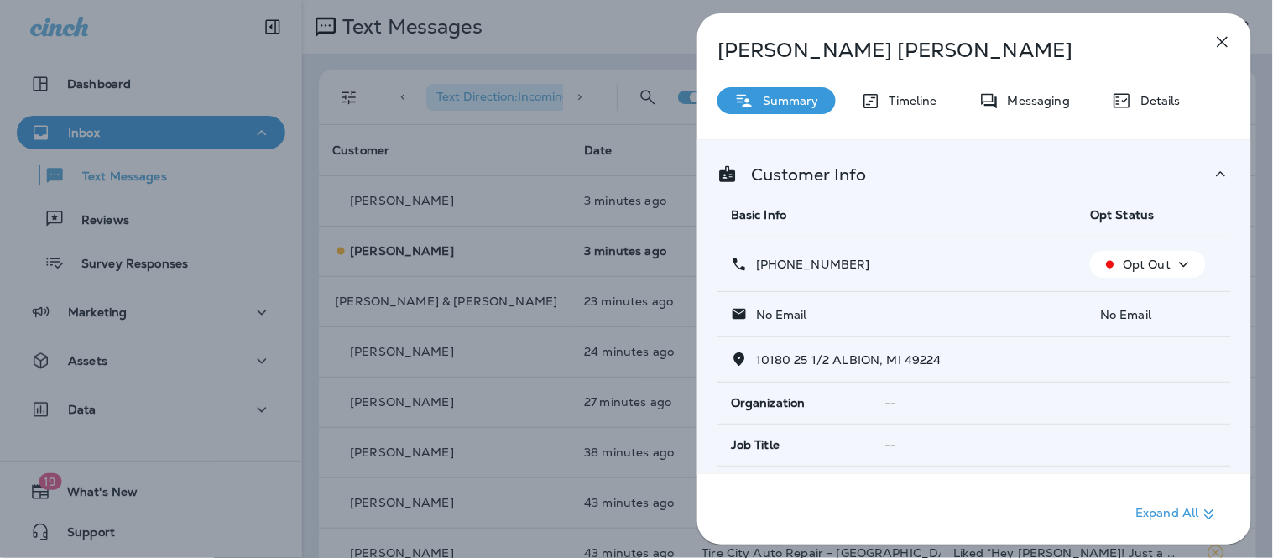
click at [1222, 50] on icon "button" at bounding box center [1222, 42] width 20 height 20
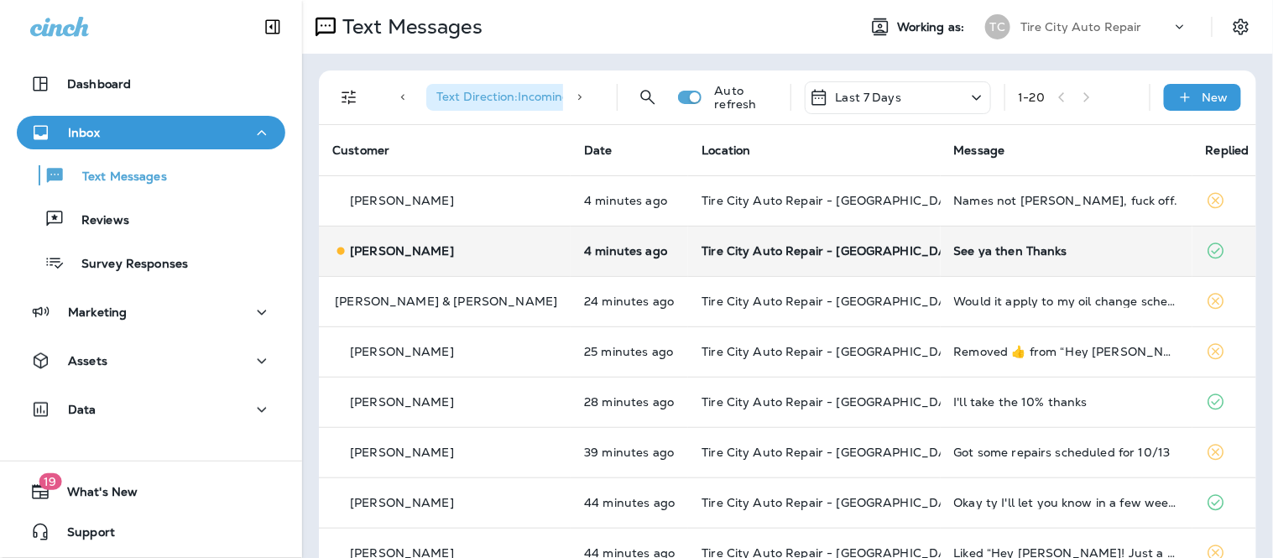
click at [1010, 237] on td "See ya then Thanks" at bounding box center [1066, 251] width 252 height 50
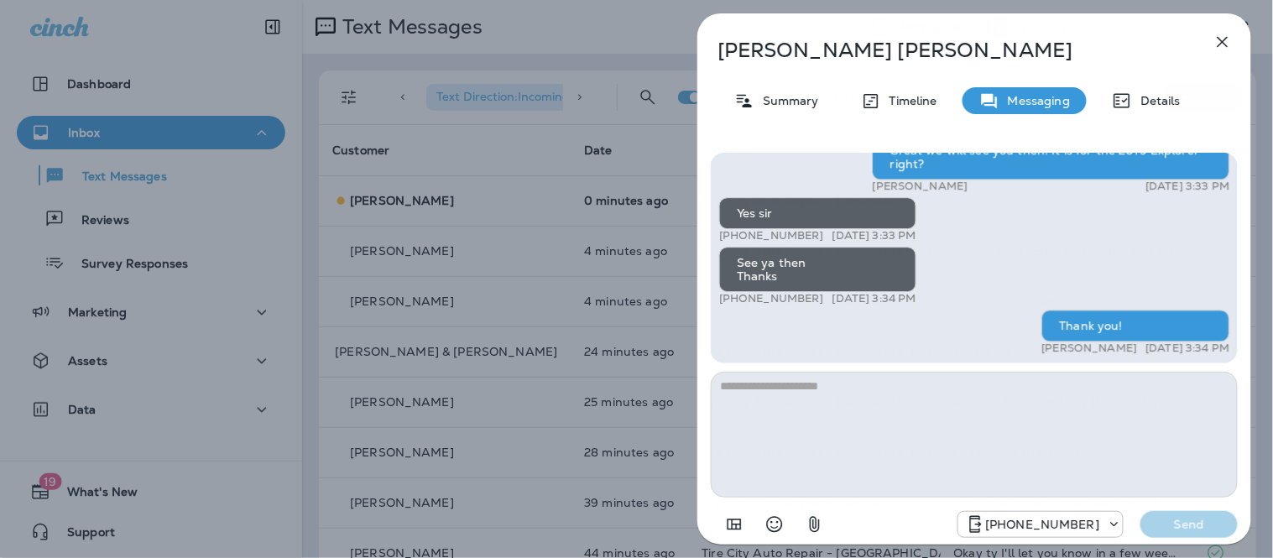
click at [1221, 39] on icon "button" at bounding box center [1222, 42] width 20 height 20
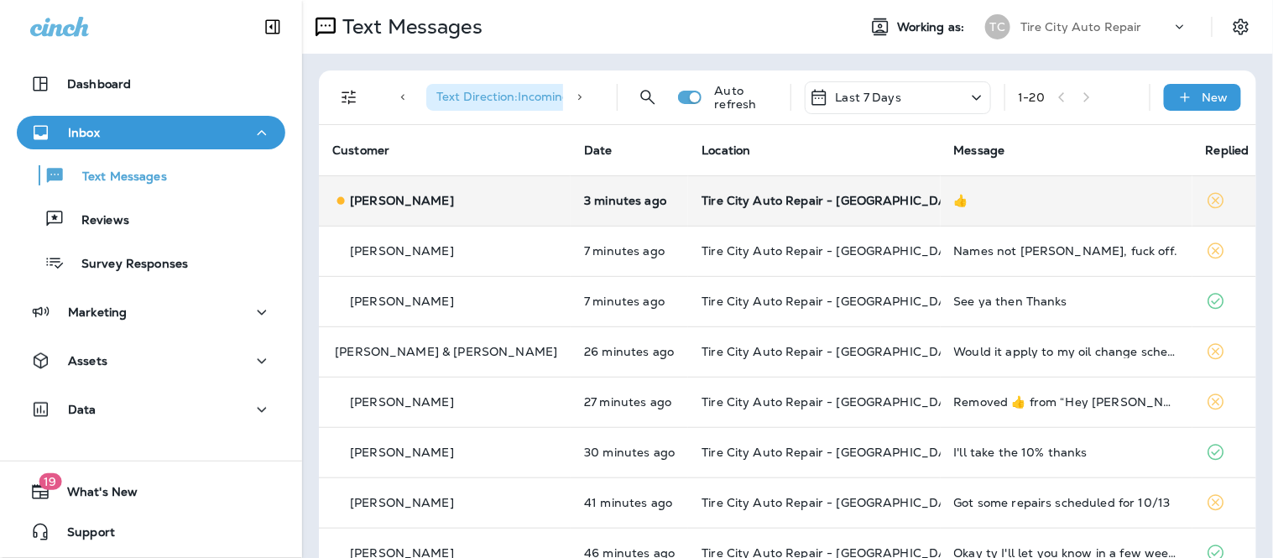
click at [1060, 194] on div "👍" at bounding box center [1066, 200] width 225 height 13
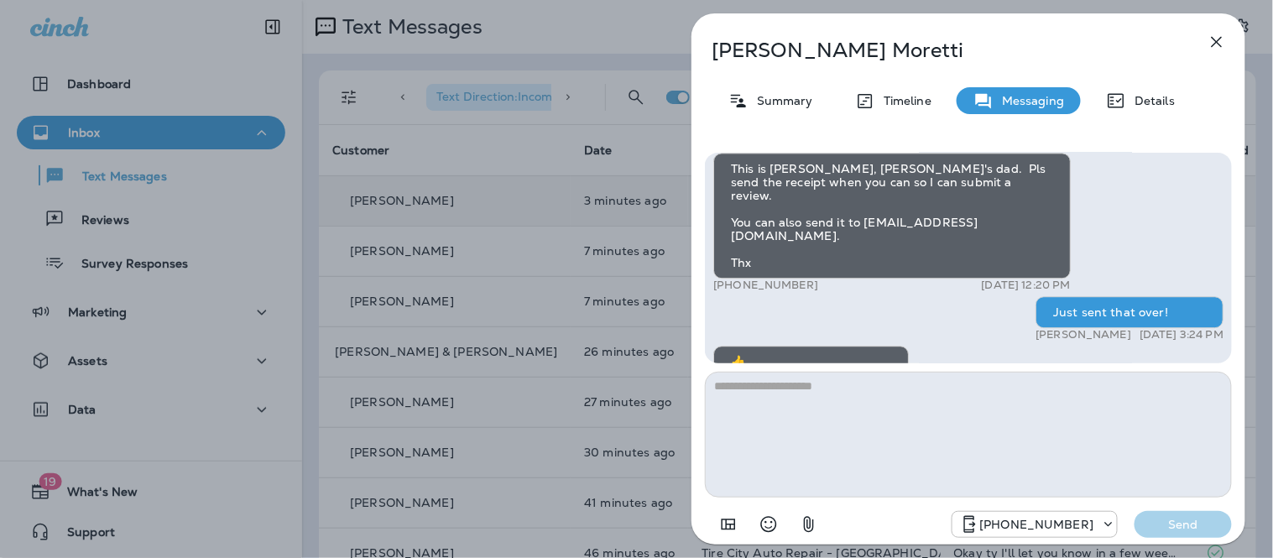
click at [902, 393] on textarea at bounding box center [968, 435] width 527 height 126
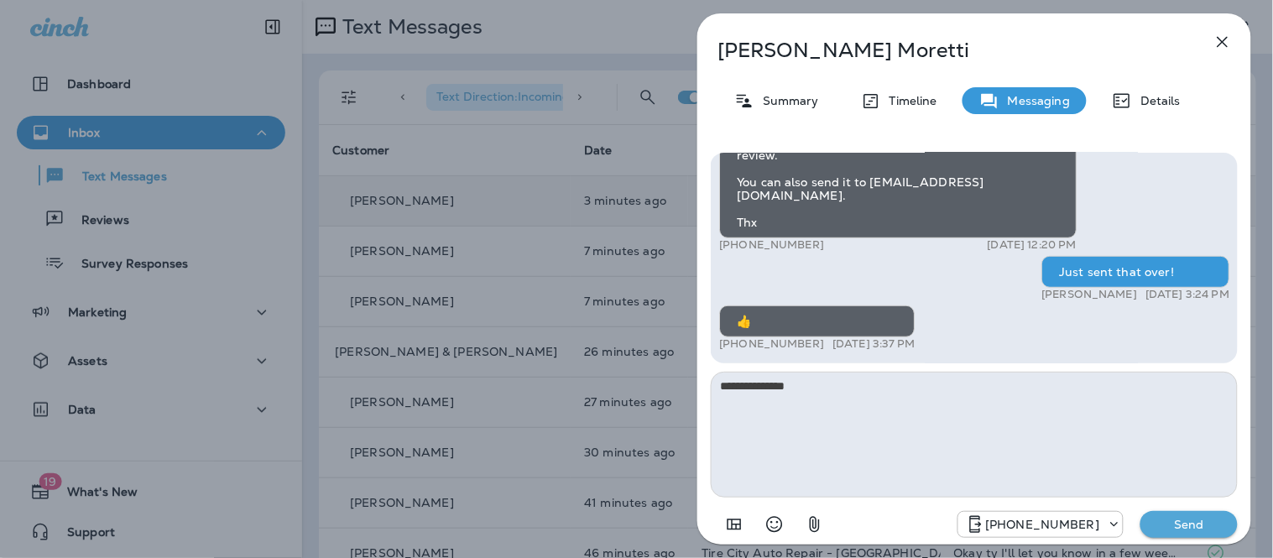
type textarea "**********"
click at [1215, 521] on p "Send" at bounding box center [1188, 524] width 70 height 15
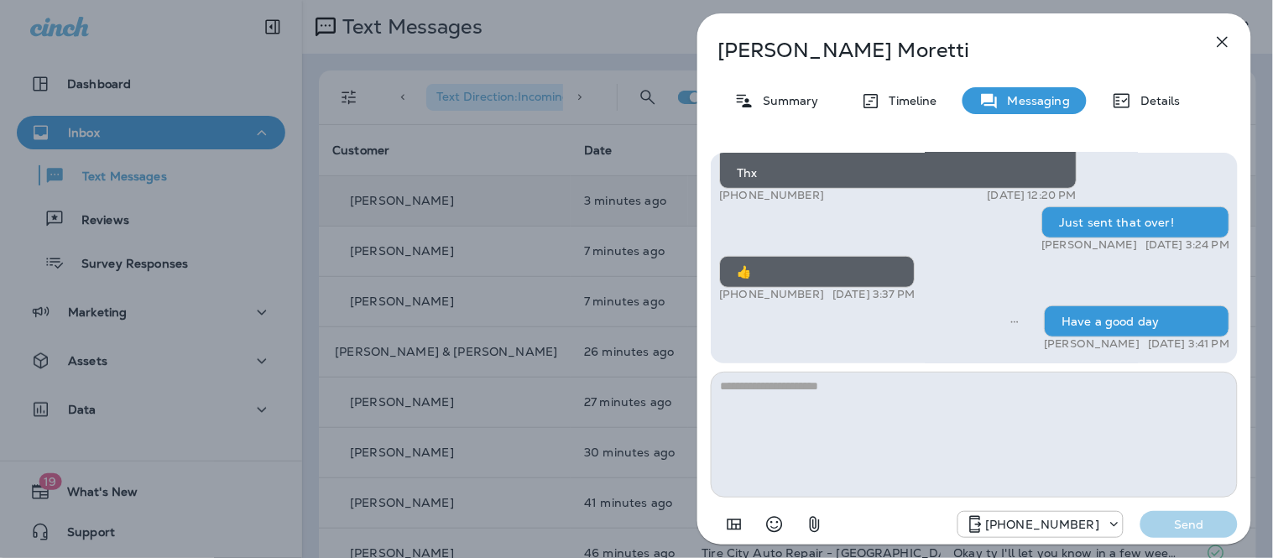
click at [1225, 28] on button "button" at bounding box center [1222, 42] width 34 height 34
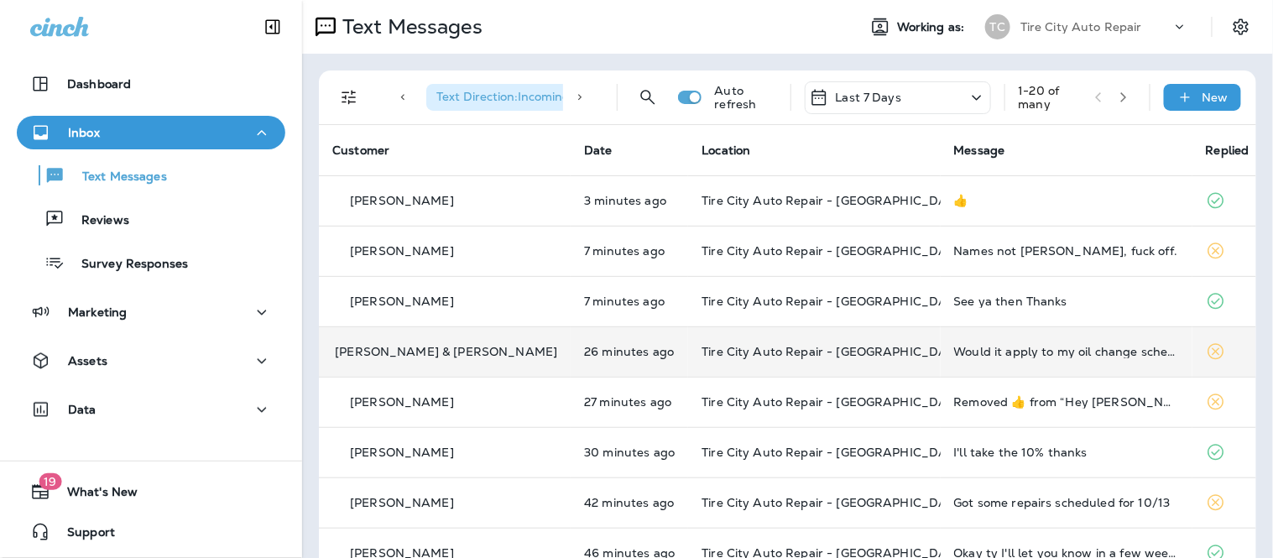
click at [1076, 365] on td "Would it apply to my oil change scheduled for [DATE]?" at bounding box center [1066, 351] width 252 height 50
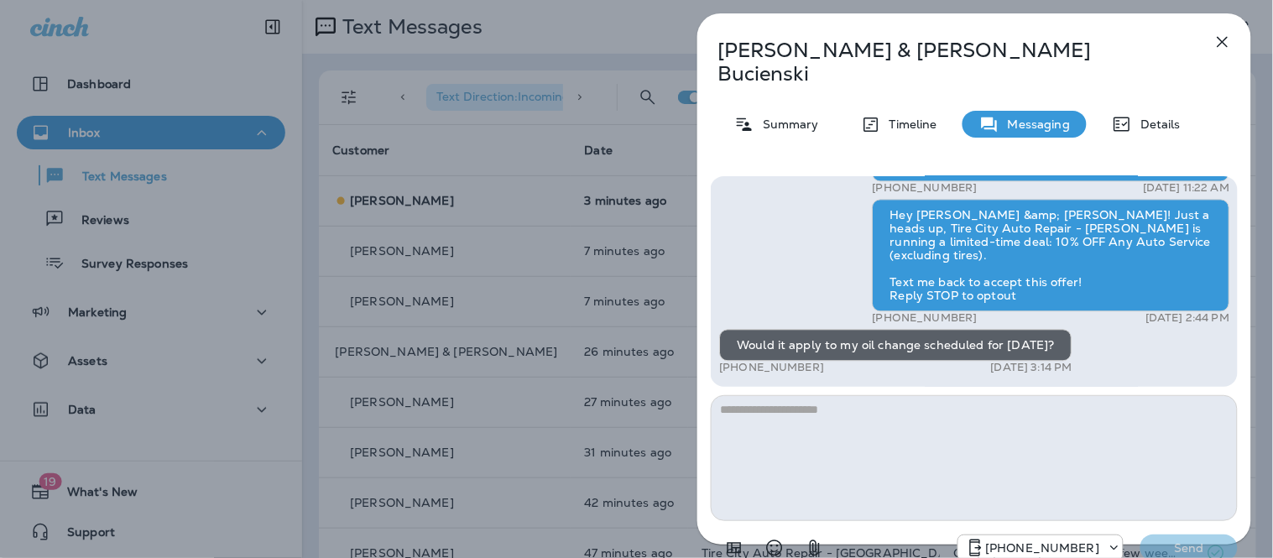
click at [1229, 47] on icon "button" at bounding box center [1222, 42] width 20 height 20
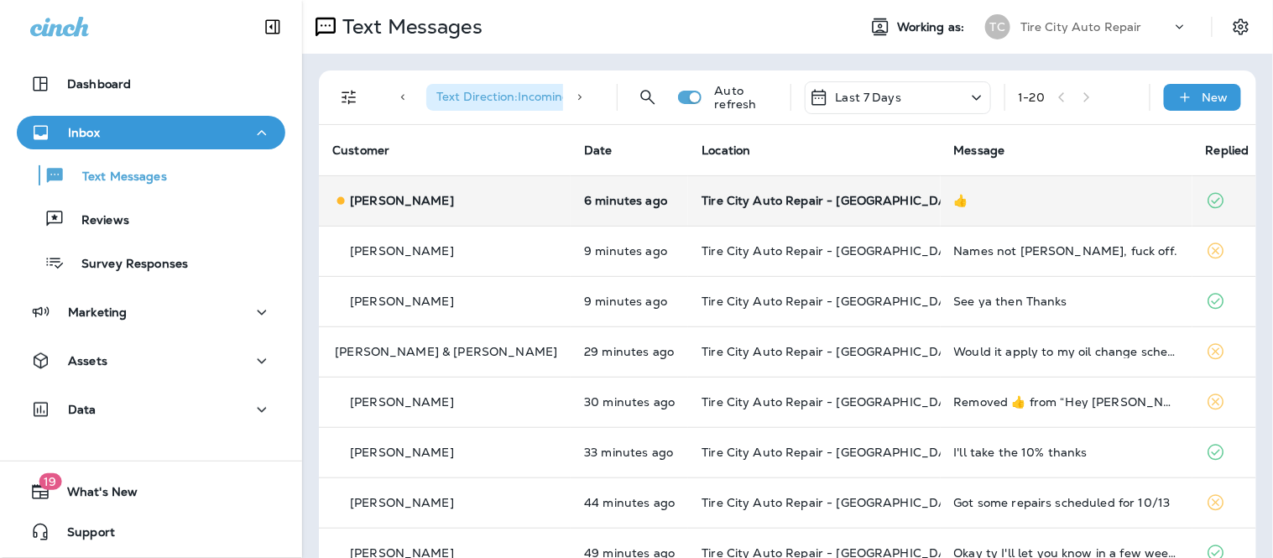
click at [940, 202] on td "👍" at bounding box center [1066, 200] width 252 height 50
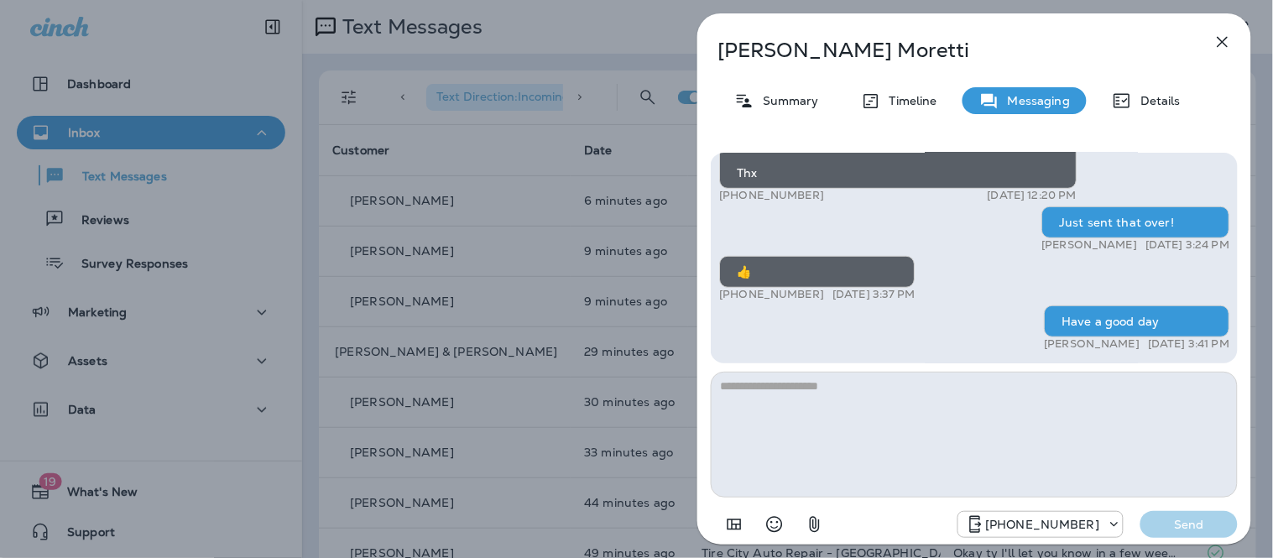
click at [1236, 42] on button "button" at bounding box center [1222, 42] width 34 height 34
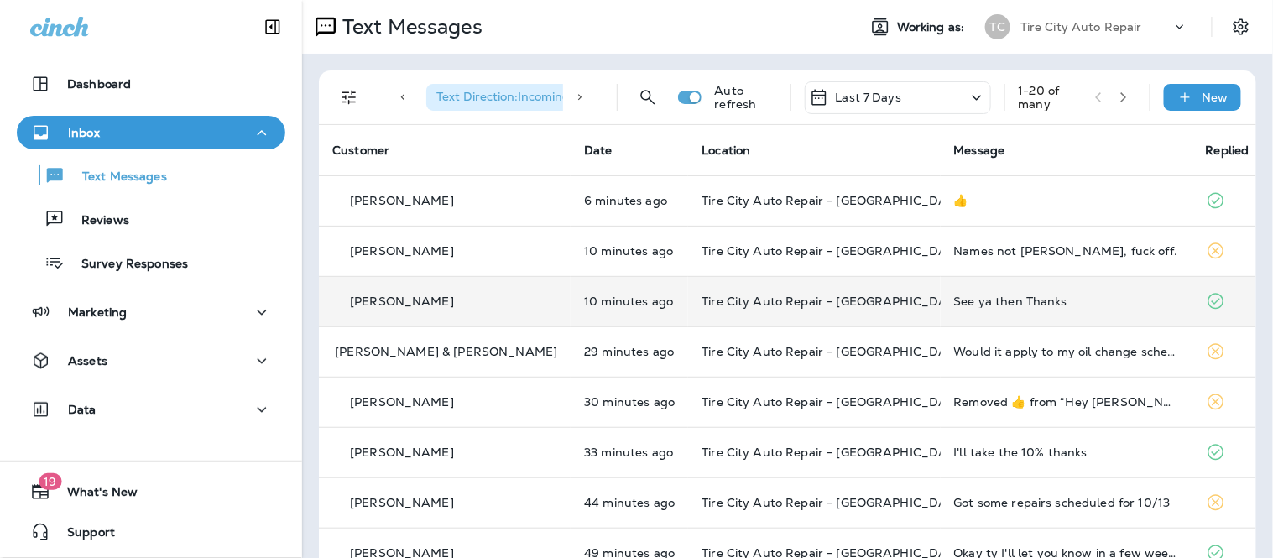
scroll to position [93, 0]
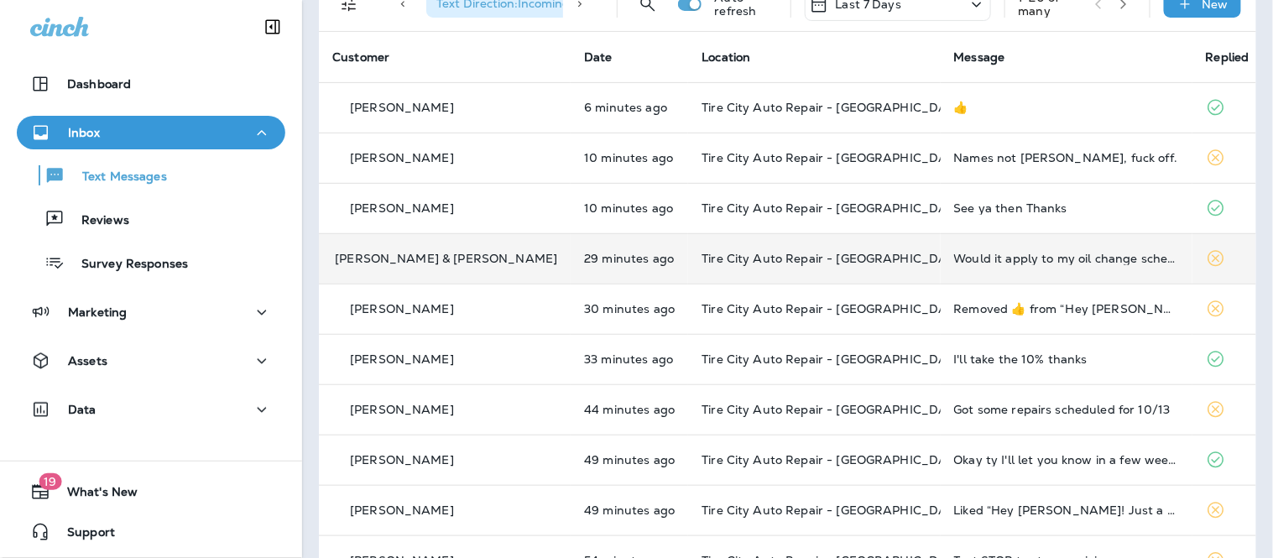
click at [1018, 267] on td "Would it apply to my oil change scheduled for [DATE]?" at bounding box center [1066, 258] width 252 height 50
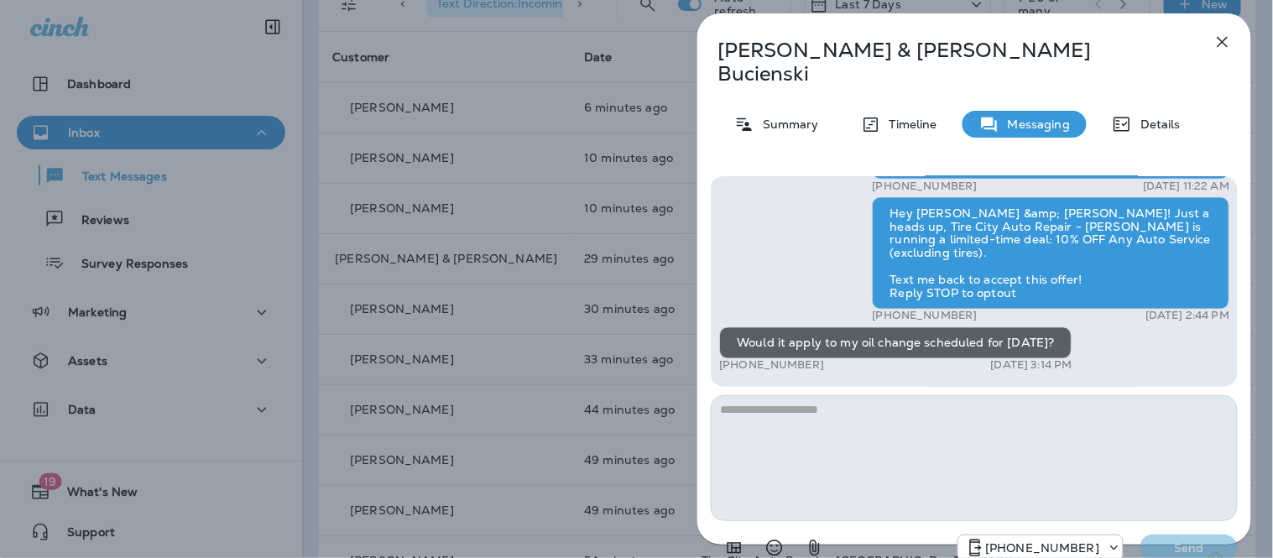
click at [756, 395] on textarea at bounding box center [974, 458] width 527 height 126
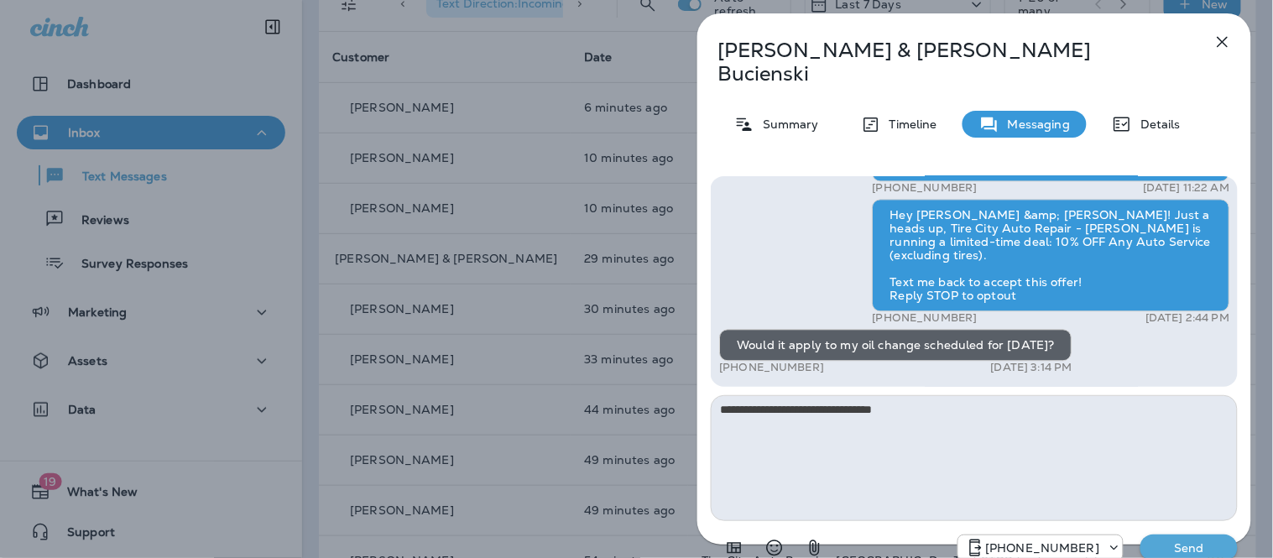
type textarea "**********"
click at [1218, 540] on p "Send" at bounding box center [1188, 547] width 70 height 15
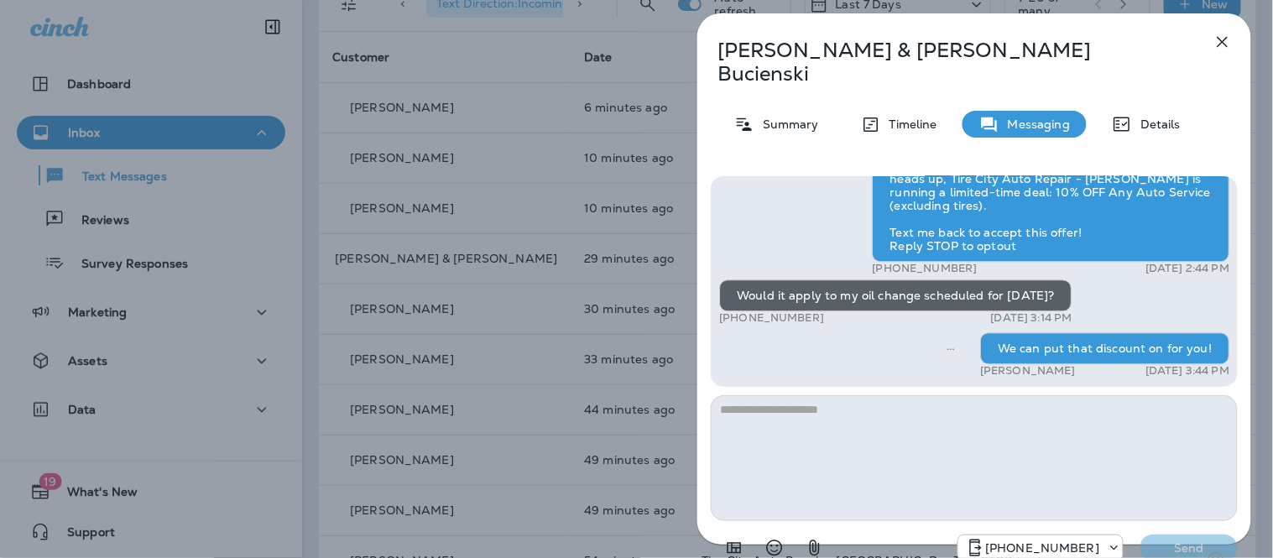
click at [1216, 46] on icon "button" at bounding box center [1222, 42] width 20 height 20
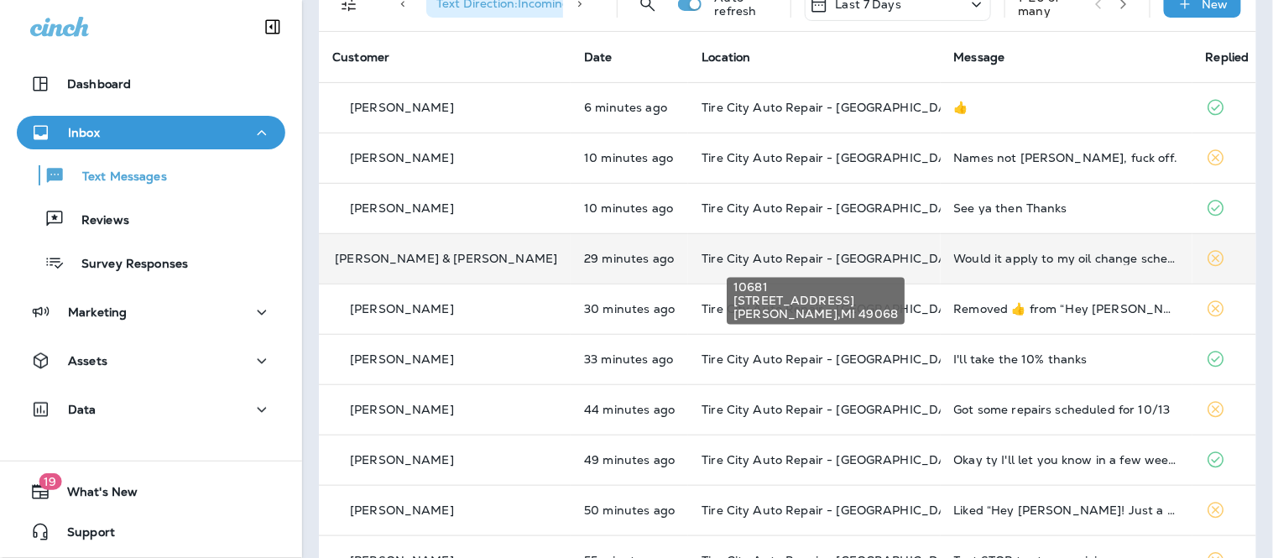
click at [853, 257] on span "Tire City Auto Repair - [GEOGRAPHIC_DATA]" at bounding box center [833, 258] width 265 height 15
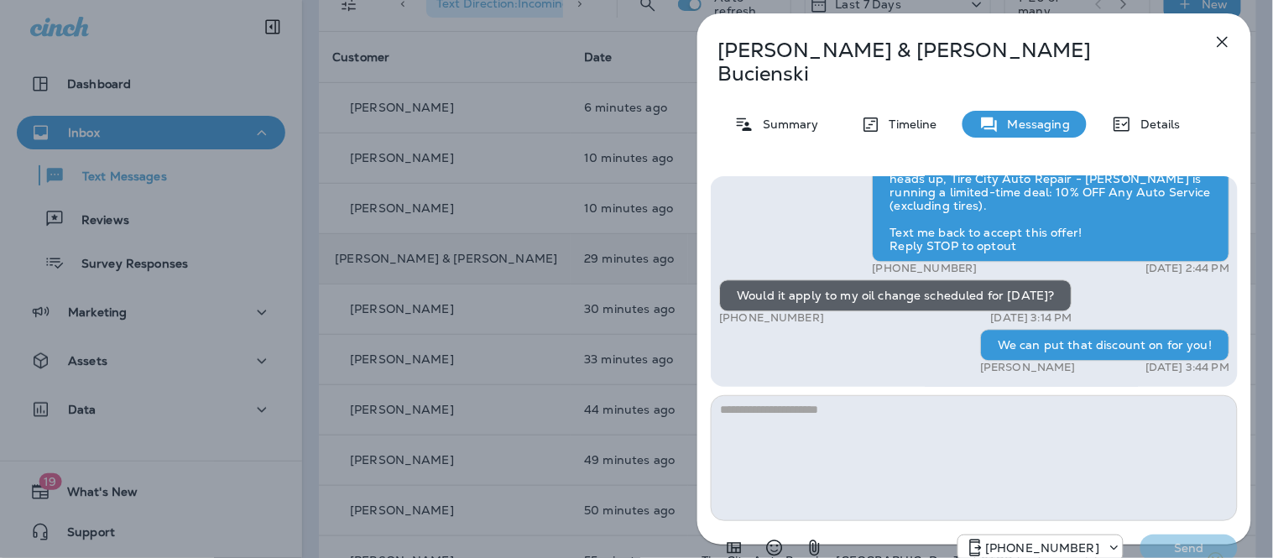
click at [1221, 40] on icon "button" at bounding box center [1222, 42] width 20 height 20
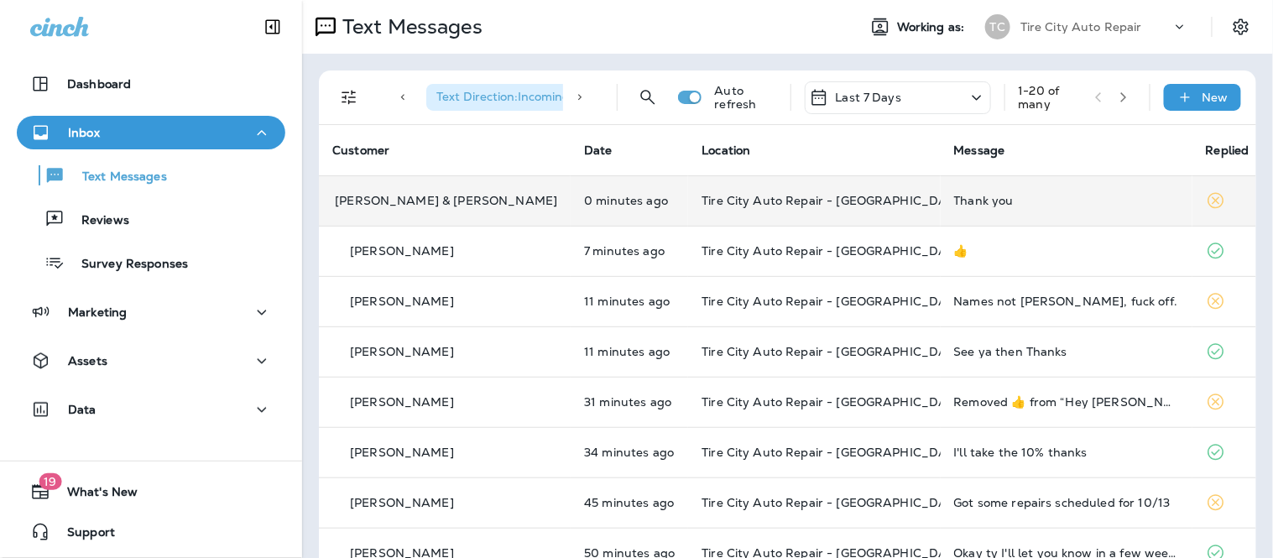
click at [977, 202] on div "Thank you" at bounding box center [1066, 200] width 225 height 13
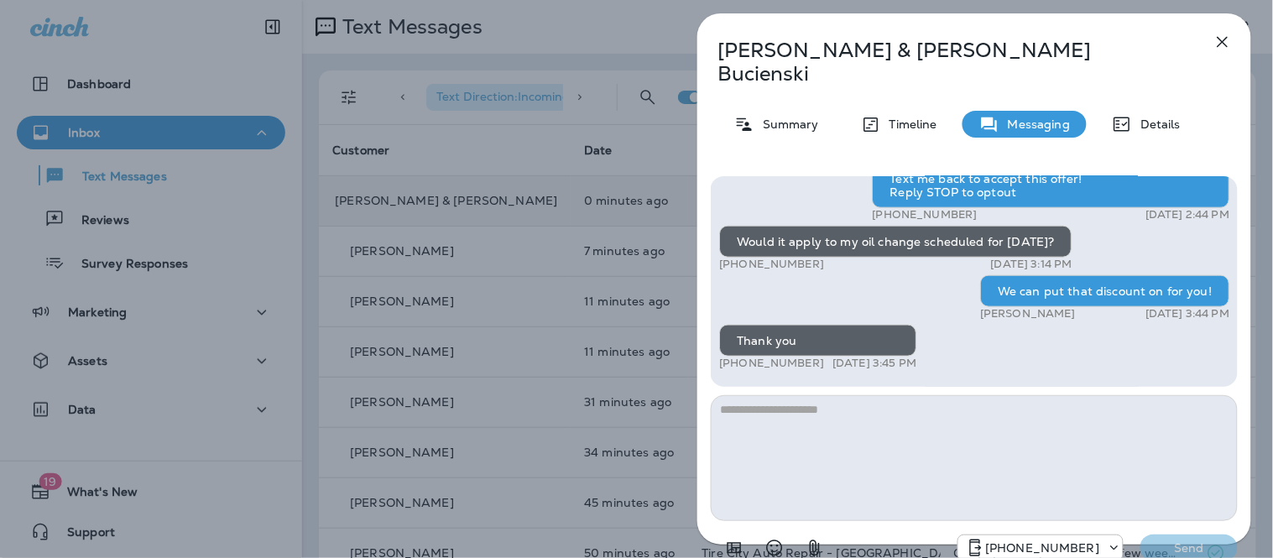
click at [836, 441] on textarea at bounding box center [974, 458] width 527 height 126
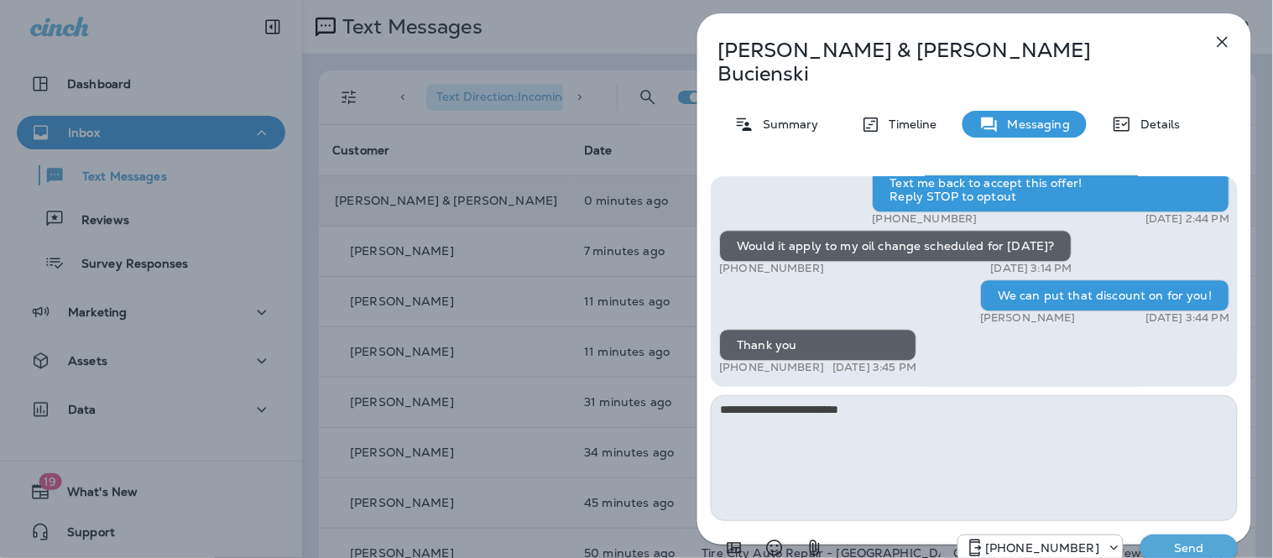
drag, startPoint x: 935, startPoint y: 391, endPoint x: 954, endPoint y: 381, distance: 21.8
click at [950, 395] on textarea "**********" at bounding box center [974, 458] width 527 height 126
type textarea "**********"
click at [1184, 538] on button "Send" at bounding box center [1188, 547] width 97 height 27
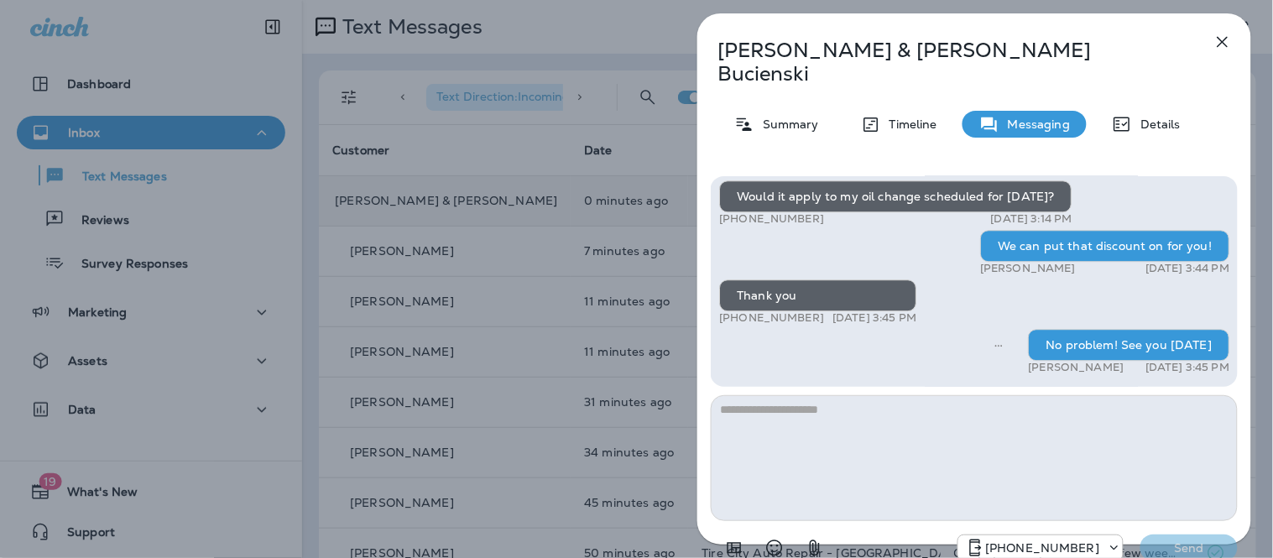
click at [1221, 34] on icon "button" at bounding box center [1222, 42] width 20 height 20
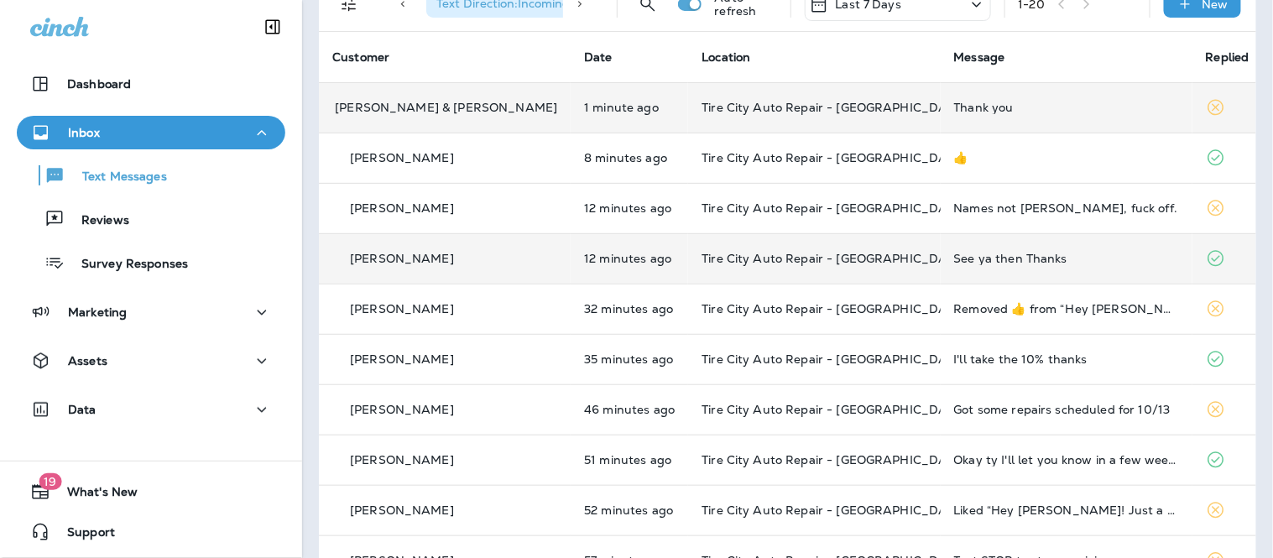
scroll to position [186, 0]
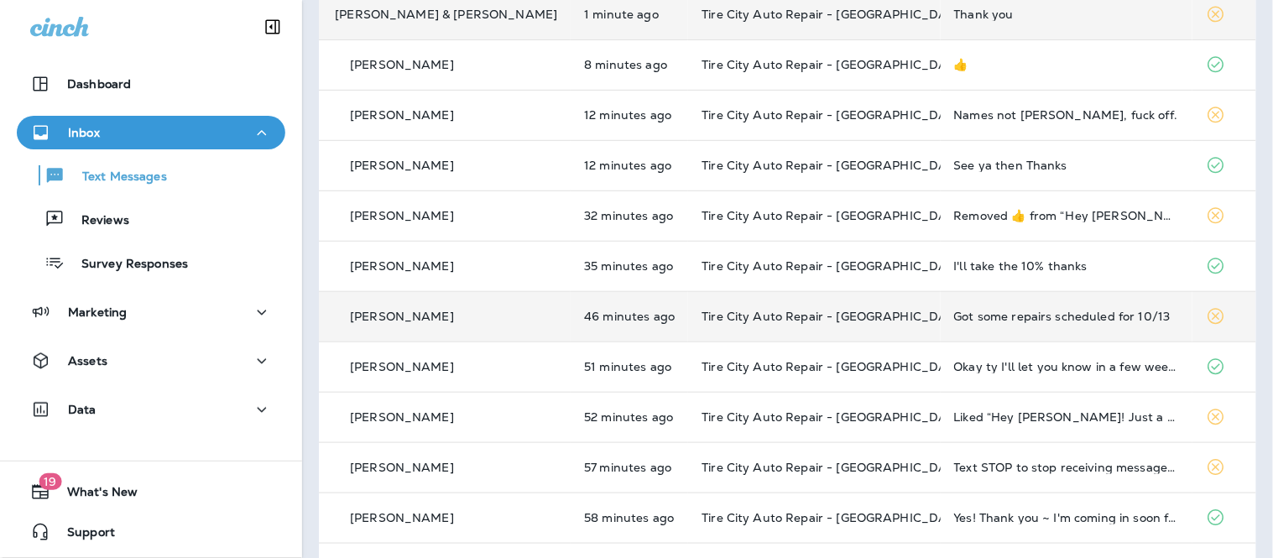
click at [992, 310] on div "Got some repairs scheduled for 10/13" at bounding box center [1066, 316] width 225 height 13
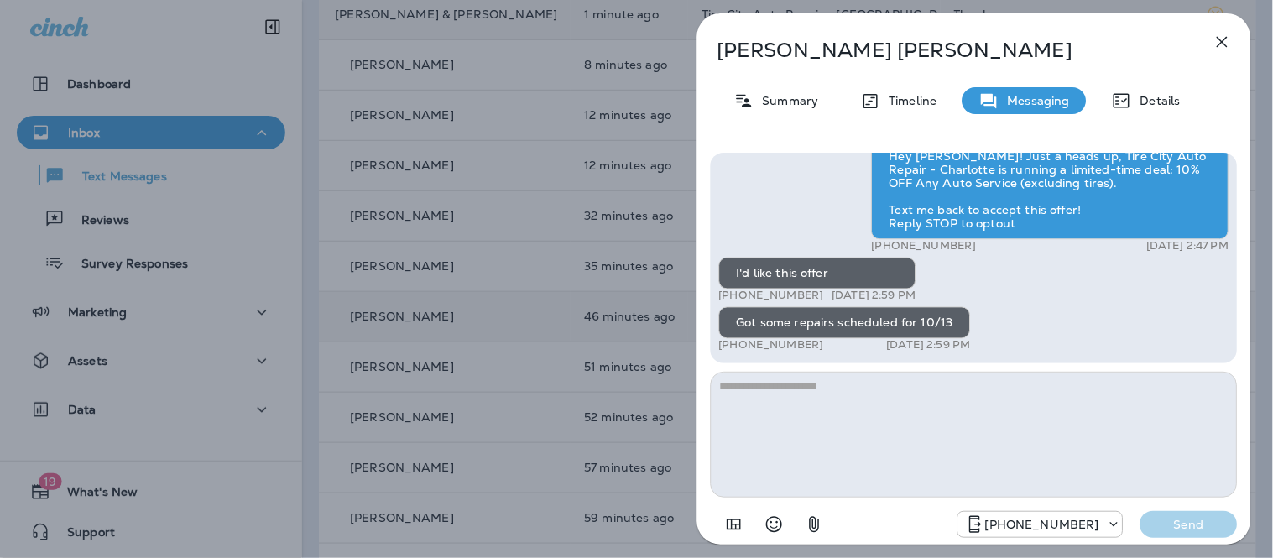
click at [818, 421] on textarea at bounding box center [974, 435] width 527 height 126
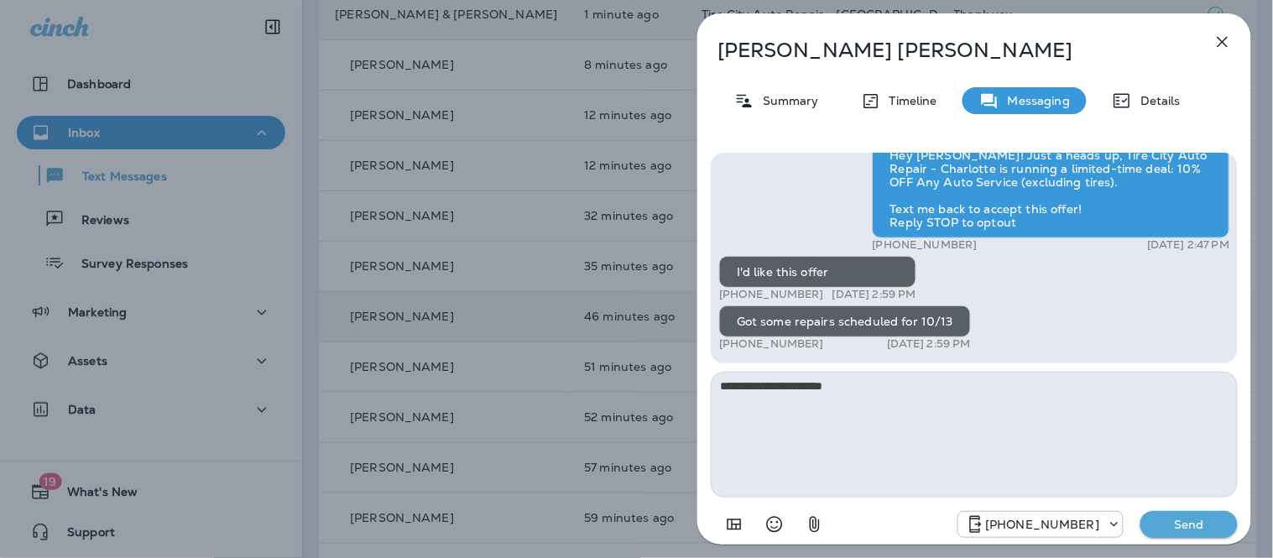
type textarea "**********"
click at [1184, 527] on p "Send" at bounding box center [1188, 524] width 70 height 15
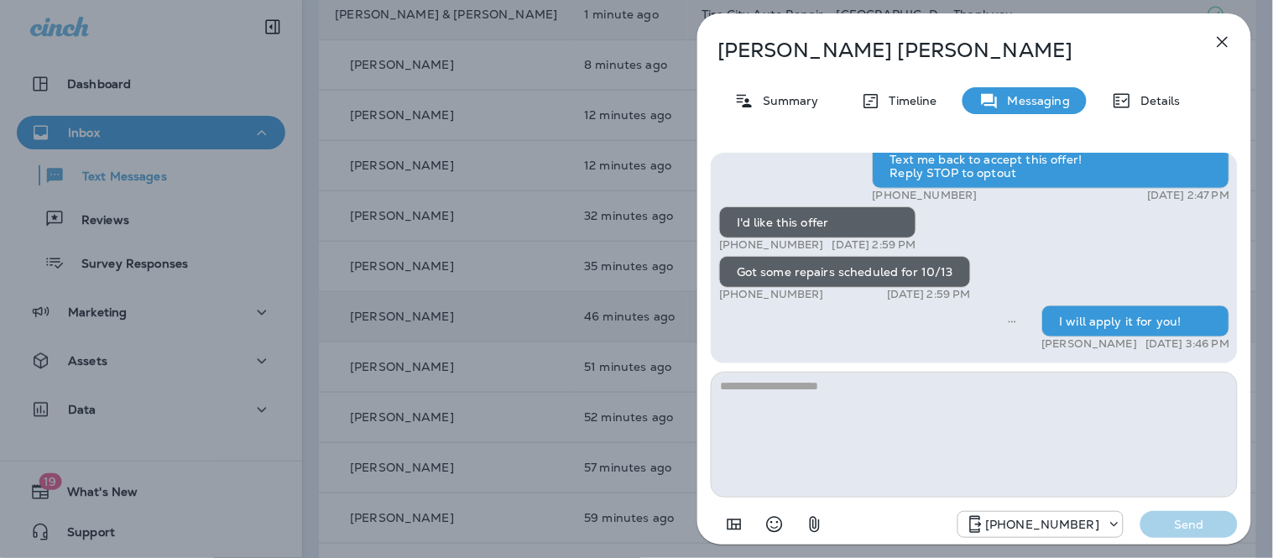
click at [1228, 48] on icon "button" at bounding box center [1222, 42] width 20 height 20
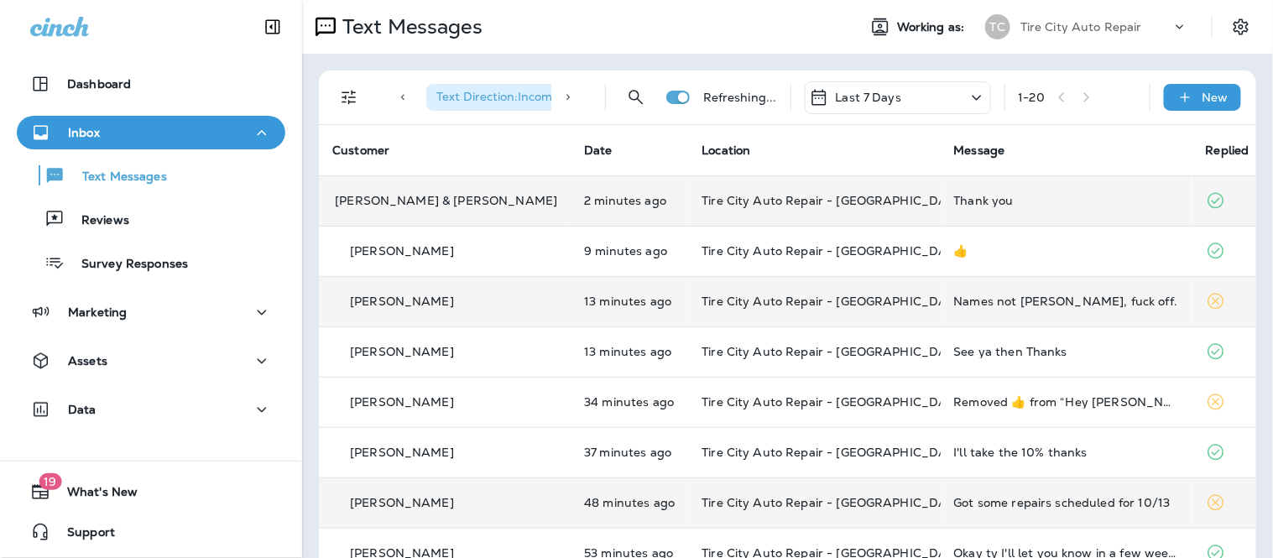
scroll to position [93, 0]
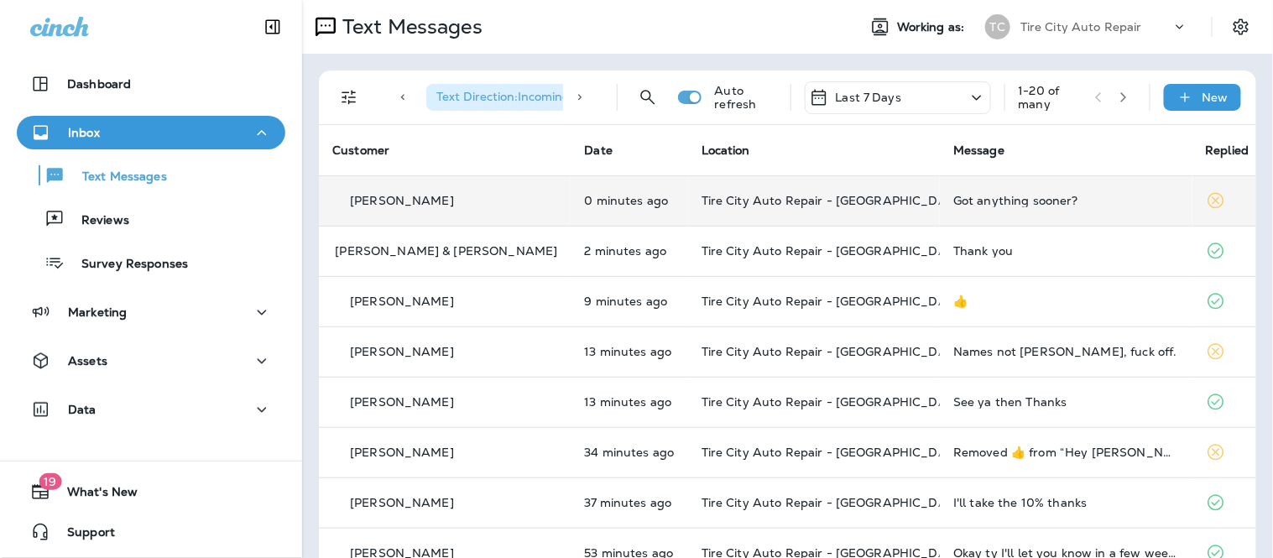
click at [638, 215] on td "0 minutes ago" at bounding box center [628, 200] width 117 height 50
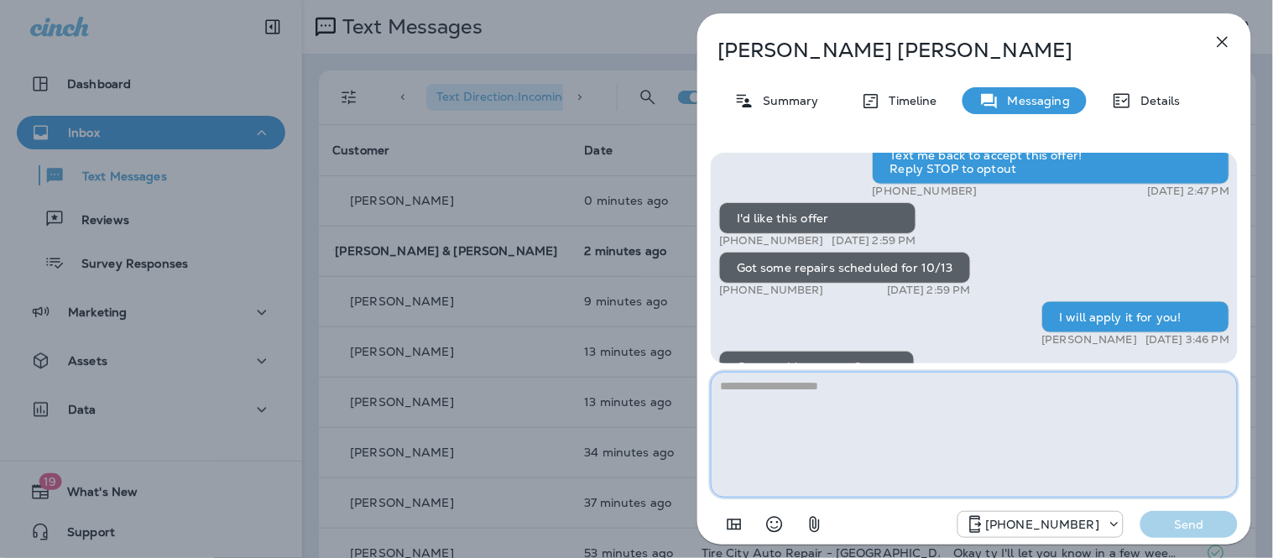
scroll to position [1, 0]
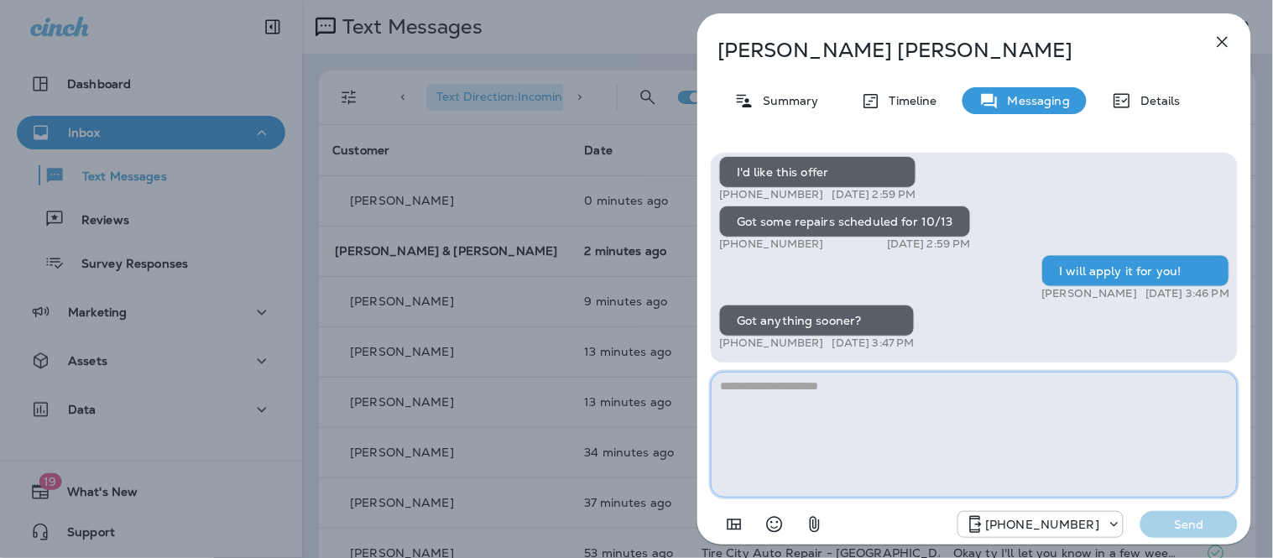
click at [893, 391] on textarea at bounding box center [974, 435] width 527 height 126
click at [820, 387] on textarea "**********" at bounding box center [974, 435] width 527 height 126
drag, startPoint x: 810, startPoint y: 388, endPoint x: 856, endPoint y: 388, distance: 46.1
click at [856, 388] on textarea "**********" at bounding box center [974, 435] width 527 height 126
type textarea "**********"
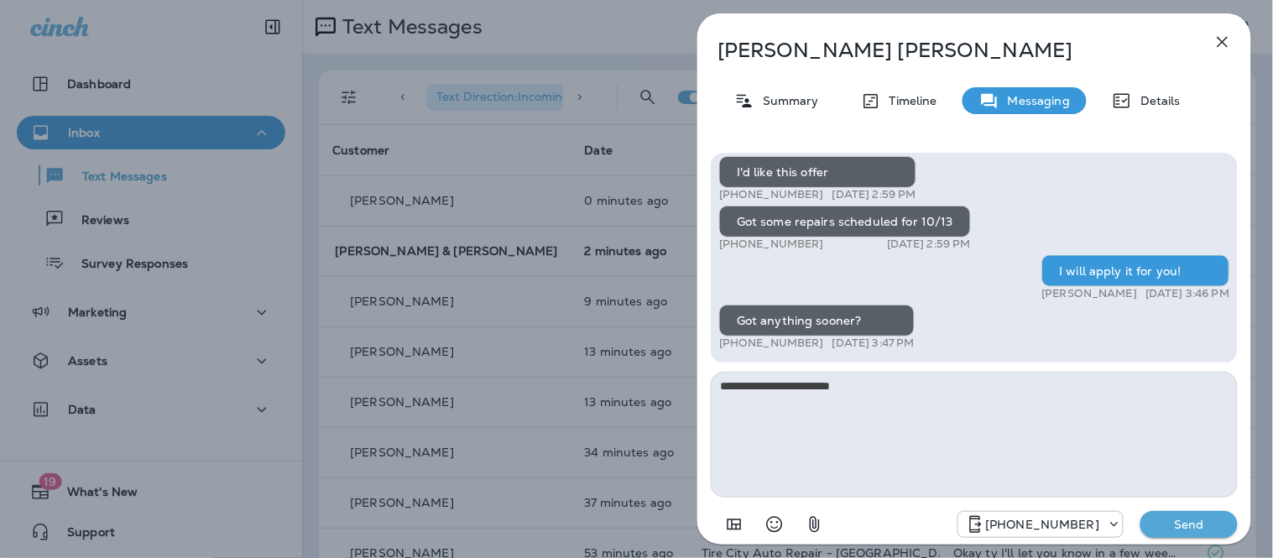
click at [1204, 517] on p "Send" at bounding box center [1188, 524] width 70 height 15
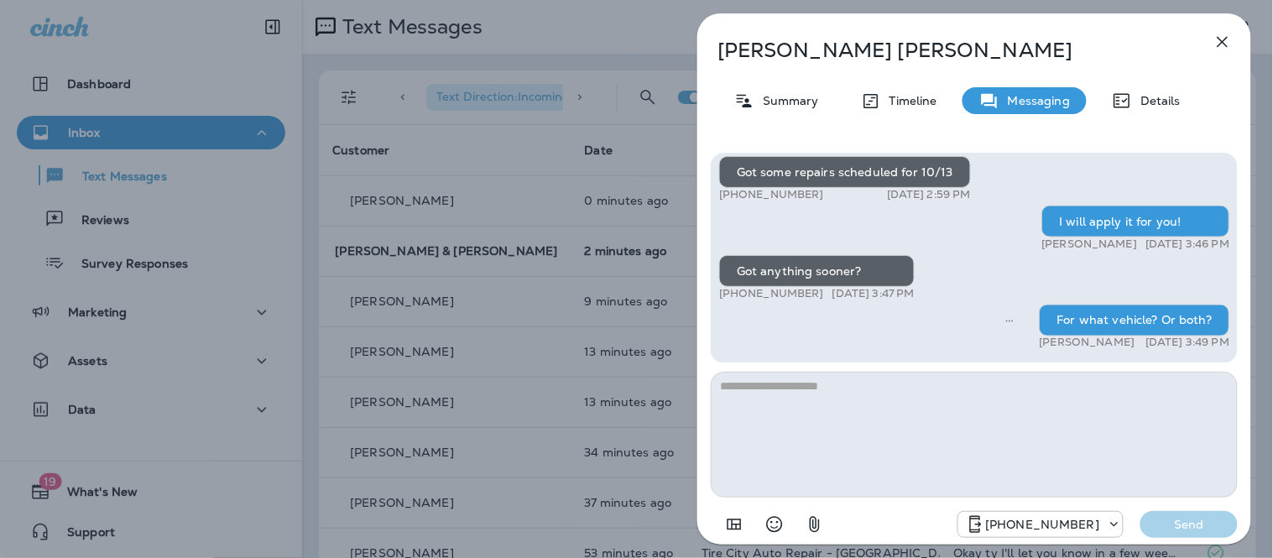
click at [1233, 34] on button "button" at bounding box center [1222, 42] width 34 height 34
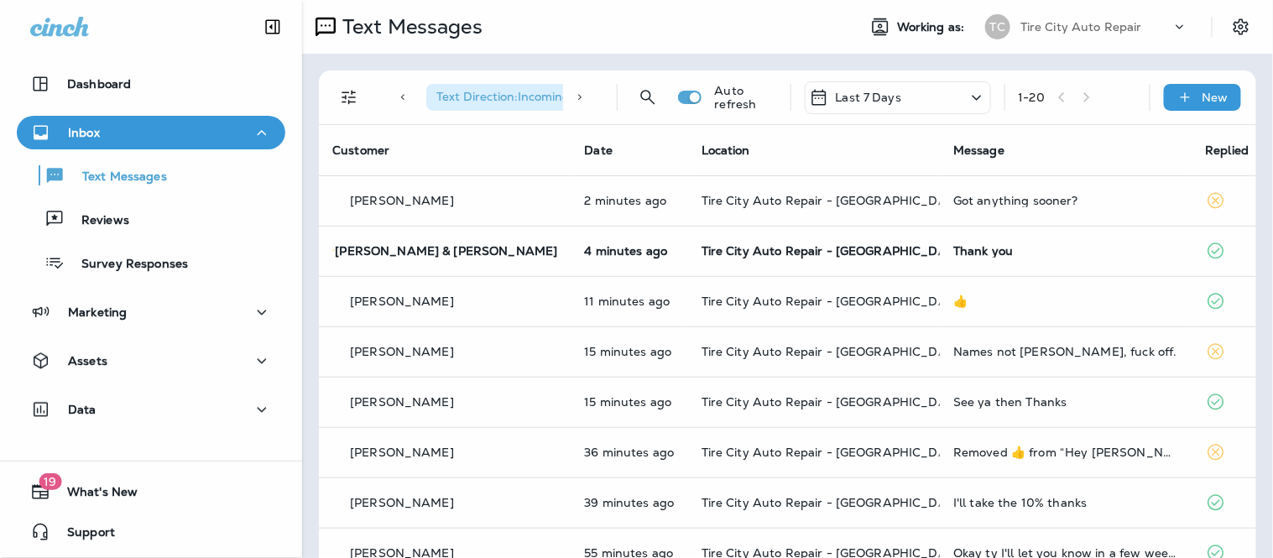
click at [981, 252] on div at bounding box center [636, 279] width 1273 height 558
click at [774, 258] on div "[GEOGRAPHIC_DATA][STREET_ADDRESS][PERSON_NAME]" at bounding box center [815, 288] width 181 height 60
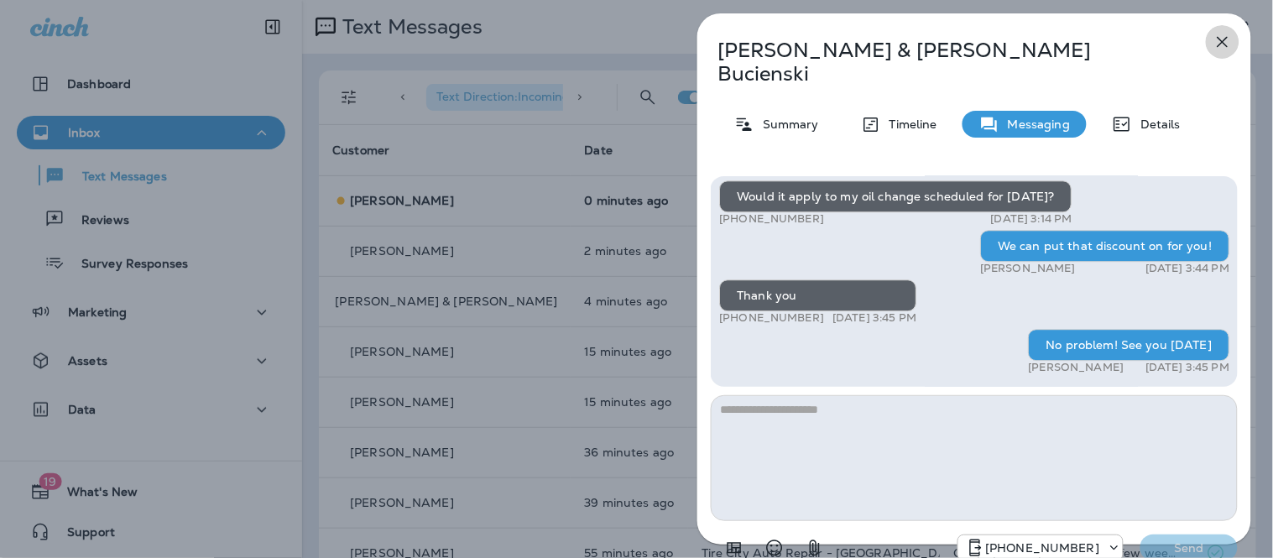
click at [1215, 44] on icon "button" at bounding box center [1222, 42] width 20 height 20
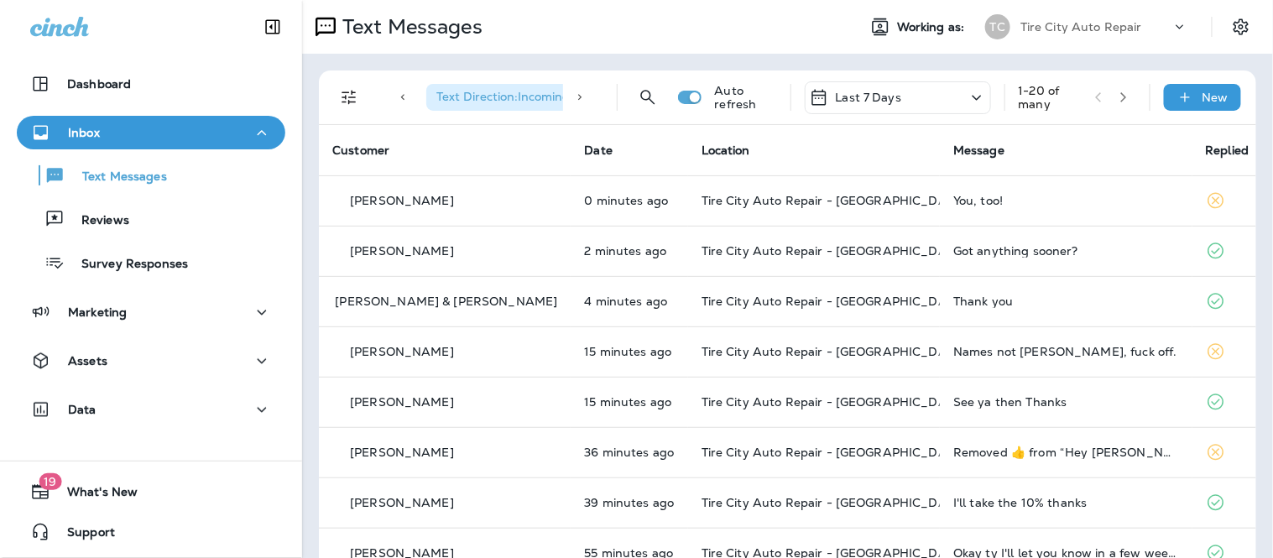
click at [447, 180] on td "[PERSON_NAME]" at bounding box center [445, 200] width 252 height 50
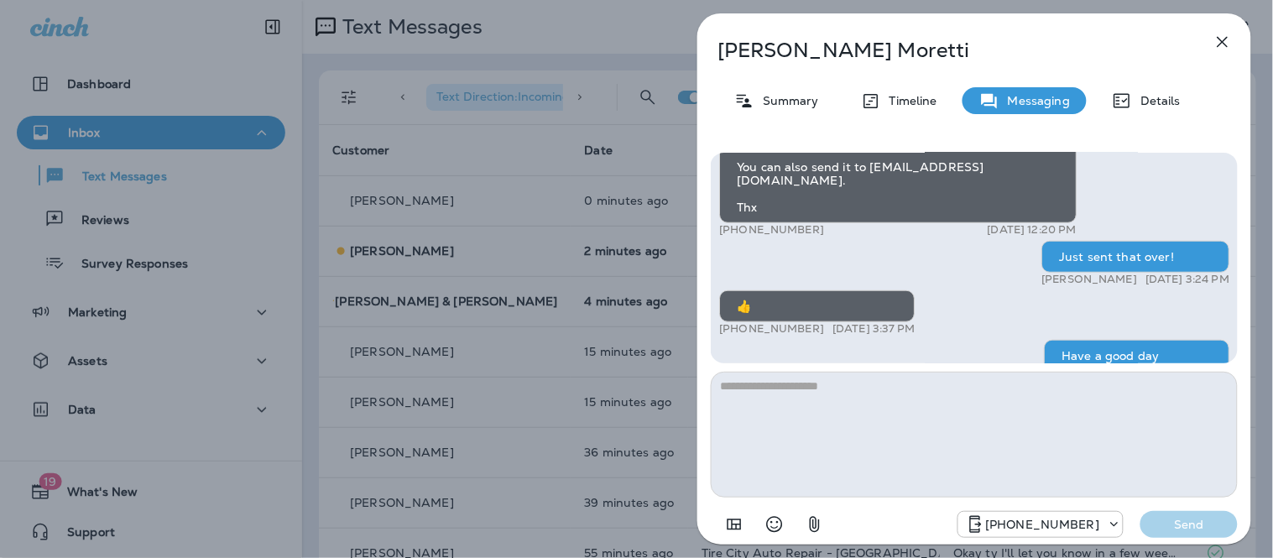
click at [828, 437] on textarea at bounding box center [974, 435] width 527 height 126
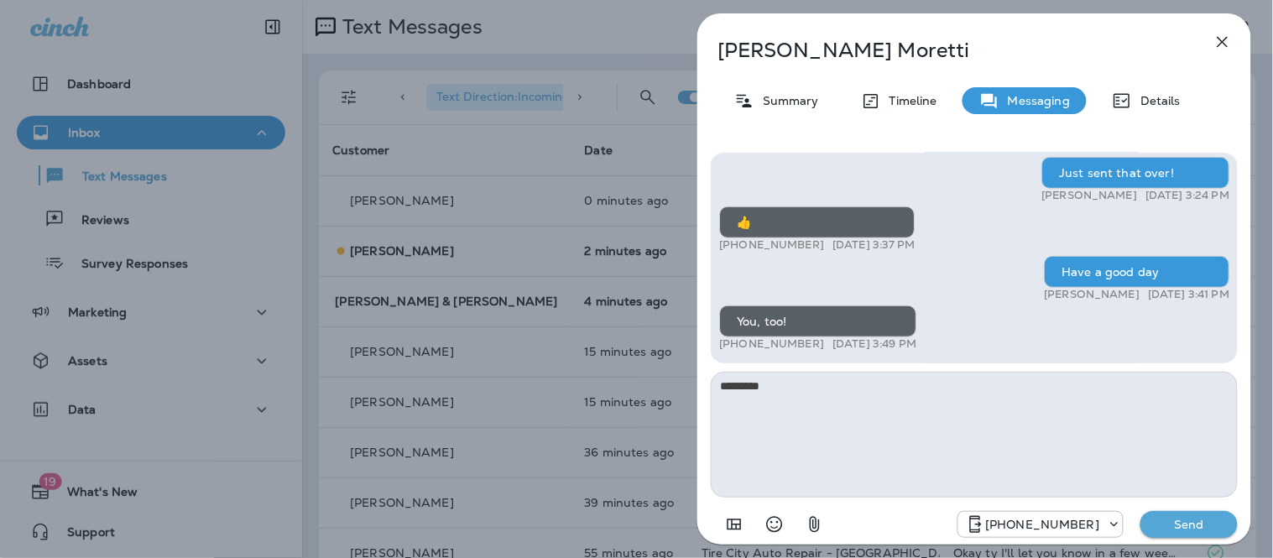
type textarea "*********"
click at [1188, 533] on button "Send" at bounding box center [1188, 524] width 97 height 27
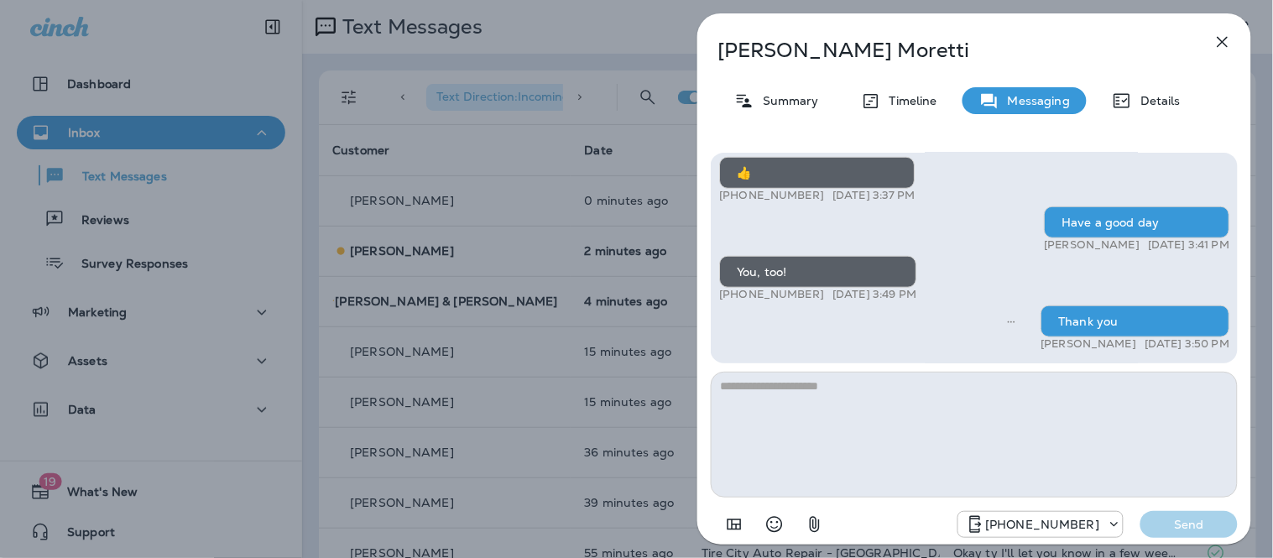
click at [1205, 42] on div "[PERSON_NAME] Summary Timeline Messaging Details Hello [PERSON_NAME], Hope all …" at bounding box center [974, 283] width 554 height 541
click at [1226, 39] on icon "button" at bounding box center [1222, 42] width 20 height 20
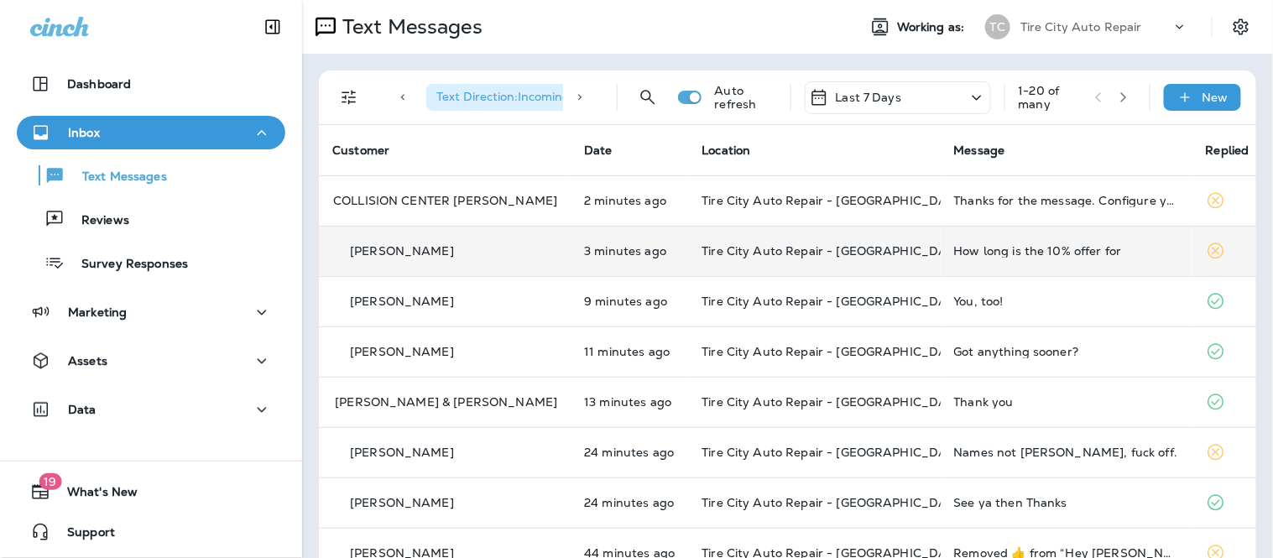
click at [1075, 257] on div "How long is the 10% offer for" at bounding box center [1066, 250] width 225 height 13
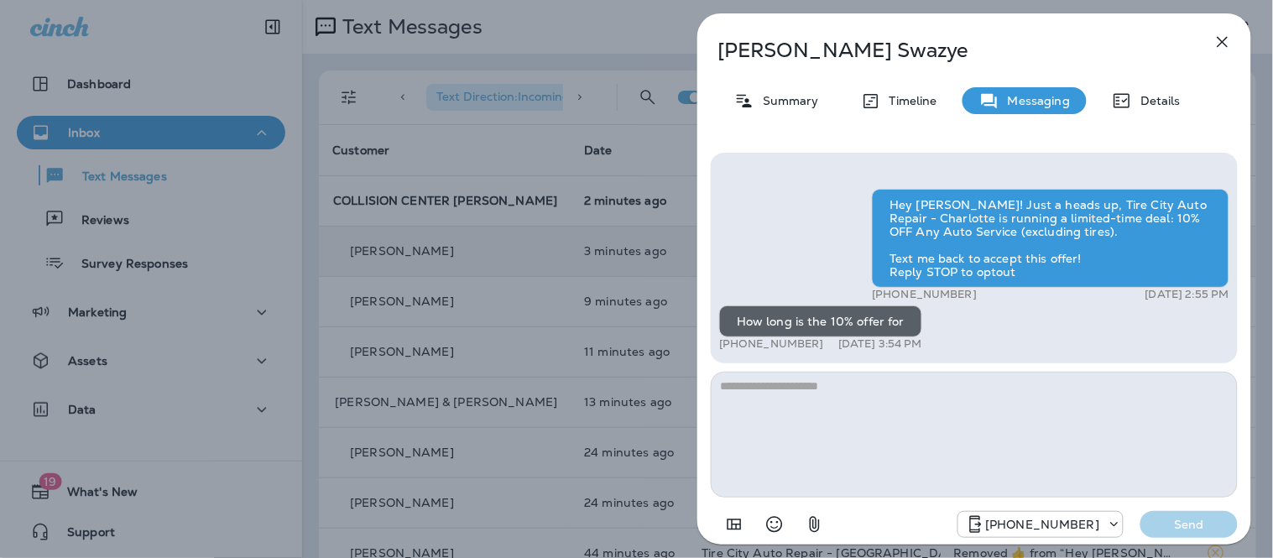
click at [915, 419] on textarea at bounding box center [974, 435] width 527 height 126
type textarea "*"
click at [1221, 51] on icon "button" at bounding box center [1222, 42] width 20 height 20
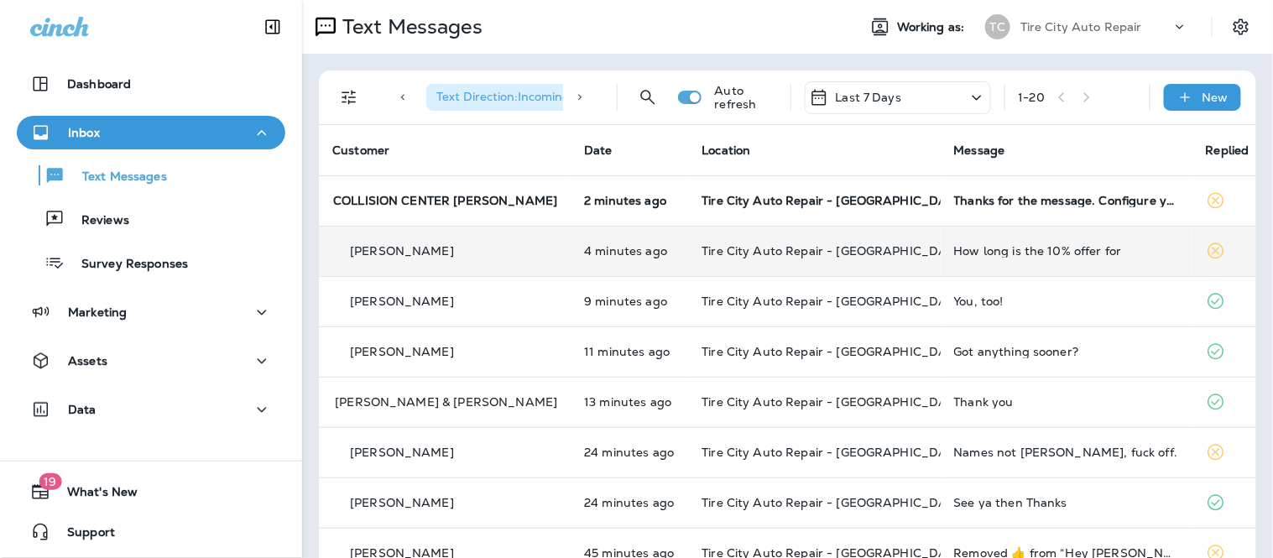
click at [885, 261] on td "Tire City Auto Repair - [GEOGRAPHIC_DATA]" at bounding box center [814, 251] width 252 height 50
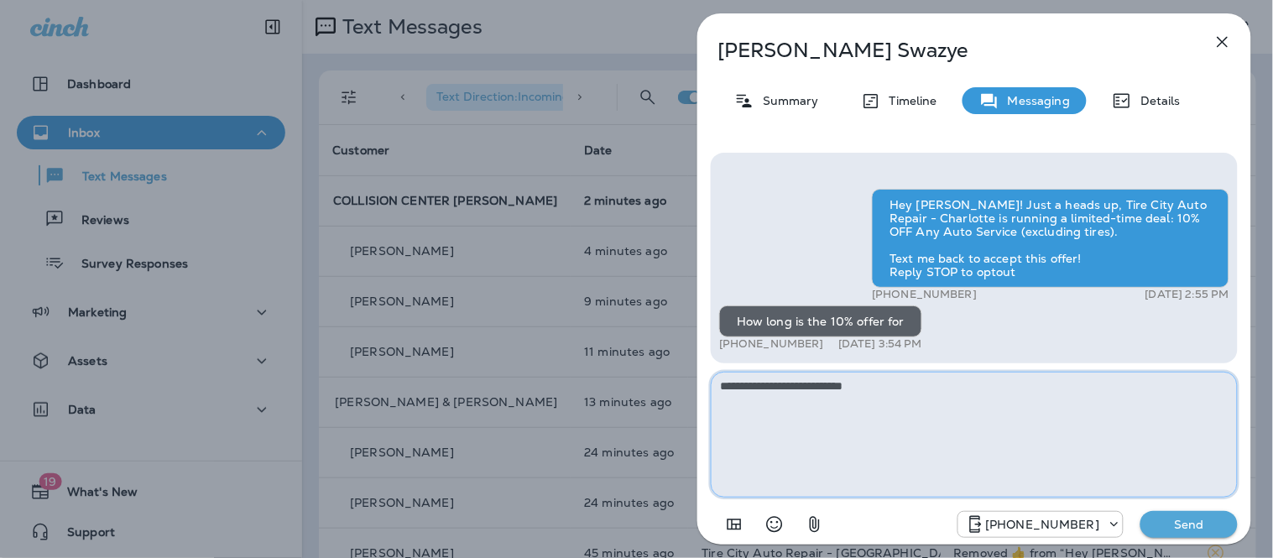
click at [837, 383] on textarea "**********" at bounding box center [974, 435] width 527 height 126
click at [908, 387] on textarea "**********" at bounding box center [974, 435] width 527 height 126
click at [892, 373] on textarea "**********" at bounding box center [974, 435] width 527 height 126
drag, startPoint x: 892, startPoint y: 373, endPoint x: 865, endPoint y: 387, distance: 30.0
click at [865, 387] on textarea "**********" at bounding box center [974, 435] width 527 height 126
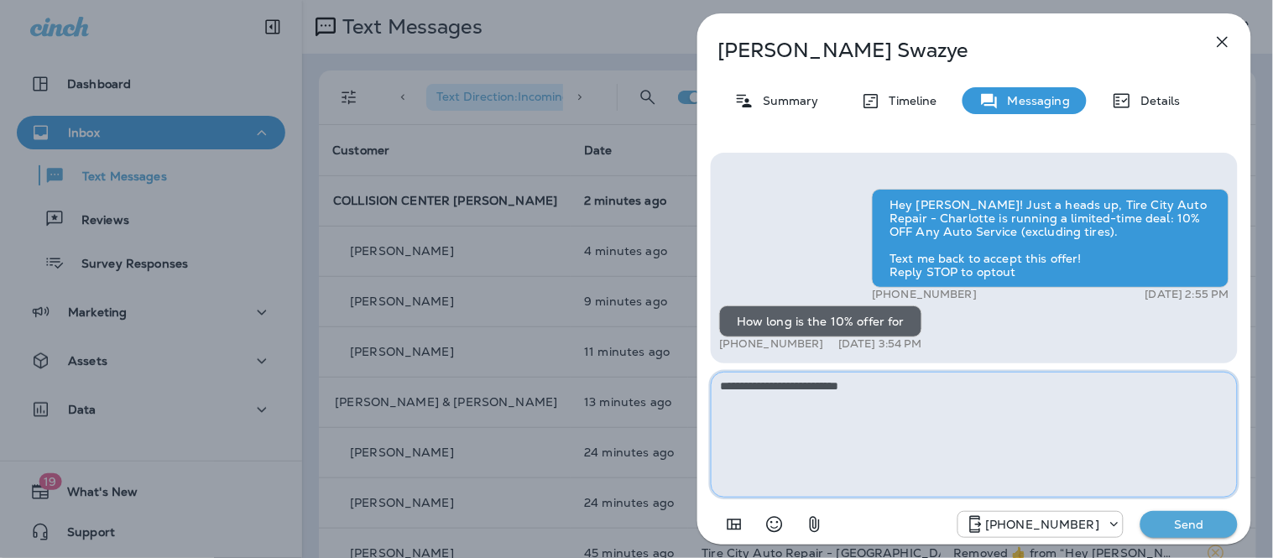
type textarea "**********"
click at [1195, 515] on button "Send" at bounding box center [1188, 524] width 97 height 27
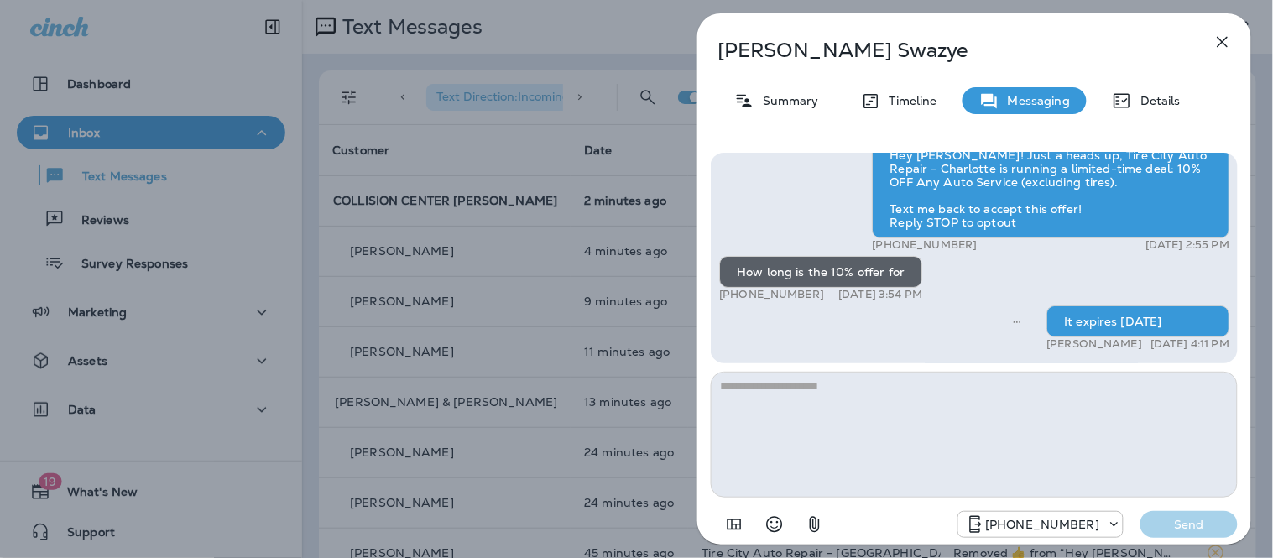
click at [1216, 44] on icon "button" at bounding box center [1222, 42] width 20 height 20
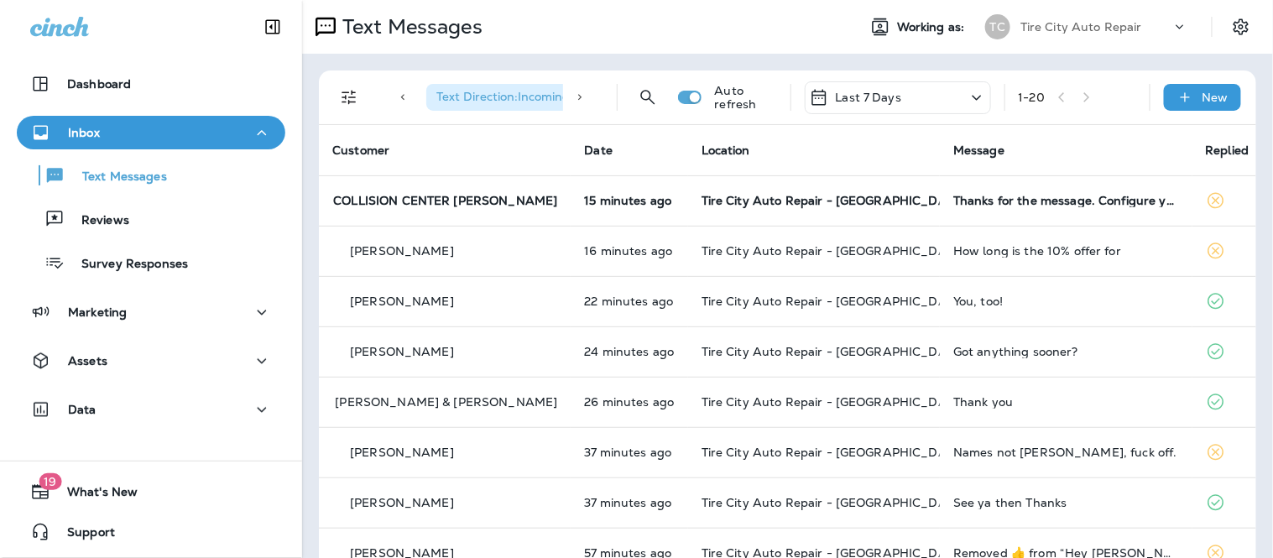
click at [1021, 195] on div "Thanks for the message. Configure your number's SMS URL to change this message.…" at bounding box center [1065, 200] width 225 height 13
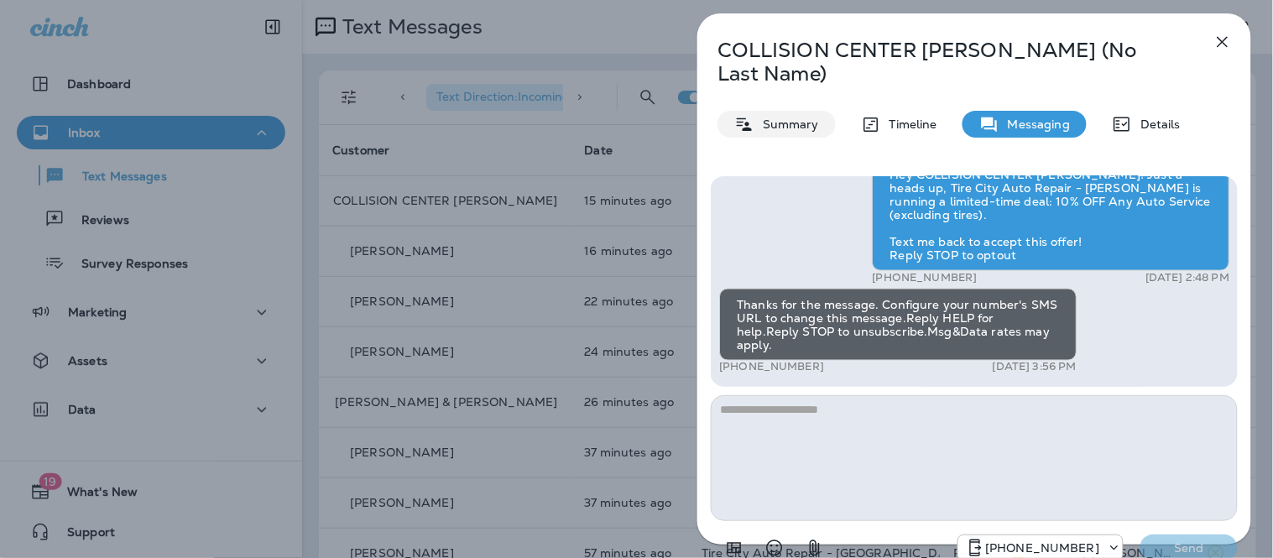
click at [767, 124] on p "Summary" at bounding box center [786, 123] width 65 height 13
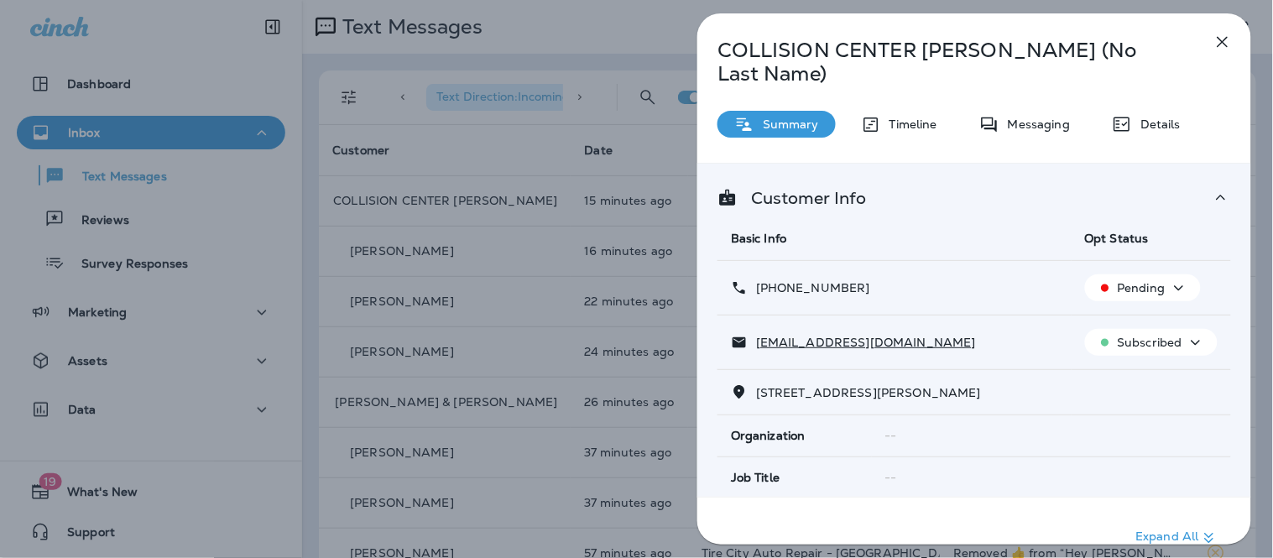
click at [1156, 297] on div "Pending" at bounding box center [1142, 288] width 102 height 21
click at [1154, 316] on button "Opt out" at bounding box center [1136, 328] width 120 height 40
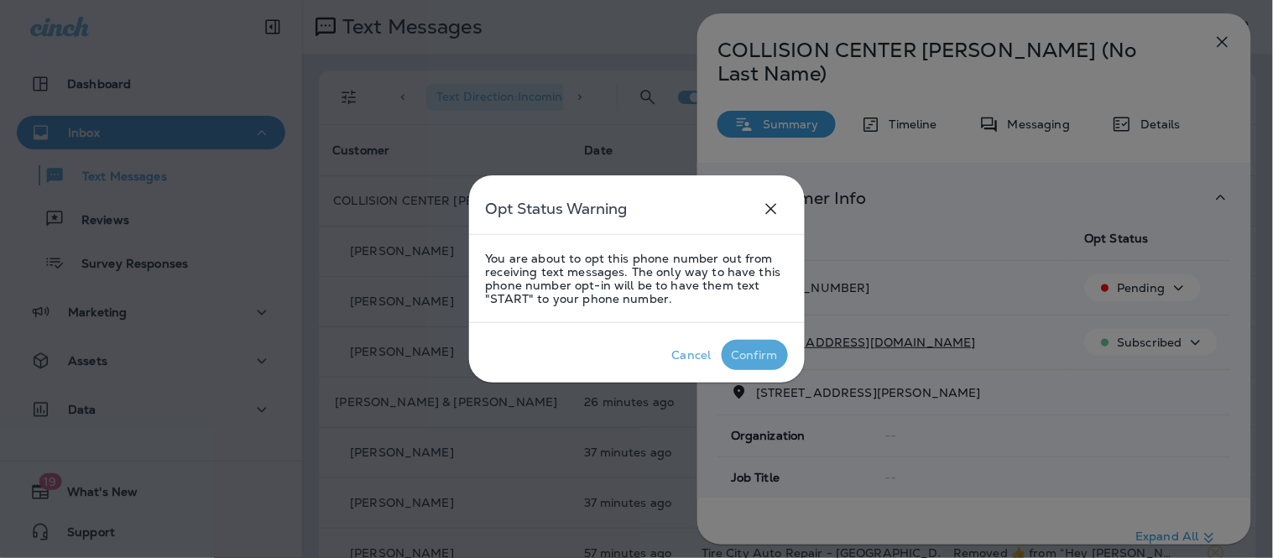
click at [742, 359] on div "Confirm" at bounding box center [754, 354] width 46 height 13
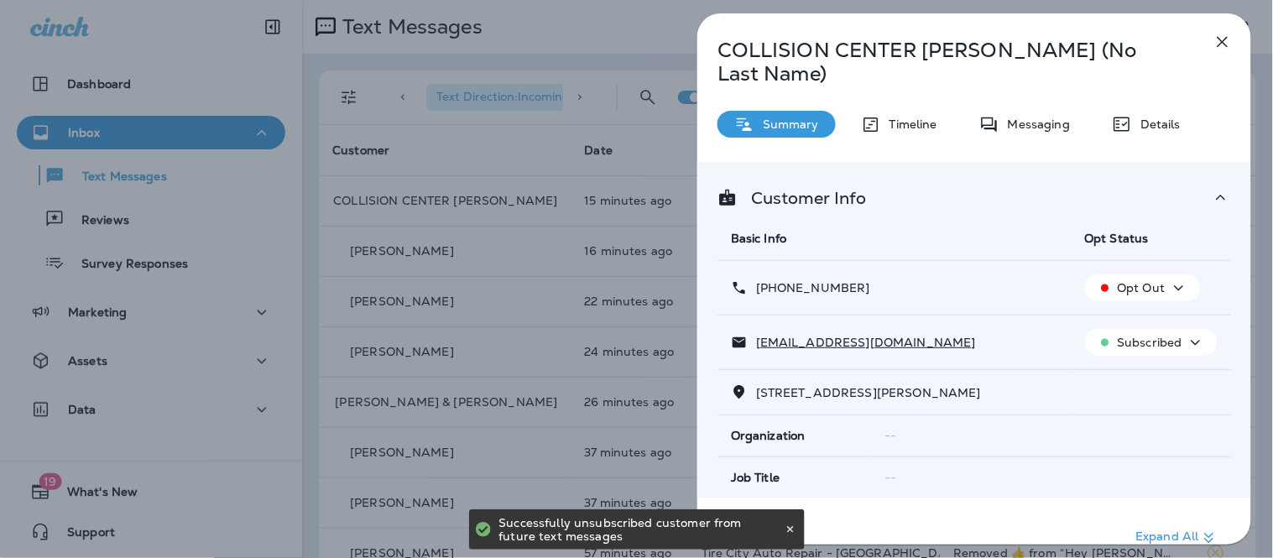
click at [1226, 44] on icon "button" at bounding box center [1222, 42] width 20 height 20
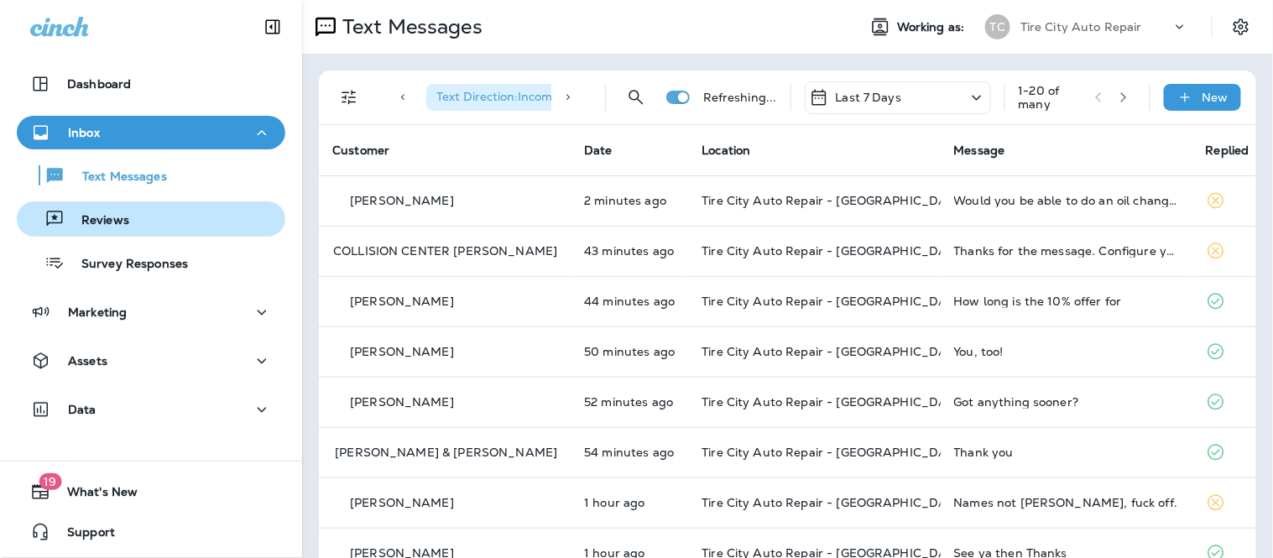
click at [171, 221] on div "Reviews" at bounding box center [150, 218] width 255 height 25
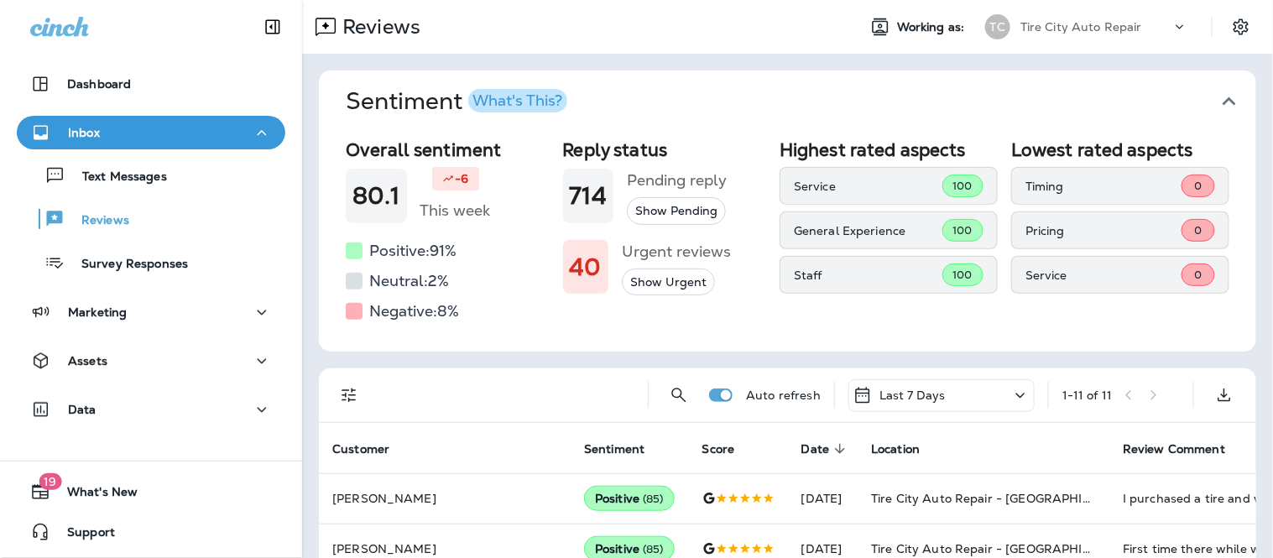
click at [651, 282] on button "Show Urgent" at bounding box center [668, 282] width 93 height 28
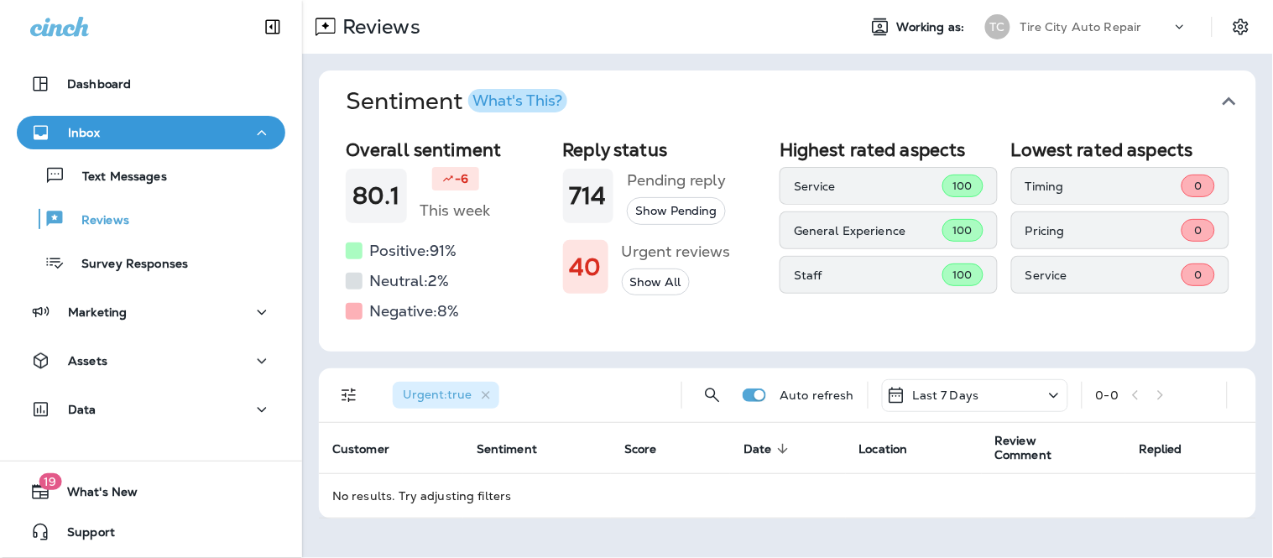
click at [686, 210] on button "Show Pending" at bounding box center [676, 211] width 99 height 28
click at [1029, 386] on div "Last 7 Days" at bounding box center [975, 395] width 186 height 33
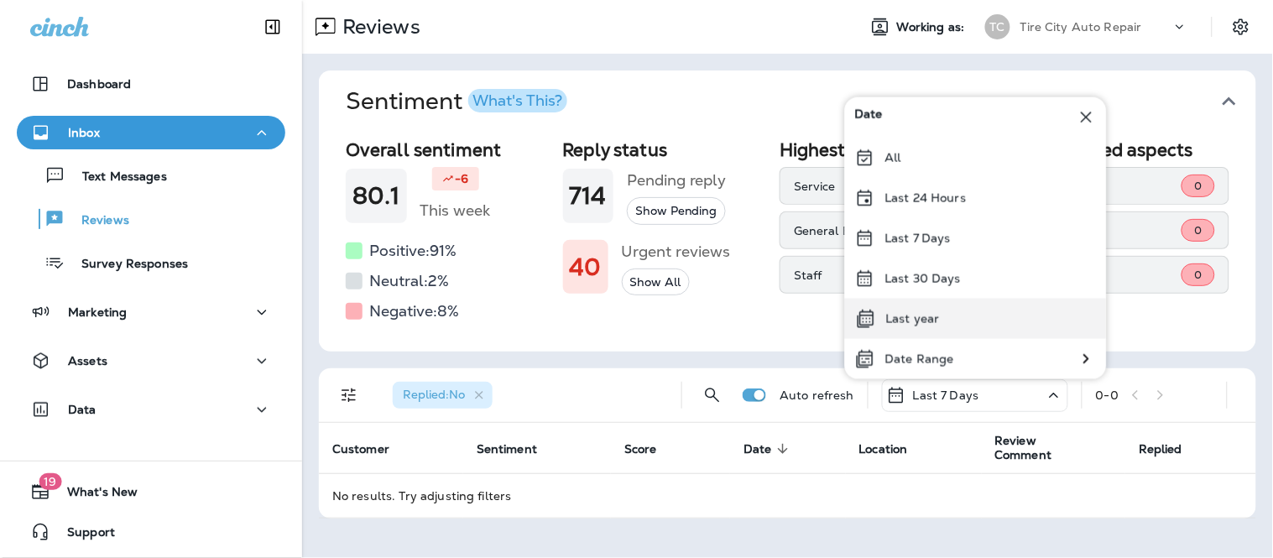
click at [1000, 325] on div "Last year" at bounding box center [976, 319] width 262 height 40
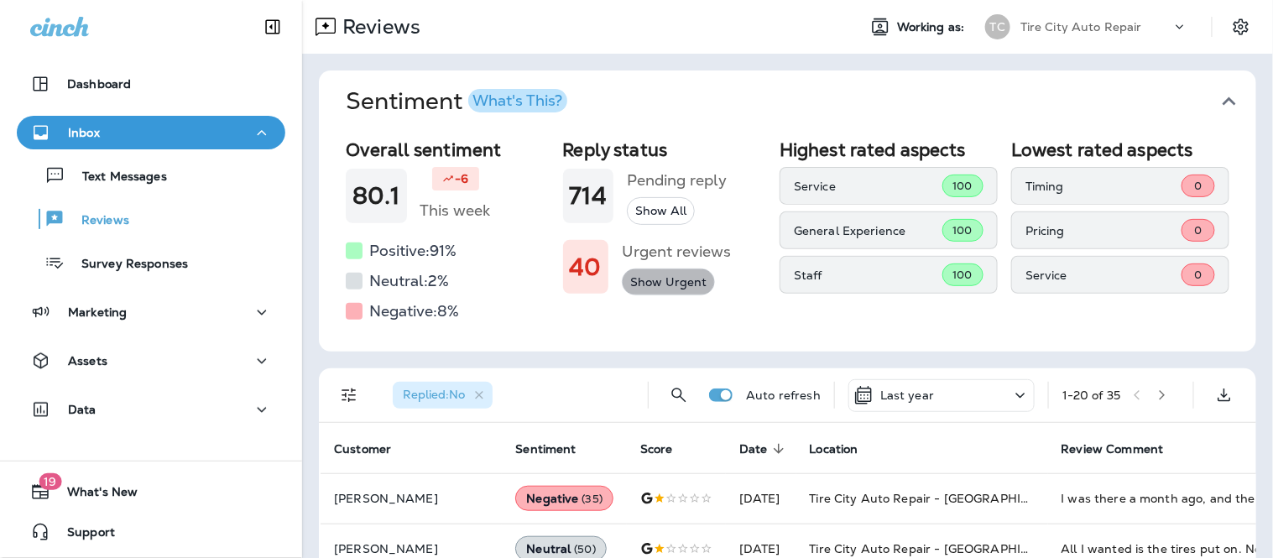
click at [664, 291] on button "Show Urgent" at bounding box center [668, 282] width 93 height 28
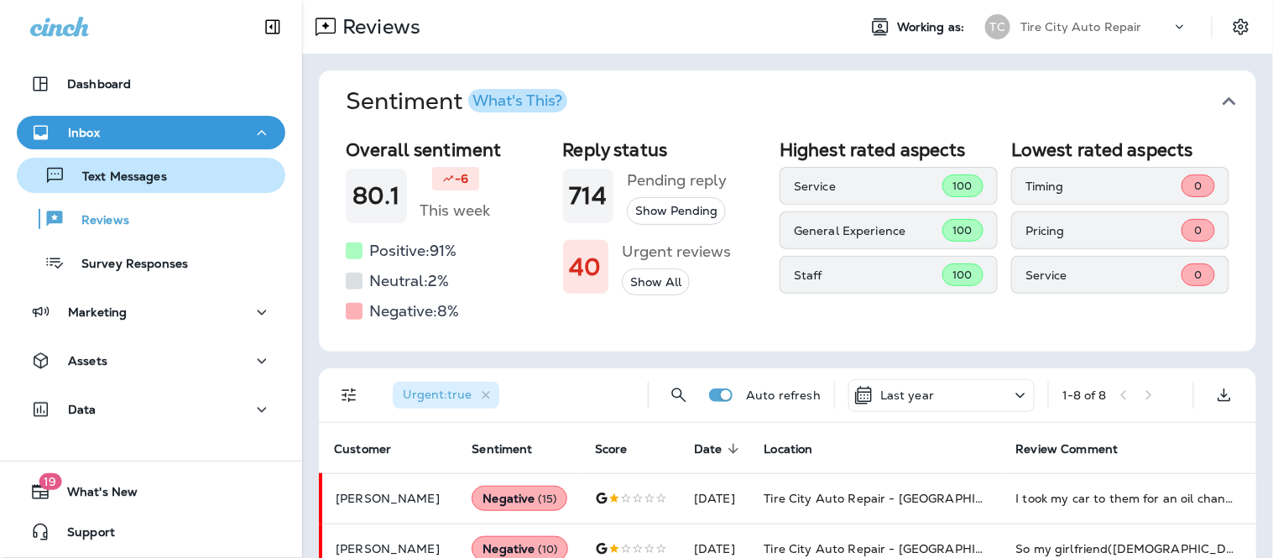
click at [207, 169] on div "Text Messages" at bounding box center [150, 175] width 255 height 25
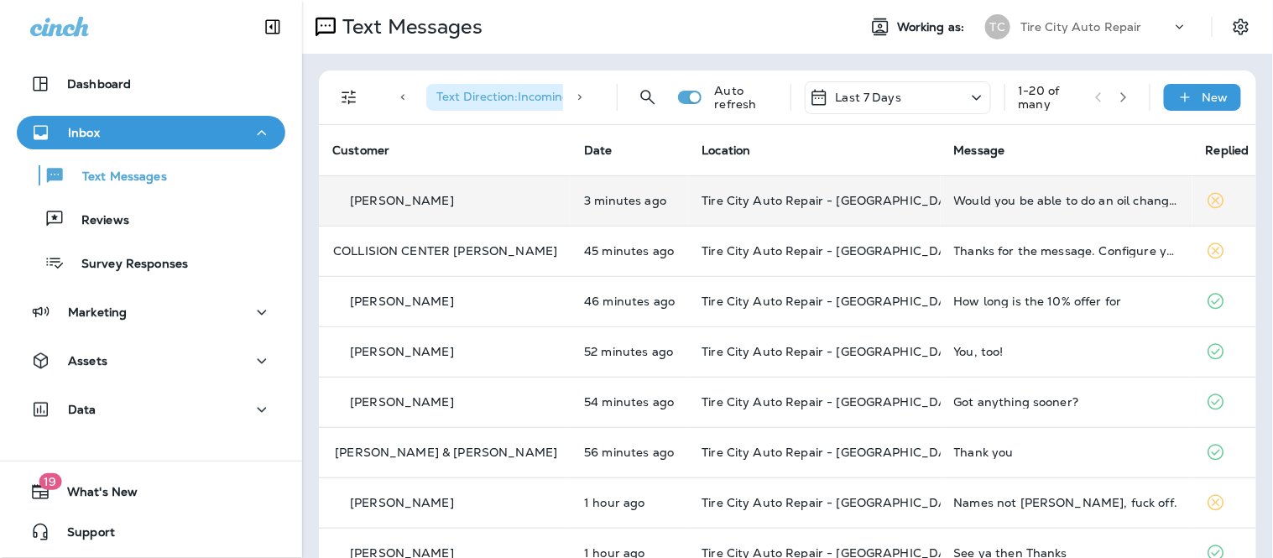
click at [831, 206] on span "Tire City Auto Repair - Marshall" at bounding box center [833, 200] width 265 height 15
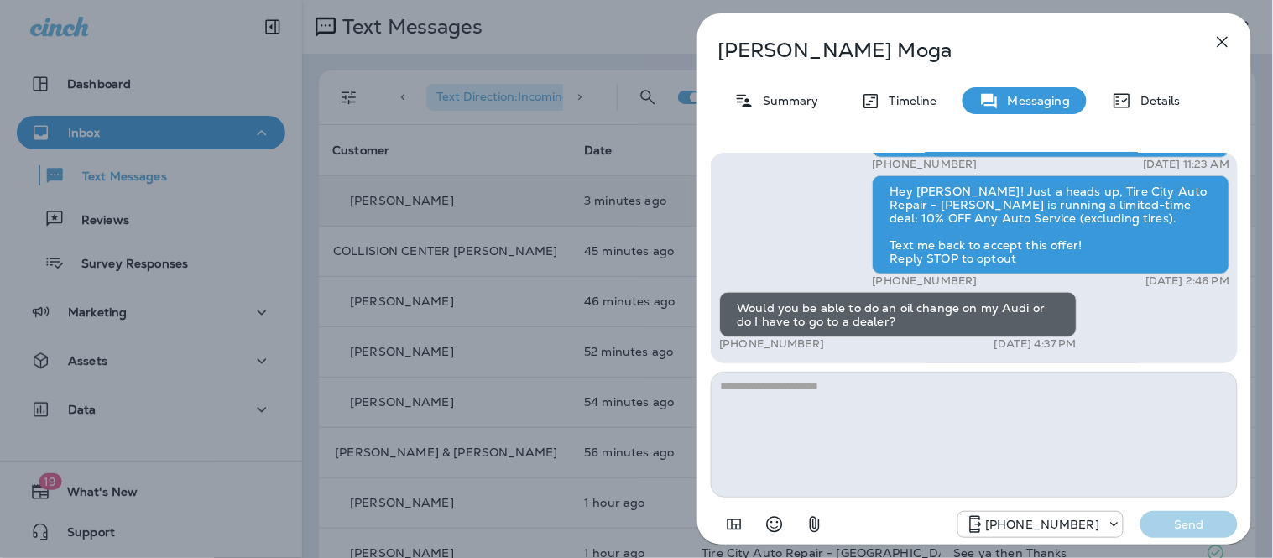
click at [797, 127] on div "Stephanie Moga Summary Timeline Messaging Details Hello Stephanie, Hope all is …" at bounding box center [974, 283] width 554 height 541
click at [773, 95] on p "Summary" at bounding box center [786, 100] width 65 height 13
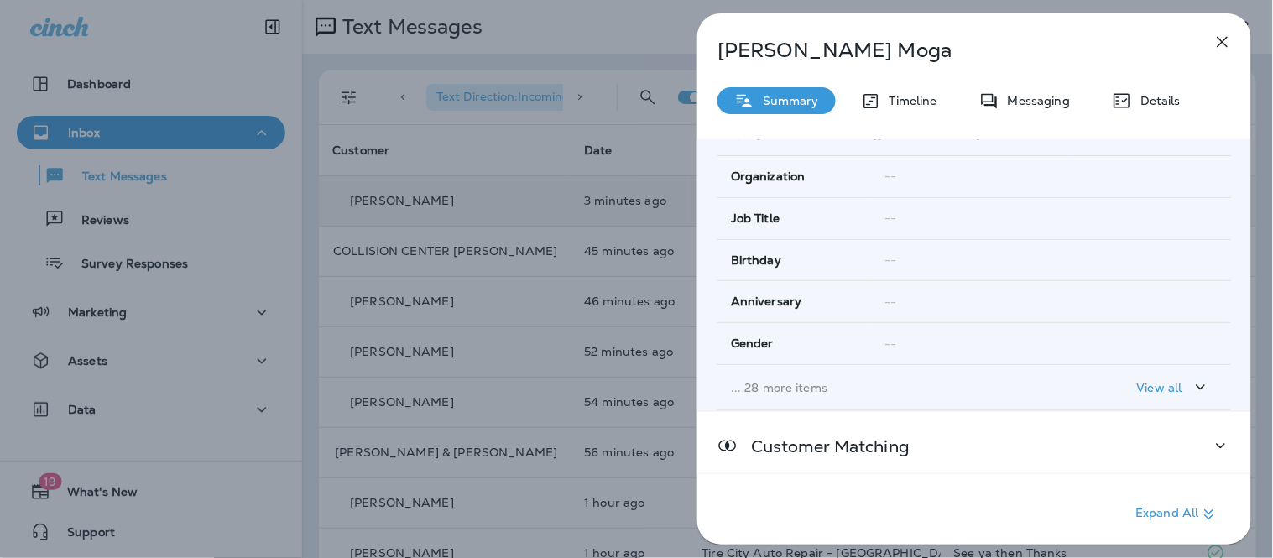
scroll to position [303, 0]
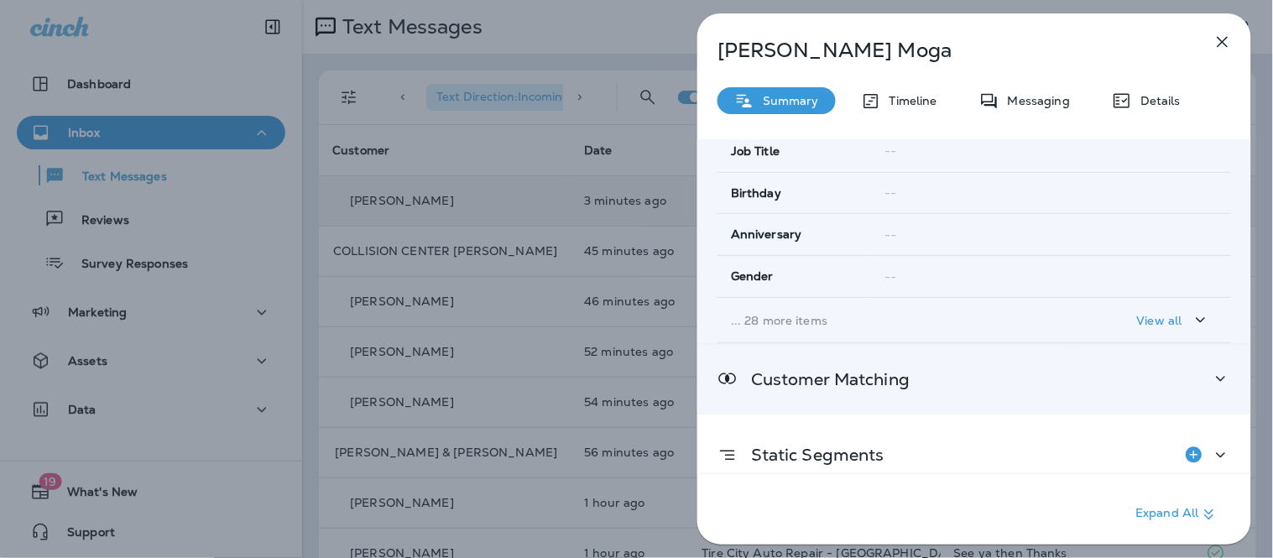
click at [885, 372] on p "Customer Matching" at bounding box center [823, 378] width 172 height 13
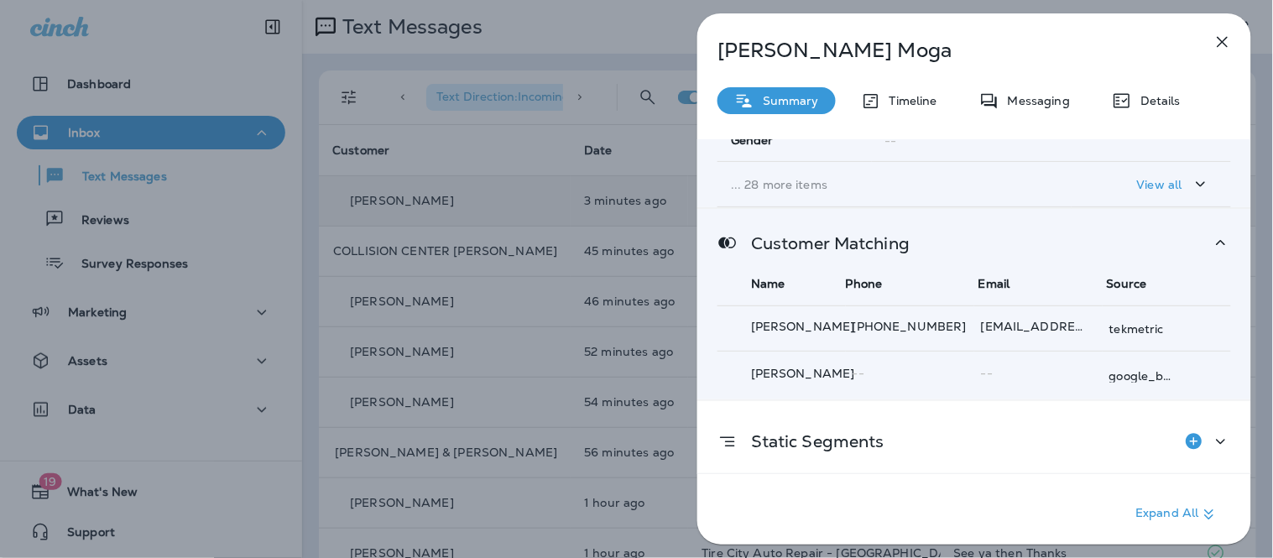
scroll to position [396, 0]
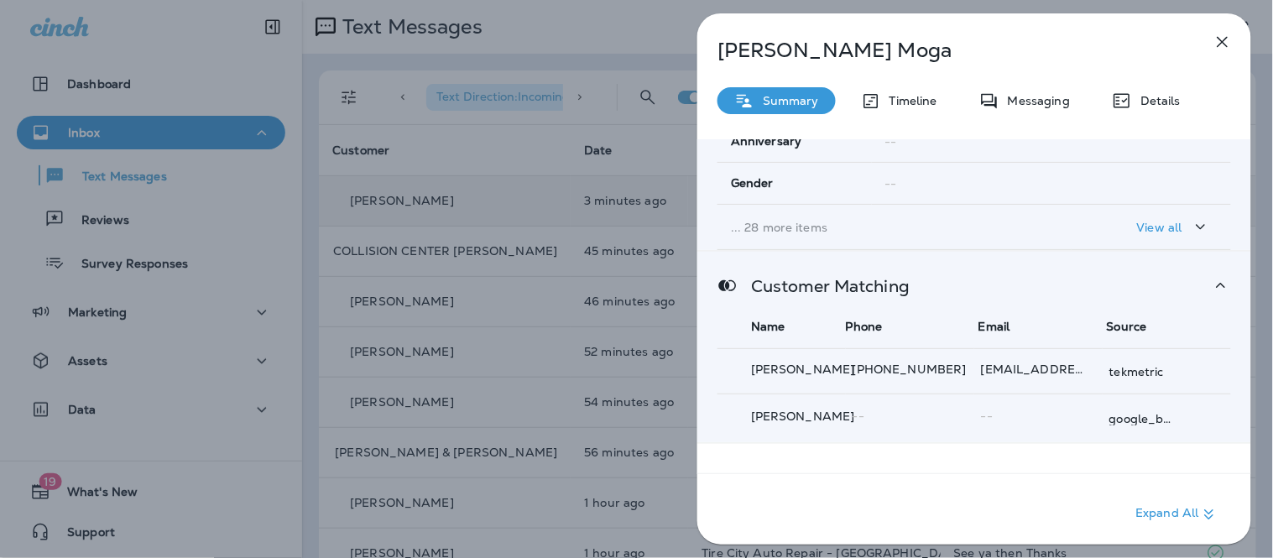
click at [1145, 282] on div "Customer Matching" at bounding box center [973, 285] width 513 height 21
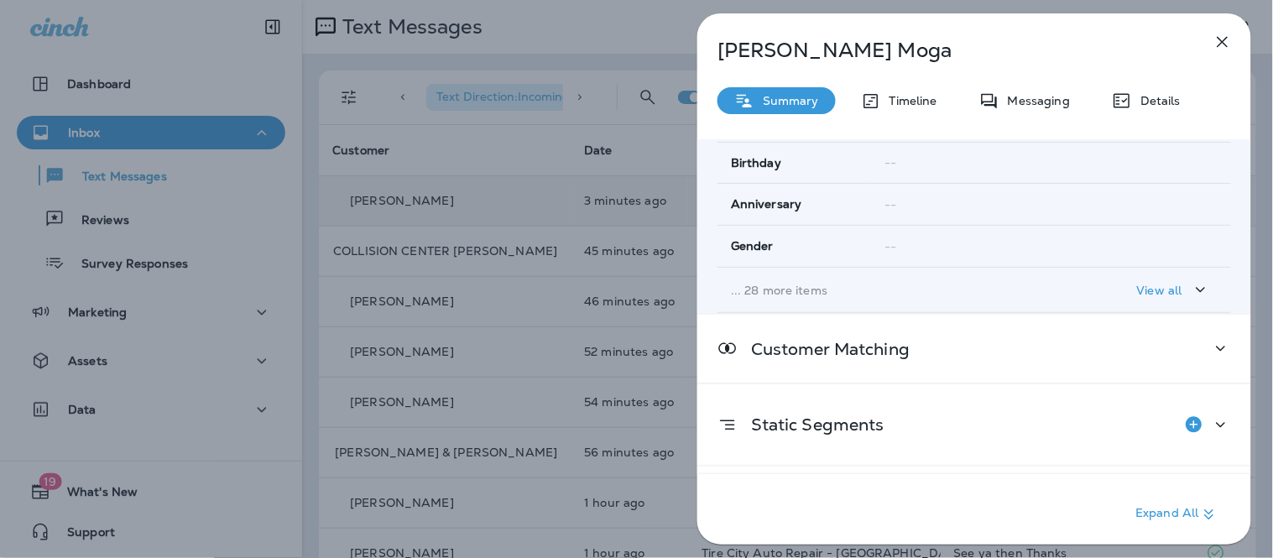
scroll to position [210, 0]
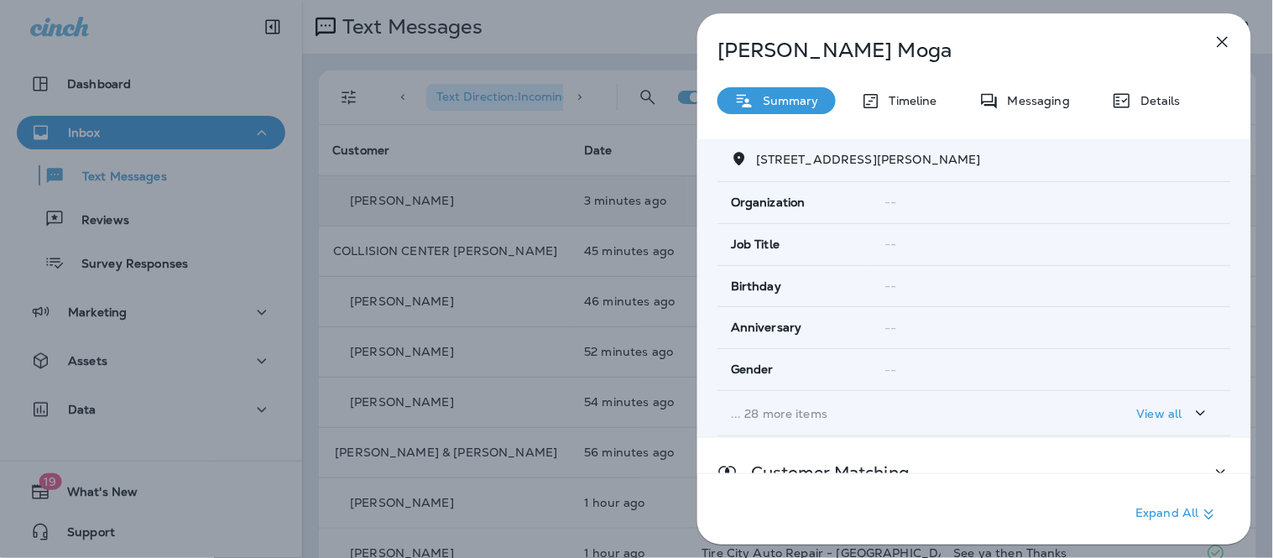
click at [1222, 32] on icon "button" at bounding box center [1222, 42] width 20 height 20
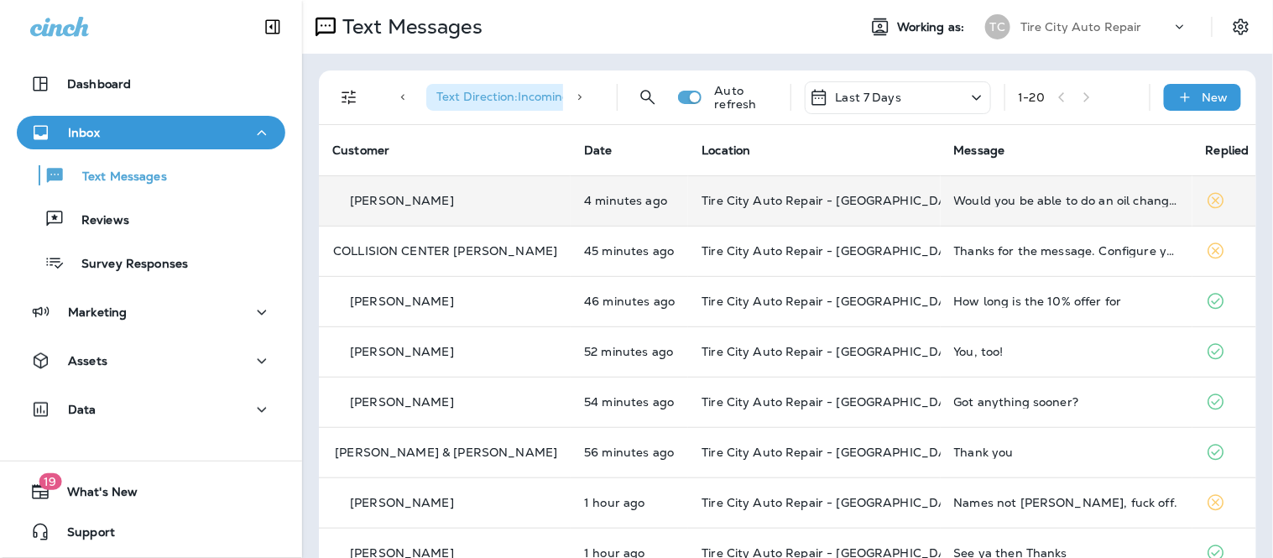
click at [940, 213] on td "Would you be able to do an oil change on my Audi or do I have to go to a dealer?" at bounding box center [1066, 200] width 252 height 50
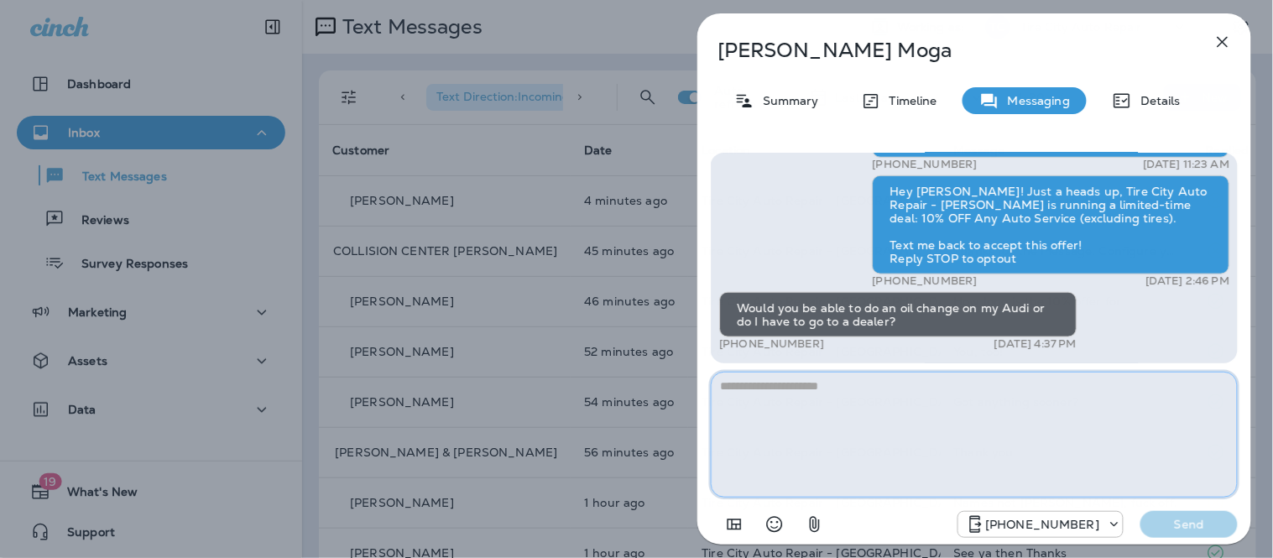
click at [774, 391] on textarea at bounding box center [974, 435] width 527 height 126
type textarea "*"
type textarea "**********"
click at [820, 378] on textarea "**********" at bounding box center [974, 435] width 527 height 126
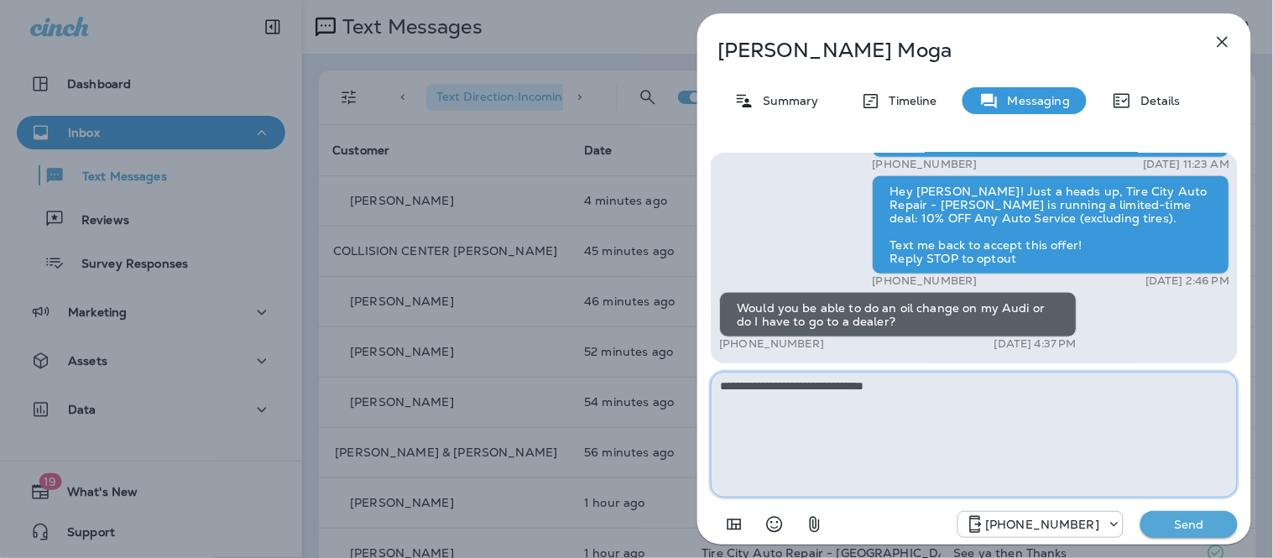
click at [820, 378] on textarea "**********" at bounding box center [974, 435] width 527 height 126
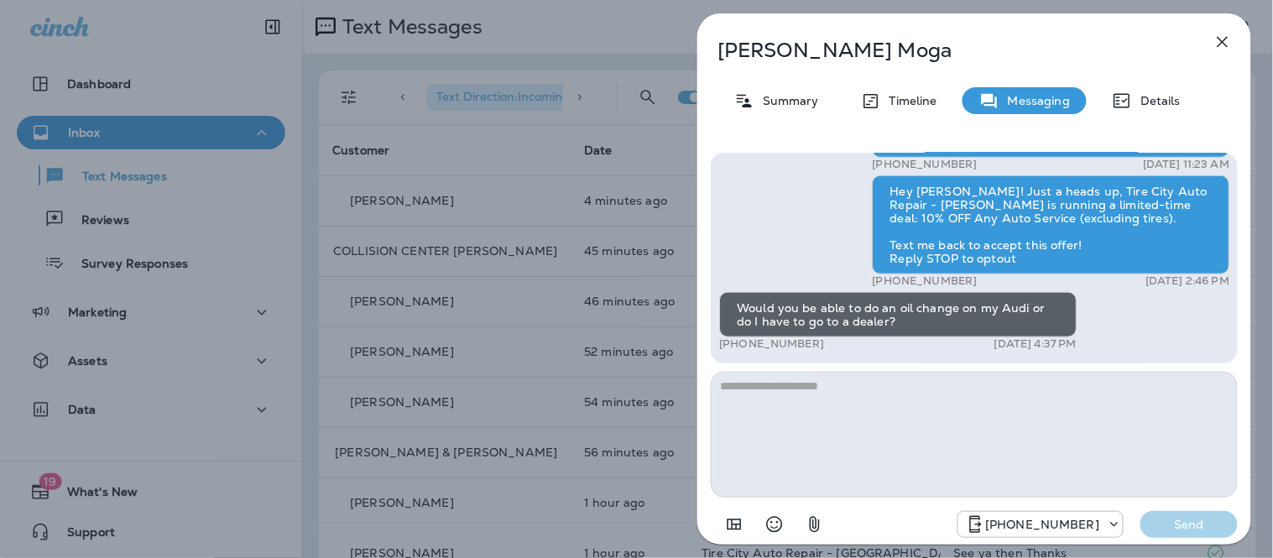
click at [1221, 34] on icon "button" at bounding box center [1222, 42] width 20 height 20
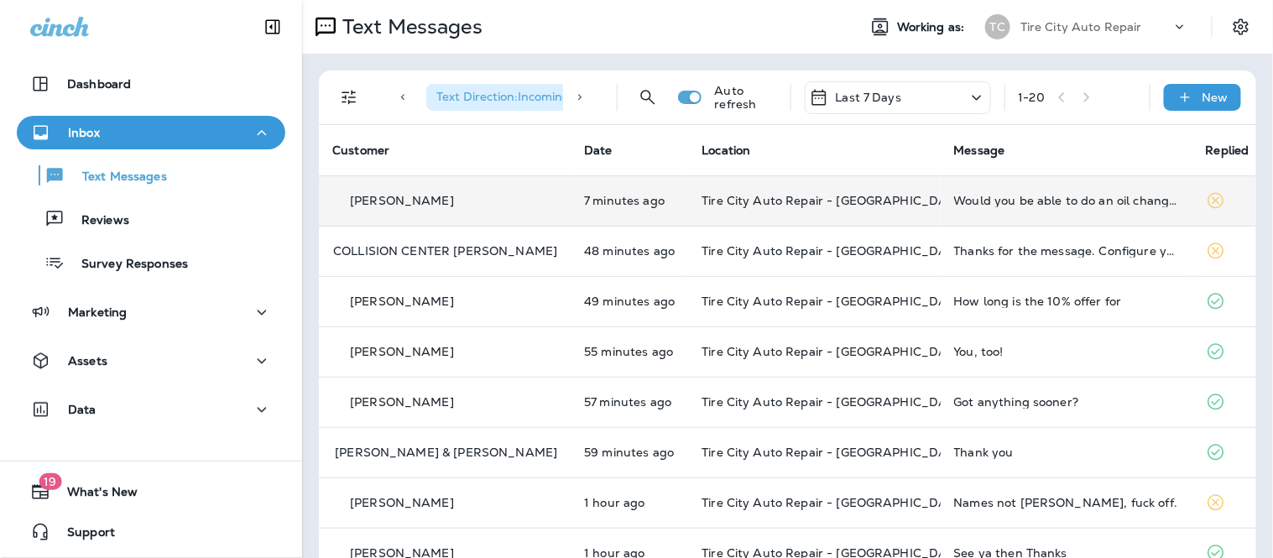
click at [504, 210] on td "Stephanie Moga" at bounding box center [445, 200] width 252 height 50
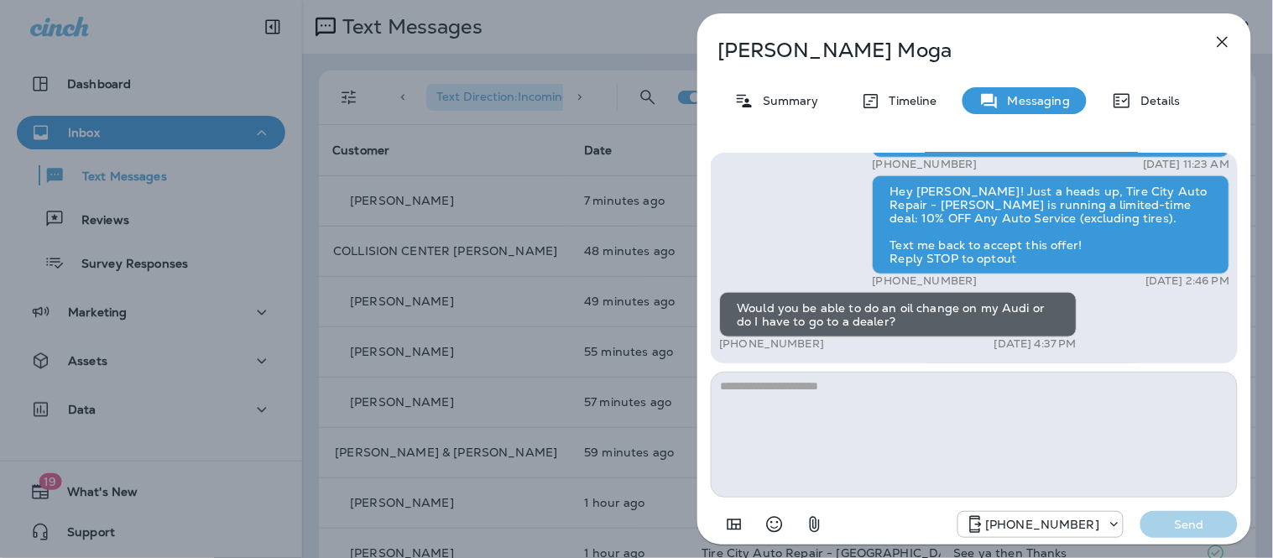
click at [946, 433] on textarea at bounding box center [974, 435] width 527 height 126
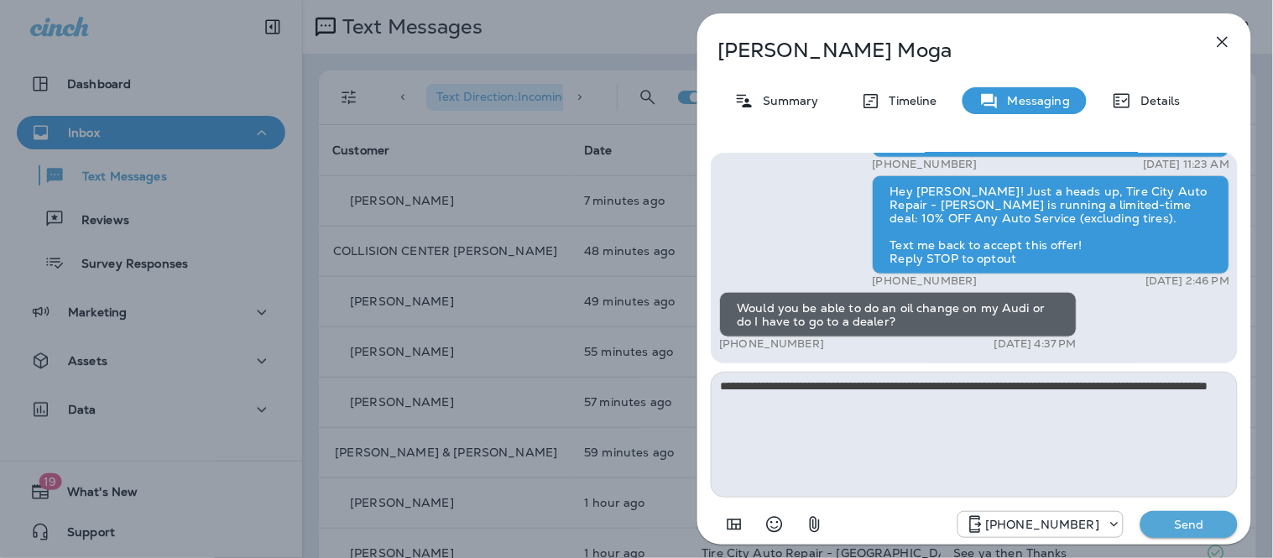
click at [718, 407] on textarea "**********" at bounding box center [974, 435] width 527 height 126
click at [1022, 389] on textarea "**********" at bounding box center [974, 435] width 527 height 126
drag, startPoint x: 1117, startPoint y: 388, endPoint x: 1127, endPoint y: 387, distance: 10.1
click at [1127, 387] on textarea "**********" at bounding box center [974, 435] width 527 height 126
click at [1164, 423] on textarea "**********" at bounding box center [974, 435] width 527 height 126
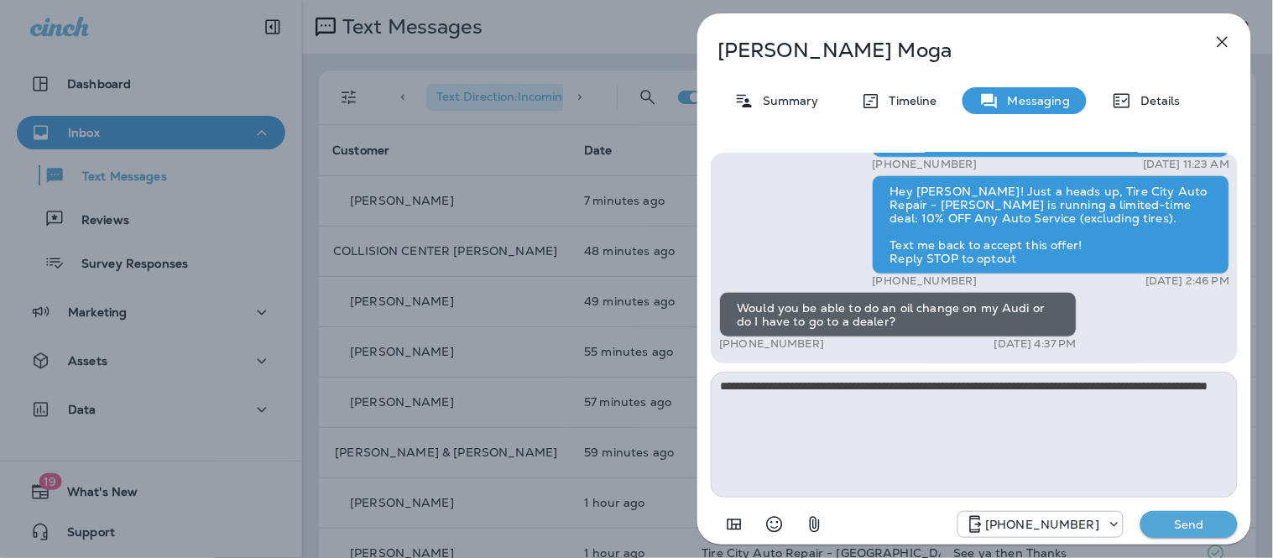
type textarea "**********"
click at [1196, 522] on p "Send" at bounding box center [1188, 524] width 70 height 15
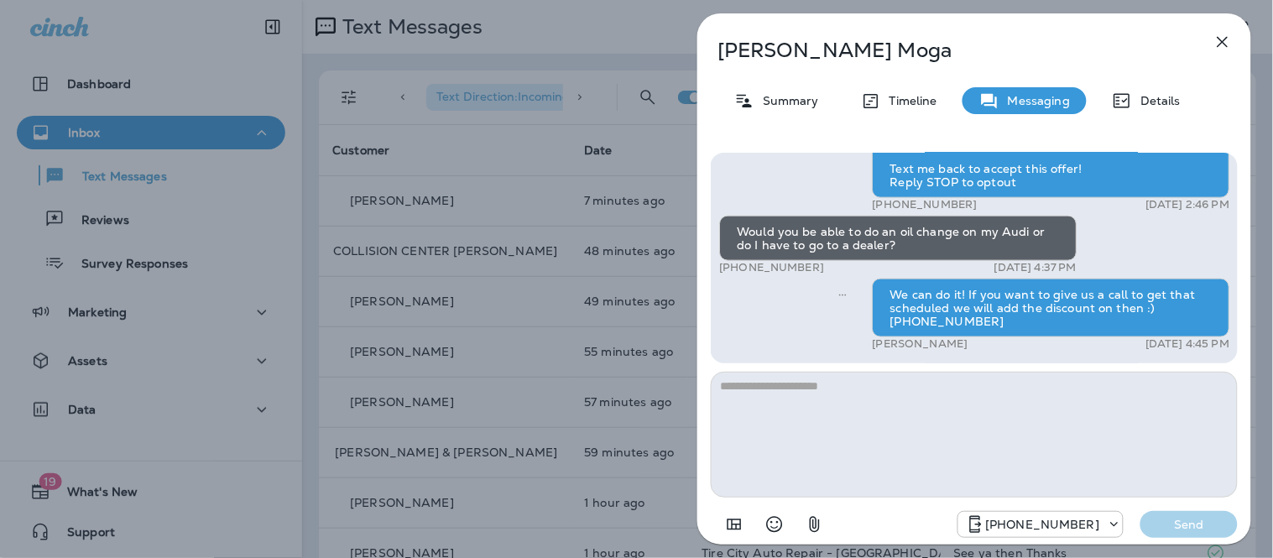
click at [1215, 43] on icon "button" at bounding box center [1222, 42] width 20 height 20
